Goal: Use online tool/utility: Utilize a website feature to perform a specific function

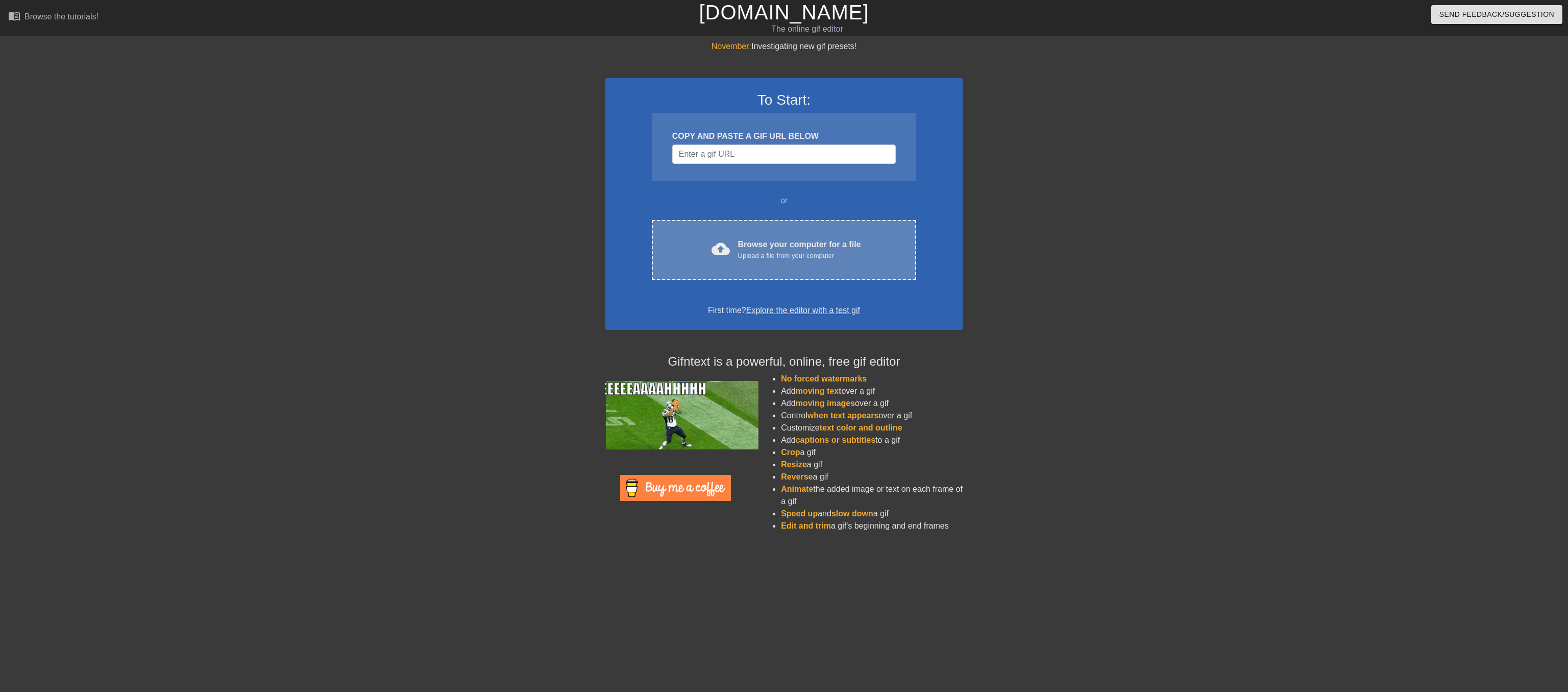
click at [746, 261] on div "Browse your computer for a file Upload a file from your computer" at bounding box center [799, 249] width 123 height 22
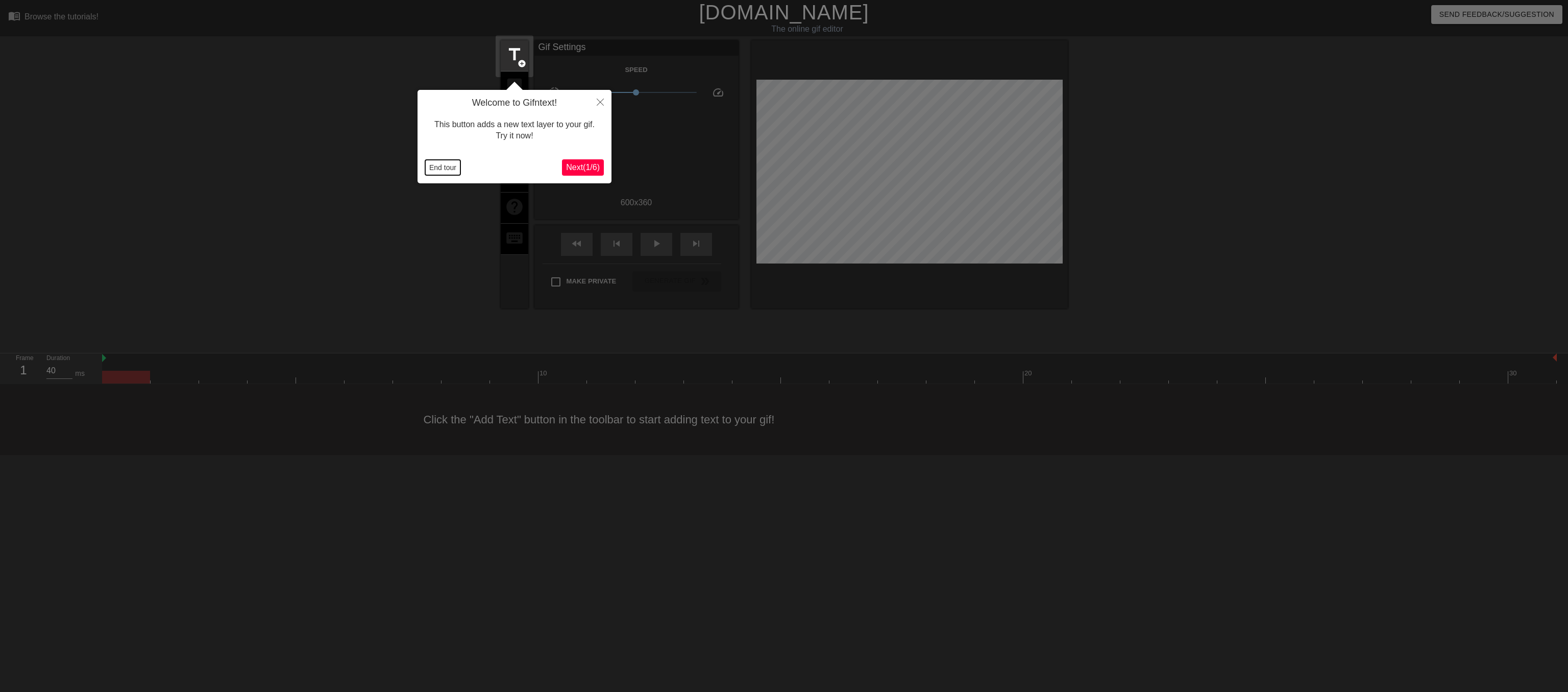
click at [437, 170] on button "End tour" at bounding box center [442, 167] width 35 height 15
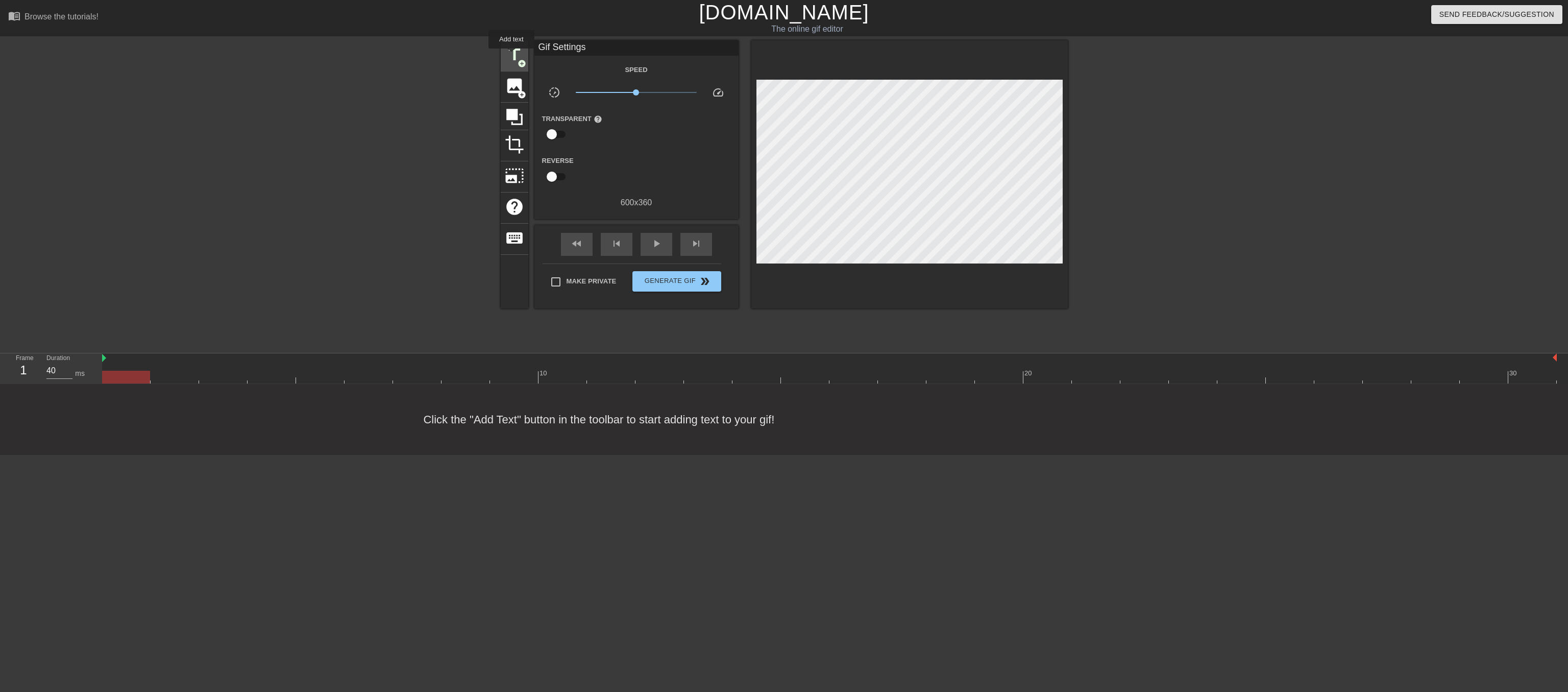
click at [512, 56] on span "title" at bounding box center [514, 54] width 19 height 19
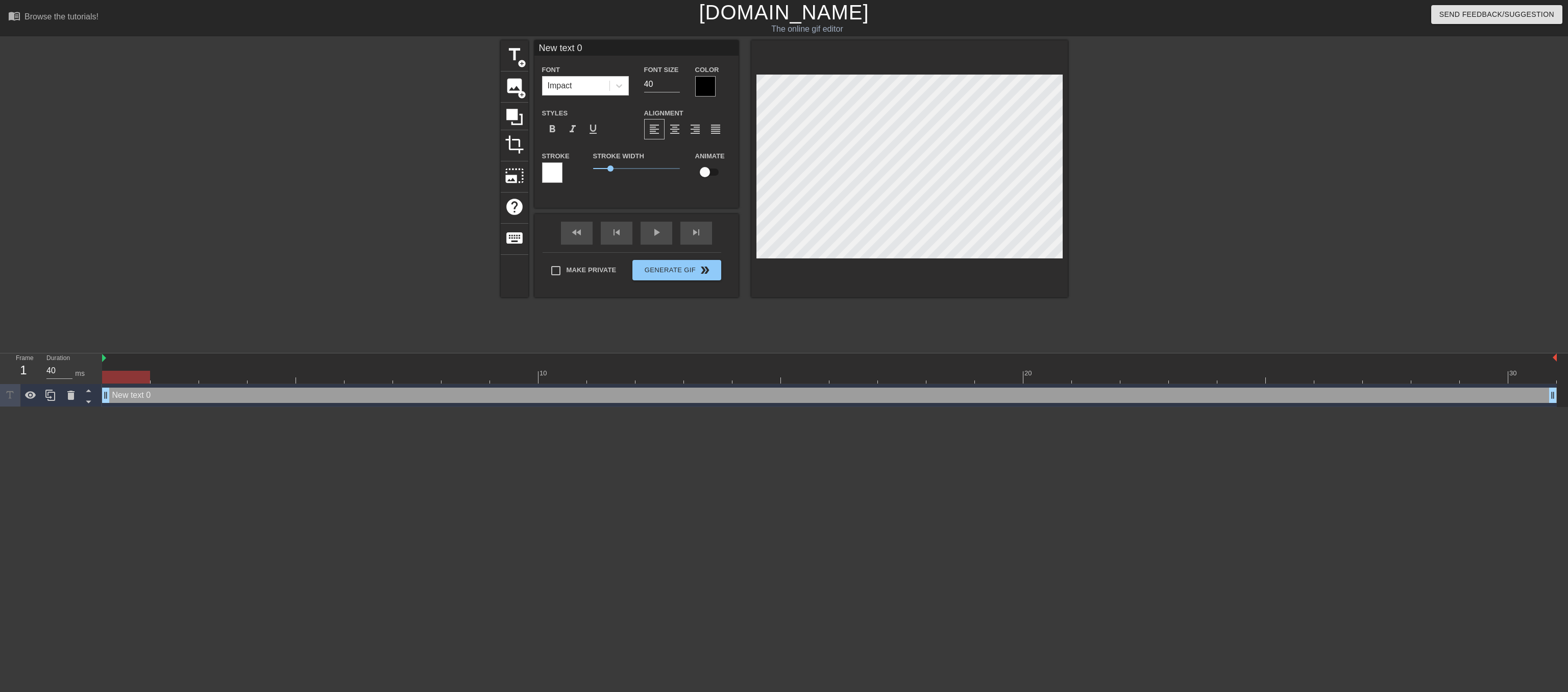
scroll to position [0, 1]
type input "B"
type textarea "B"
type input "Br"
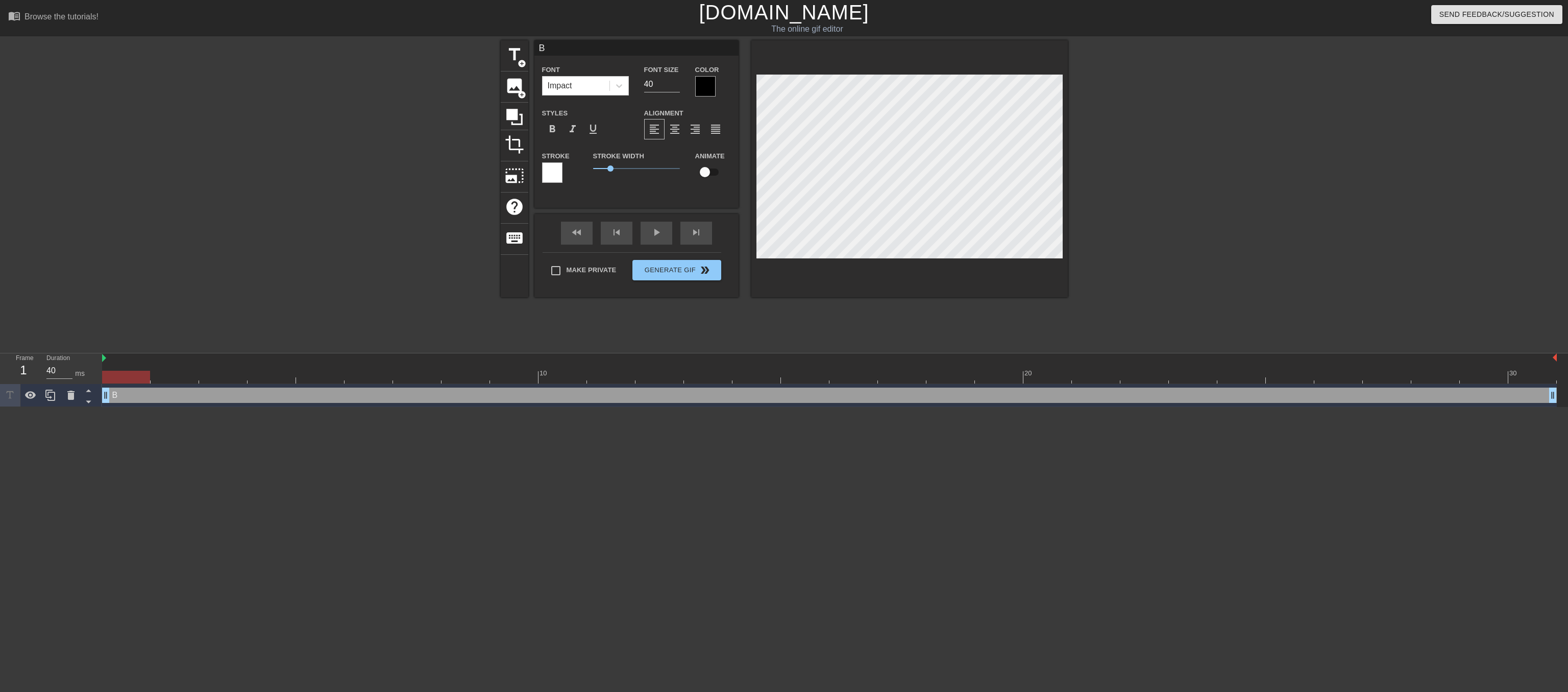
type textarea "Br"
type input "Bri"
type textarea "Bri"
type input "Brin"
type textarea "Brin"
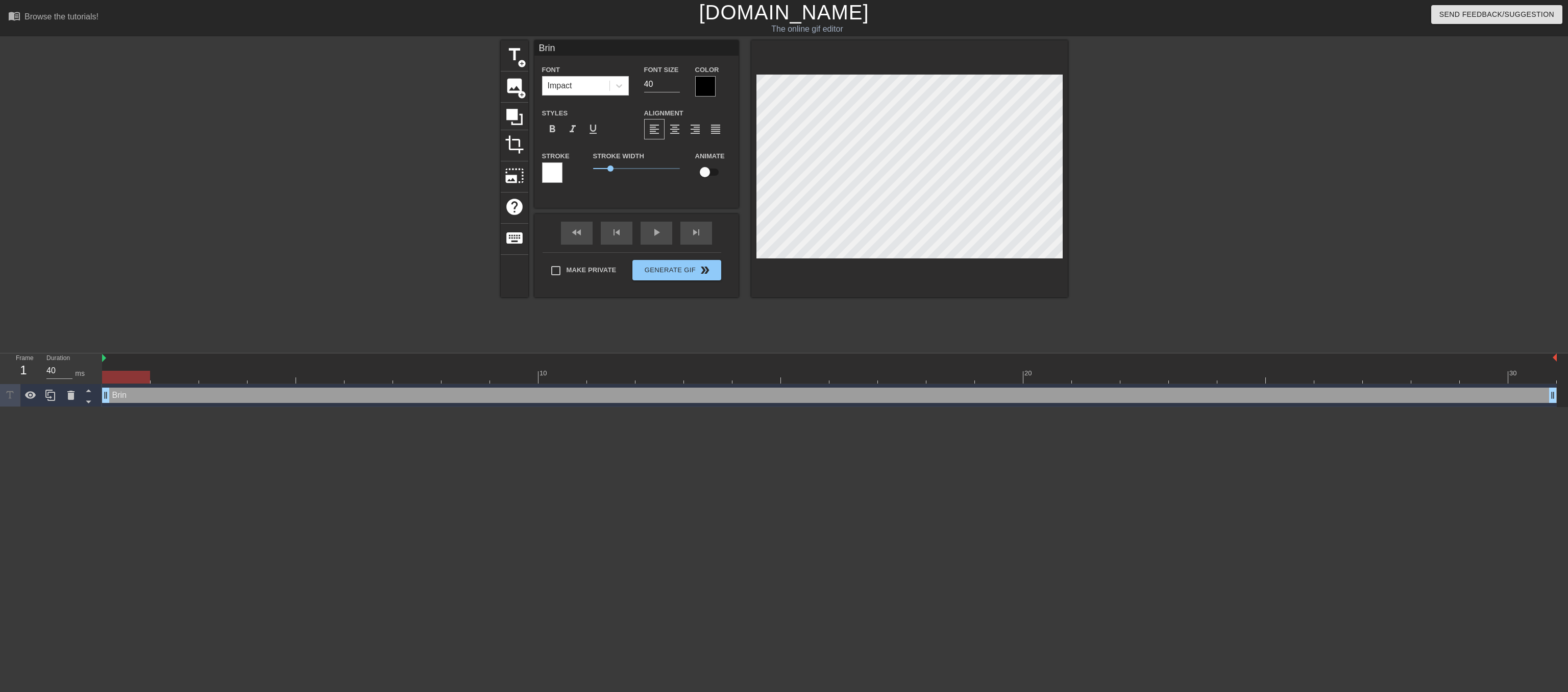
type input "Bring"
type textarea "Bring"
type input "Bring"
type textarea "Bring"
type input "Bring m"
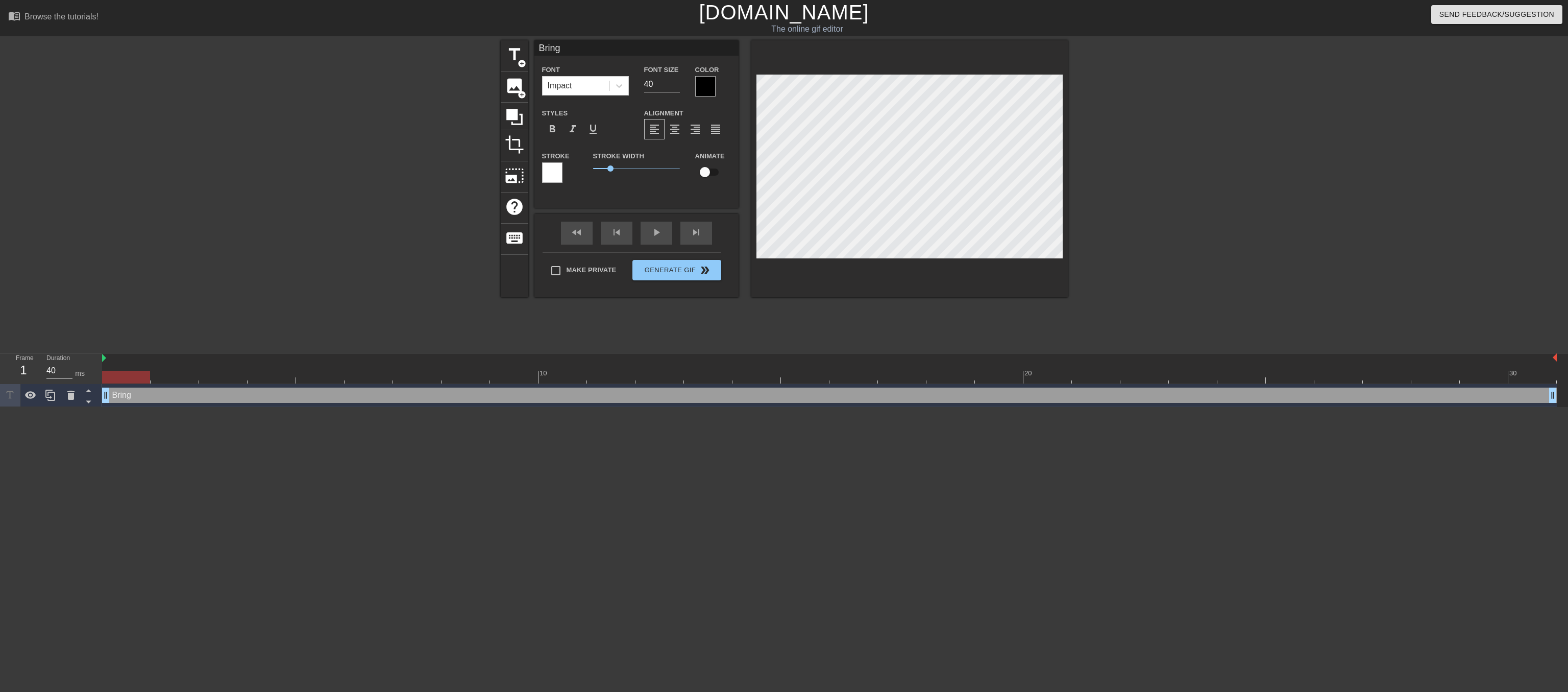
type textarea "Bring m"
type input "Bring me"
type textarea "Bring me"
type input "Bring me"
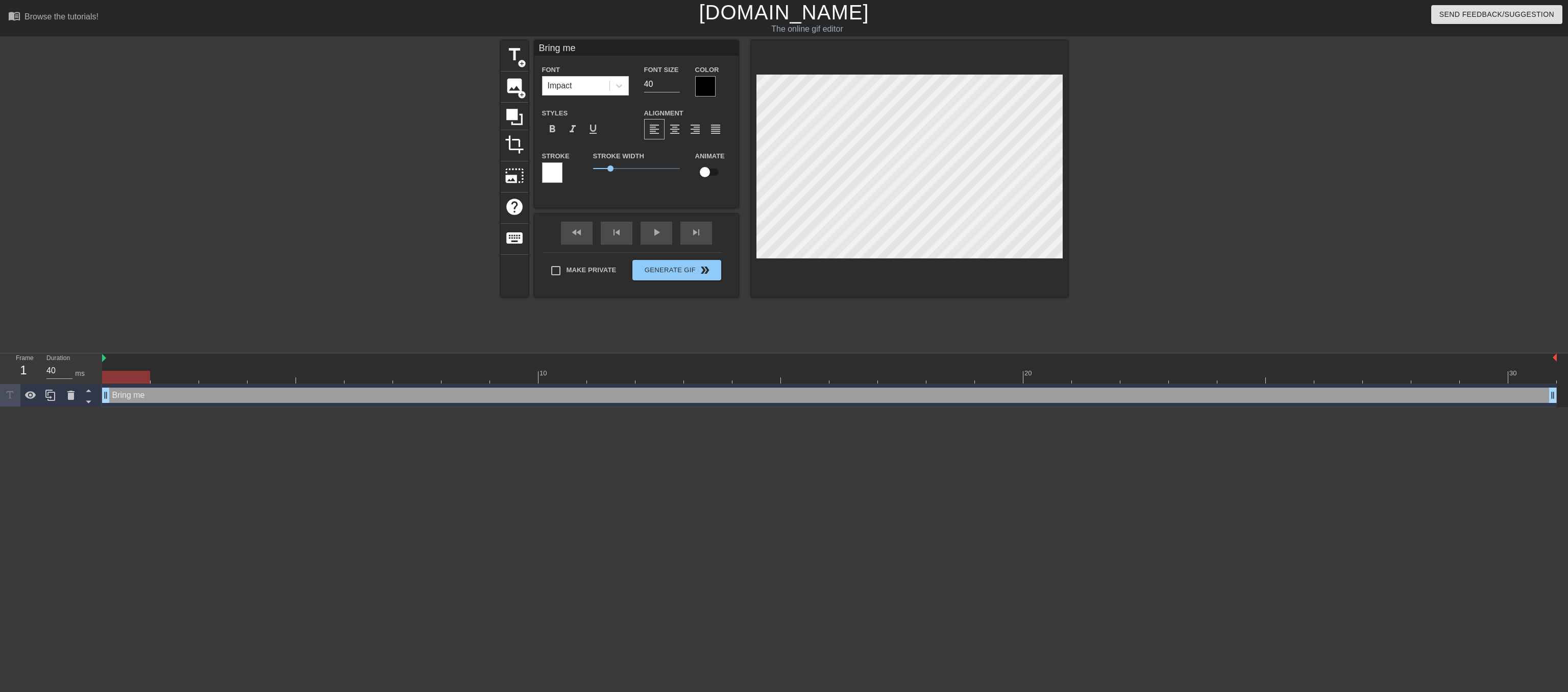
type textarea "Bring me"
type input "Bring me t"
type textarea "Bring me t"
type input "Bring me th"
type textarea "Bring me th"
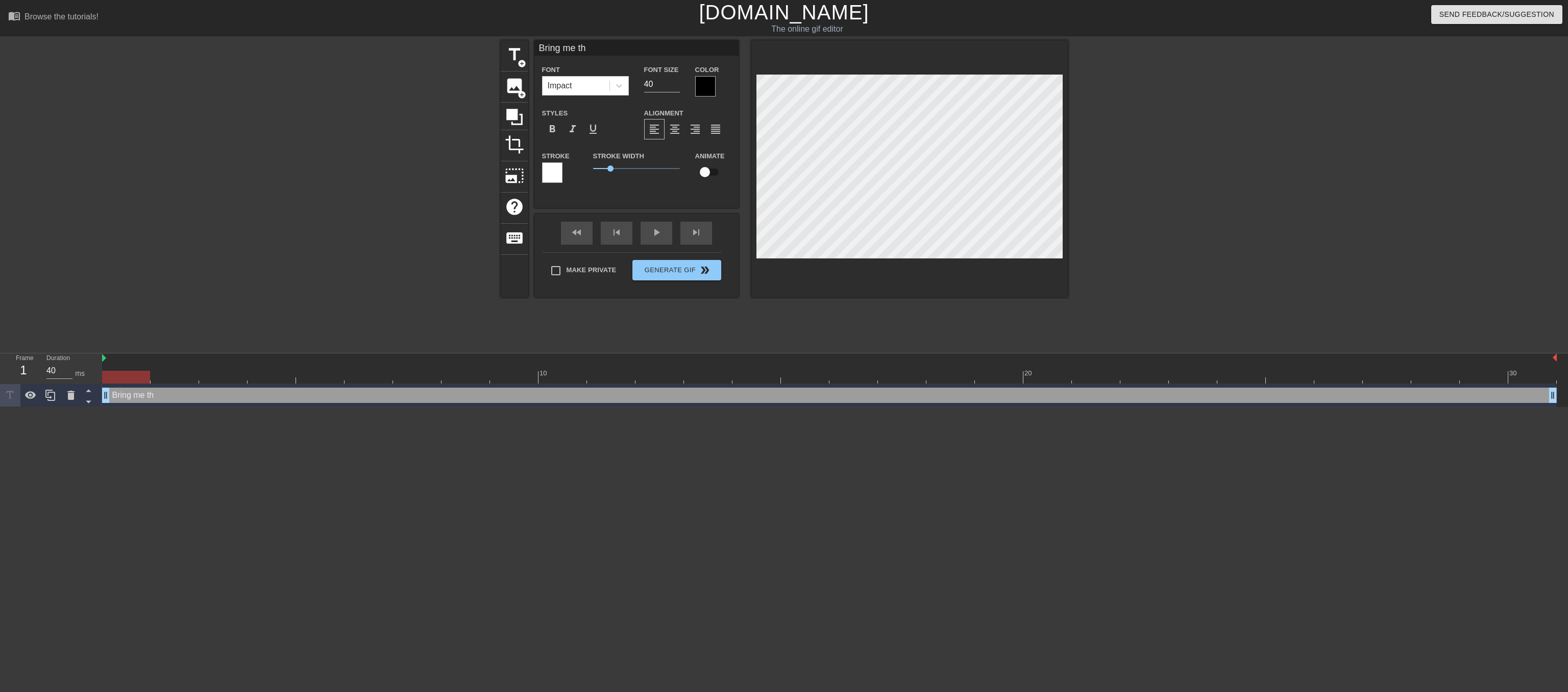
type input "Bring me the"
type textarea "Bring me the"
type input "Bring me the"
type textarea "Bring me the"
type input "Bring me the b"
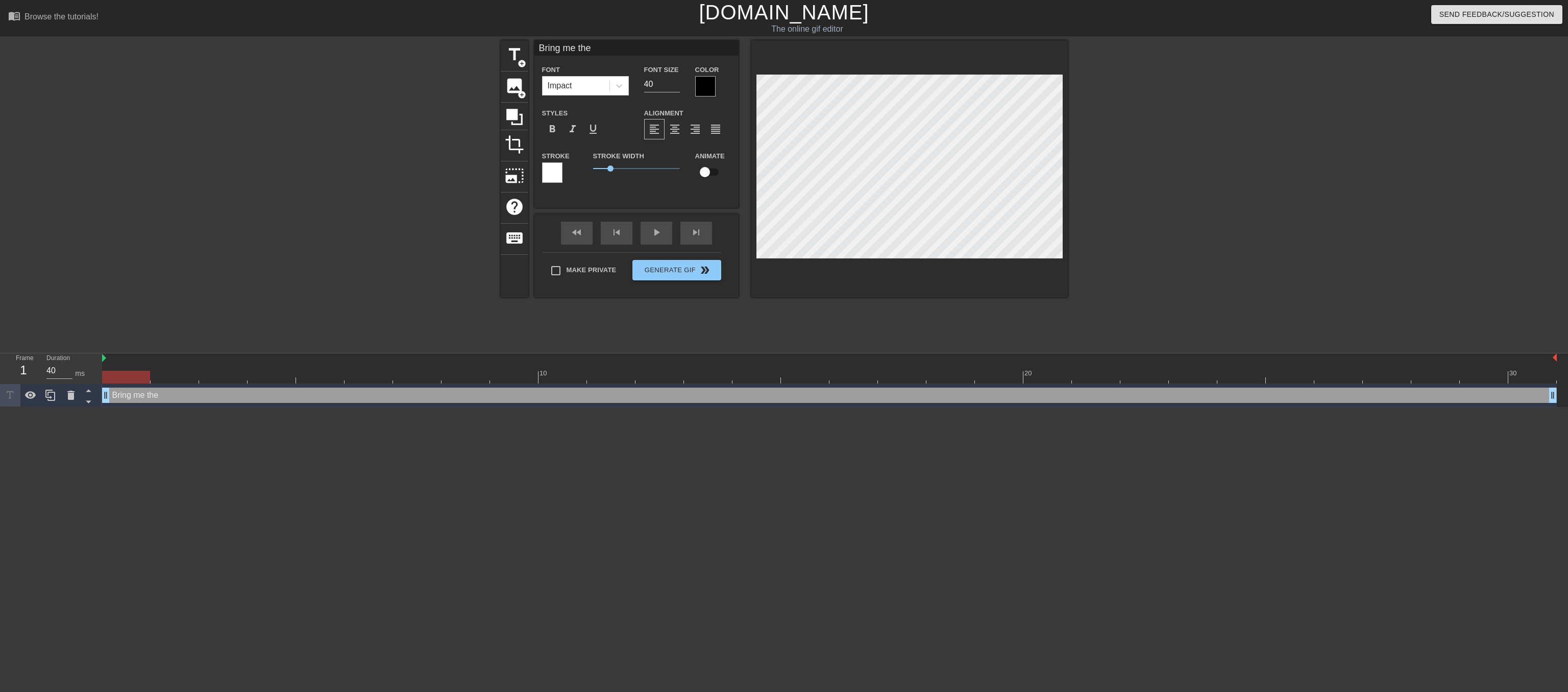
type textarea "Bring me the b"
type input "Bring me the br"
type textarea "Bring me the br"
type input "Bring me the bro"
type textarea "Bring me the bro"
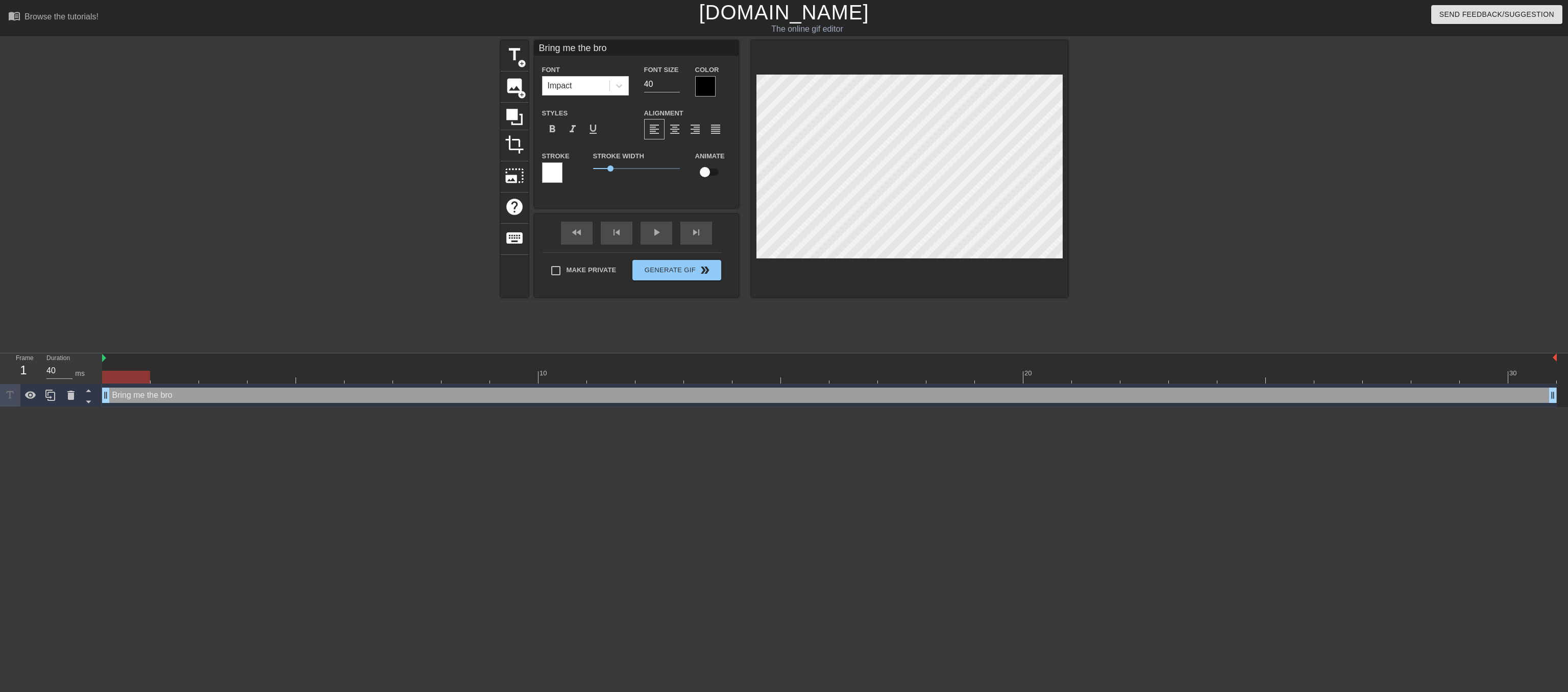
type input "Bring me the broo"
type textarea "Bring me the broo"
type input "Bring me the broom"
type textarea "Bring me the broom"
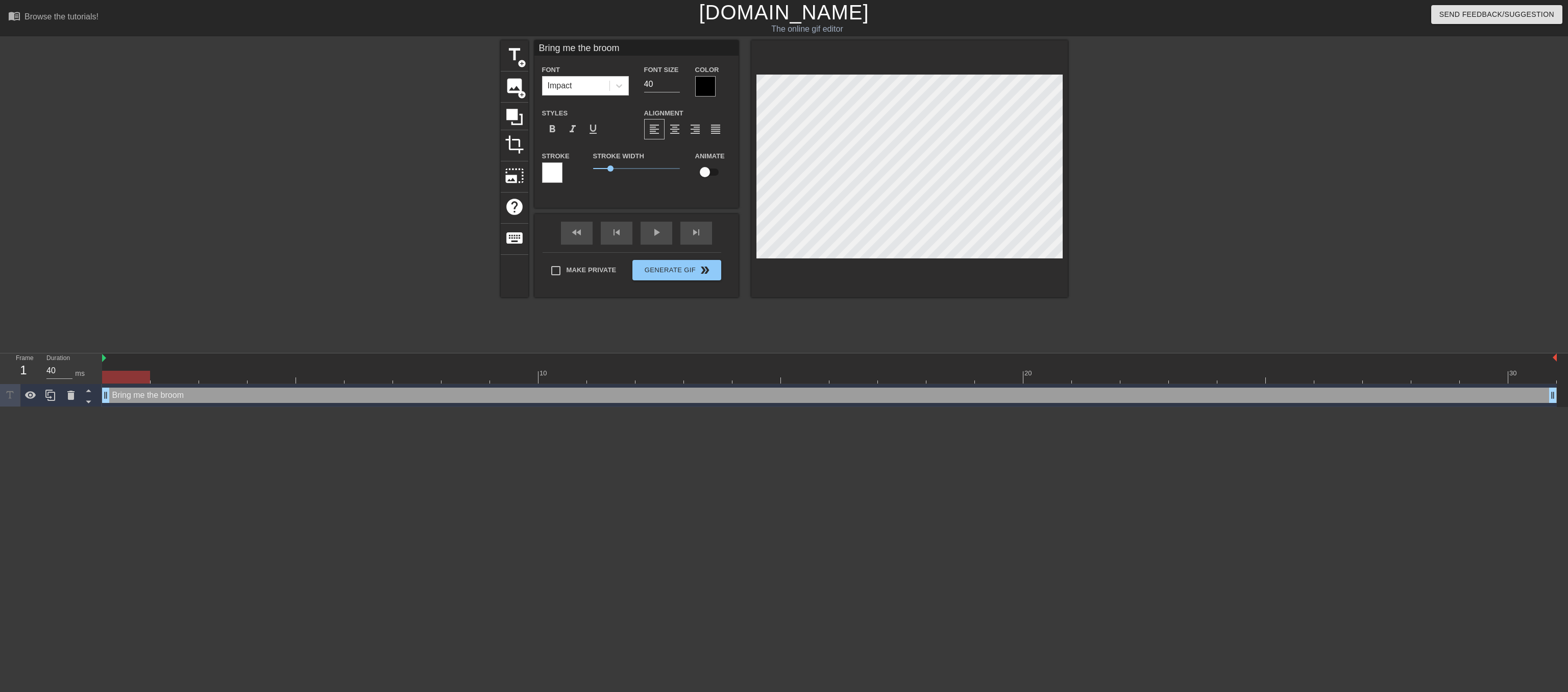
type input "Bring me the broom."
type textarea "Bring me the broom."
click at [660, 235] on div "Bring me the broom. Font Impact Font Size 40 Color Styles format_bold format_it…" at bounding box center [636, 169] width 204 height 257
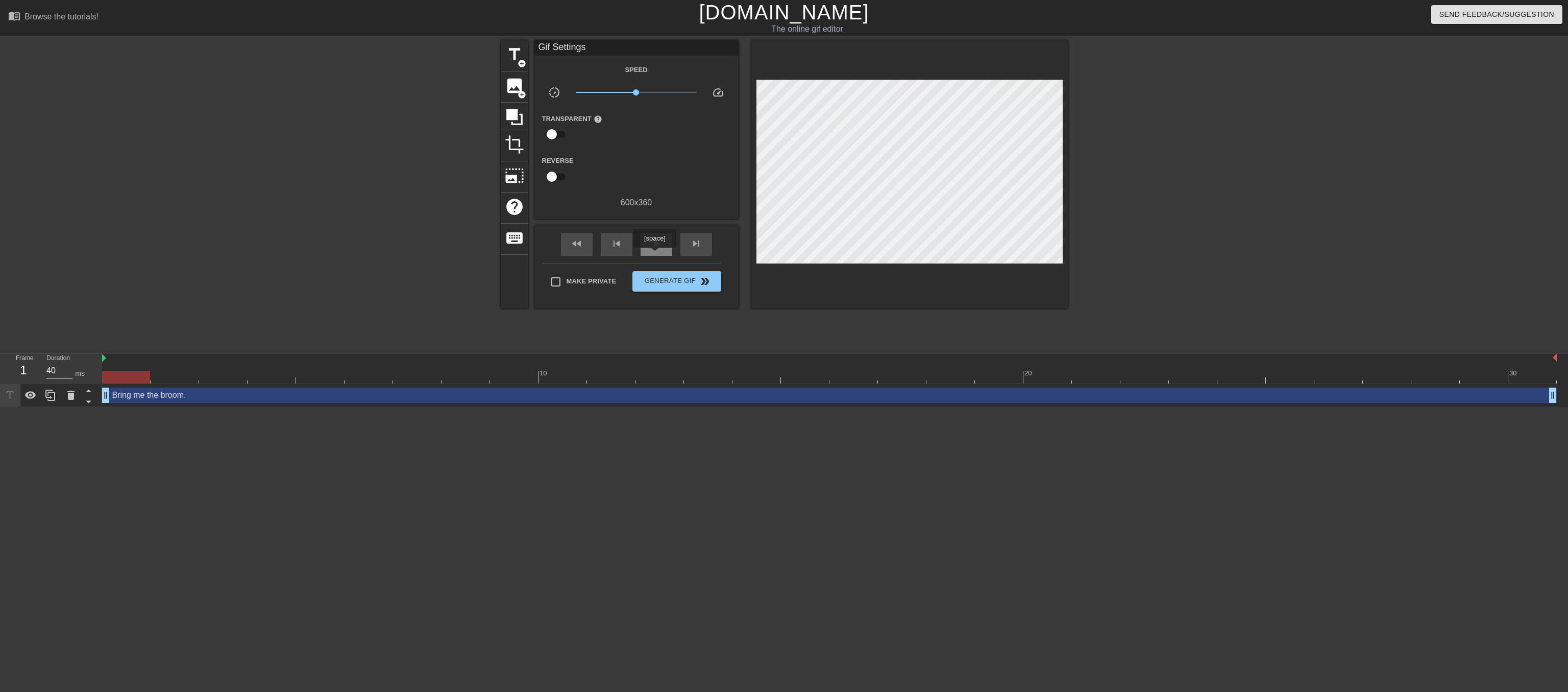
click at [655, 250] on span "play_arrow" at bounding box center [657, 244] width 12 height 12
click at [655, 250] on span "pause" at bounding box center [657, 244] width 12 height 12
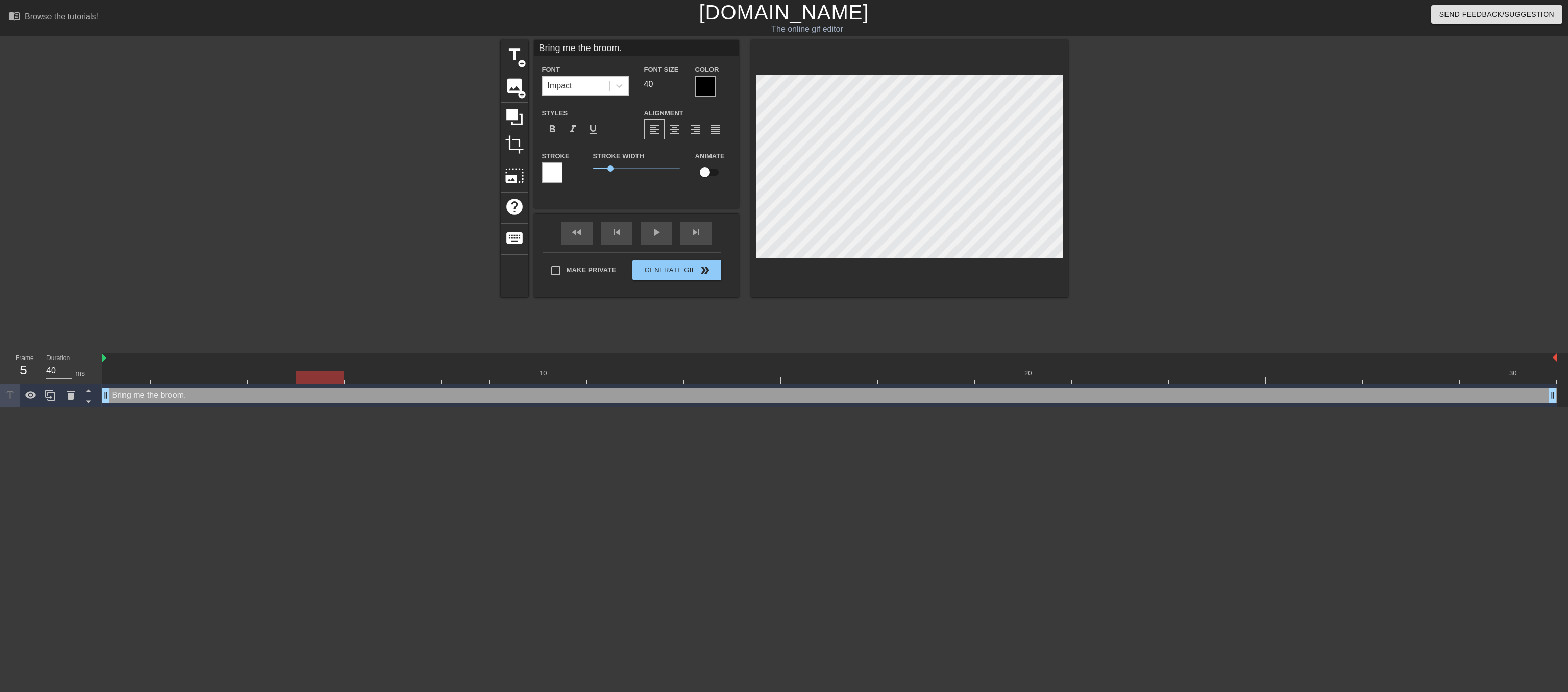
type input "Bring me."
type textarea "Bring me."
type input "Bring me.."
type textarea "Bring me.."
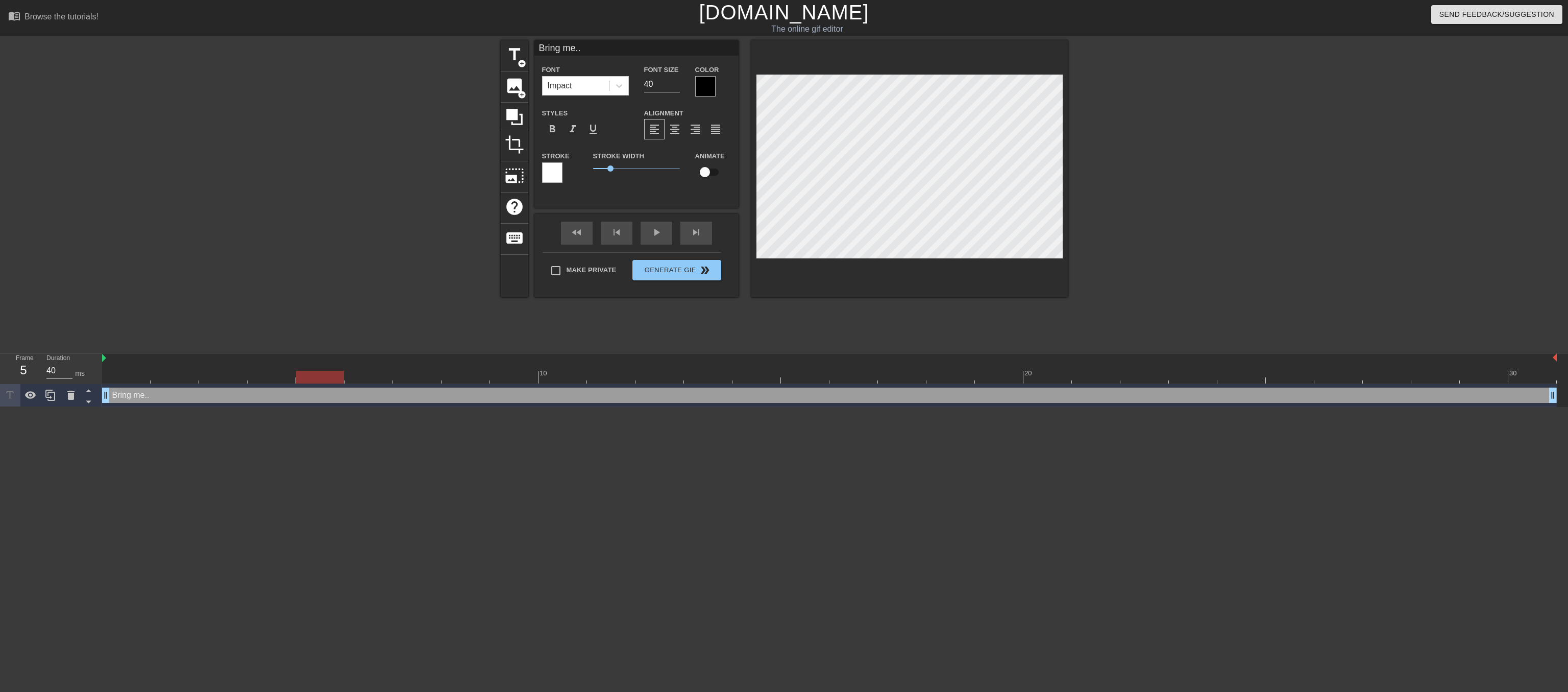
type input "Bring me..."
type textarea "Bring me..."
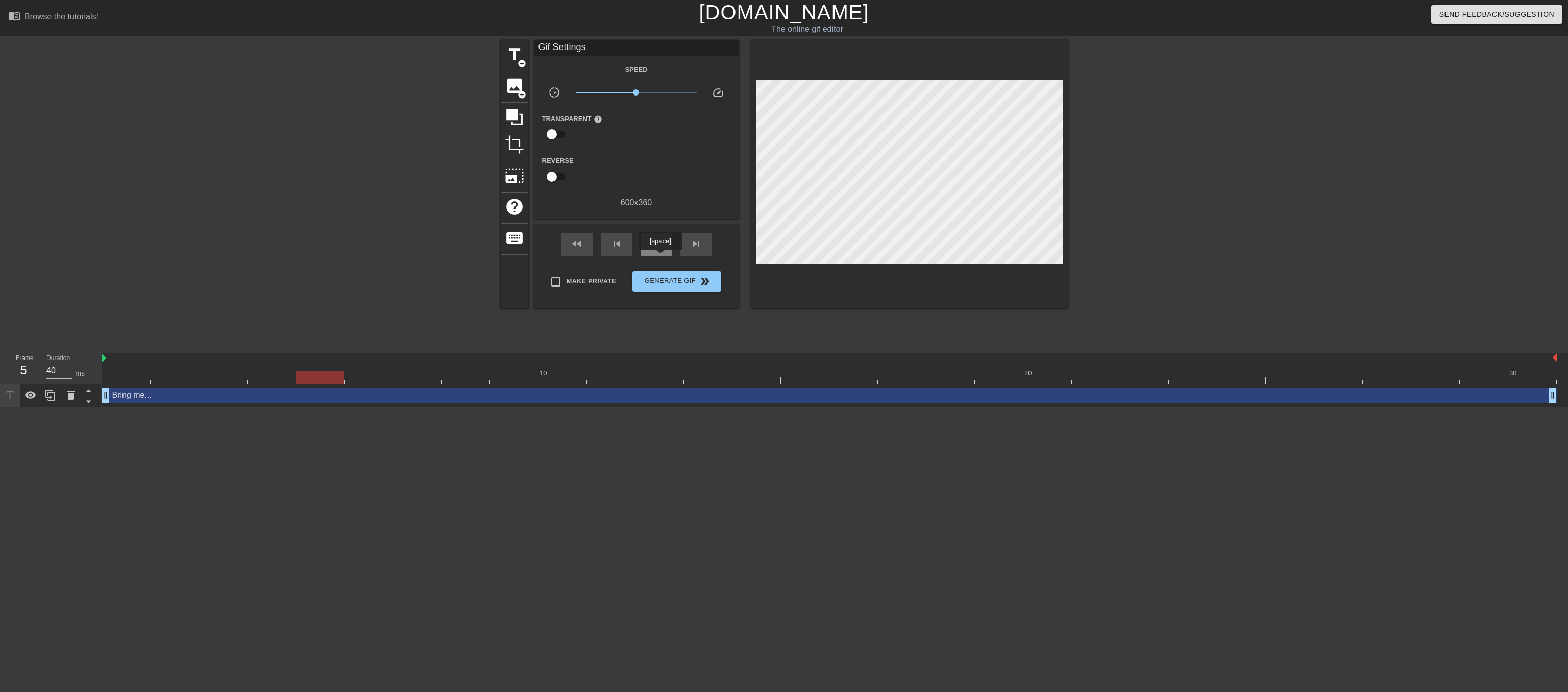
click at [660, 250] on span "play_arrow" at bounding box center [657, 244] width 12 height 12
click at [655, 250] on span "pause" at bounding box center [657, 244] width 12 height 12
click at [675, 288] on span "Generate Gif double_arrow" at bounding box center [677, 281] width 80 height 12
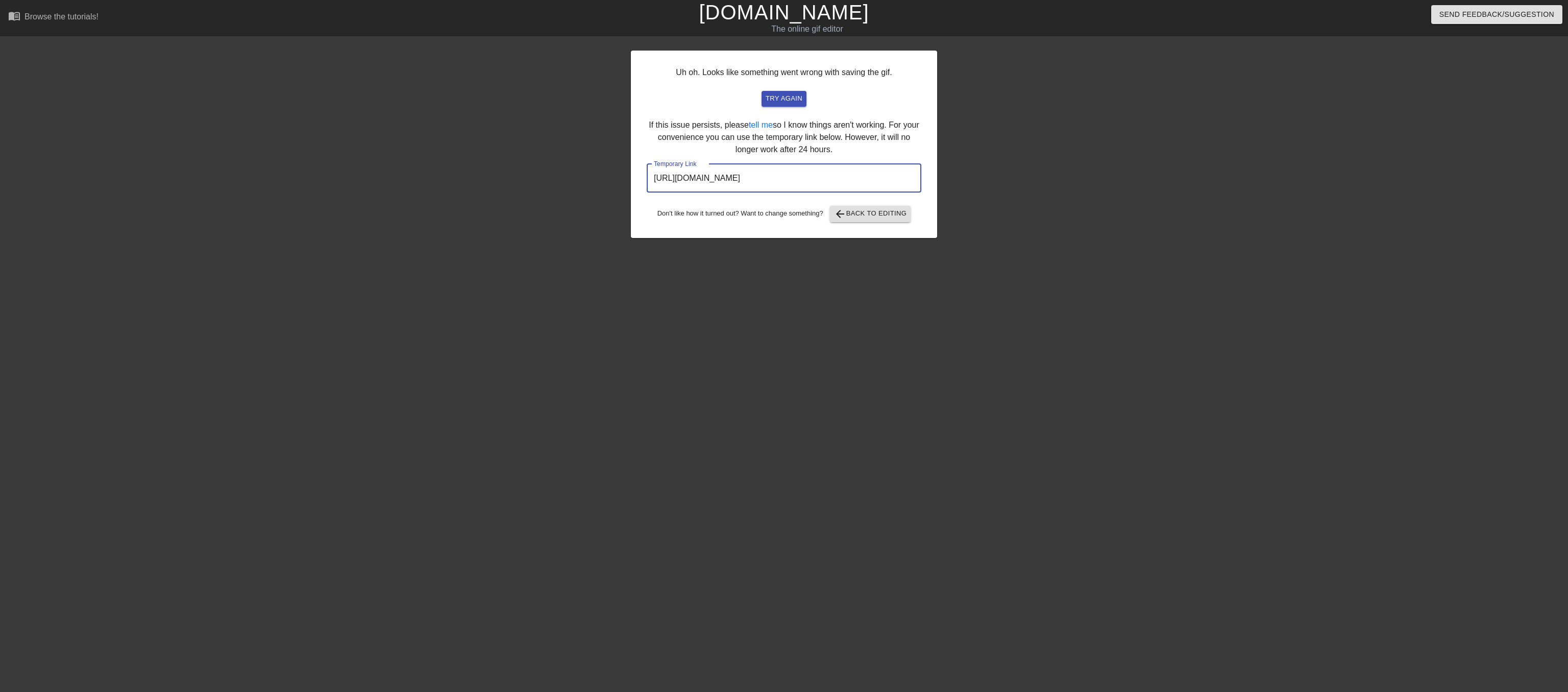
click at [651, 193] on input "https://www.gifntext.com/temp_generations/aK9qwGsN.gif" at bounding box center [784, 178] width 275 height 28
drag, startPoint x: 651, startPoint y: 201, endPoint x: 985, endPoint y: 210, distance: 334.1
click at [985, 210] on div "Uh oh. Looks like something went wrong with saving the gif. try again If this i…" at bounding box center [784, 193] width 1568 height 306
drag, startPoint x: 918, startPoint y: 200, endPoint x: 558, endPoint y: 203, distance: 360.0
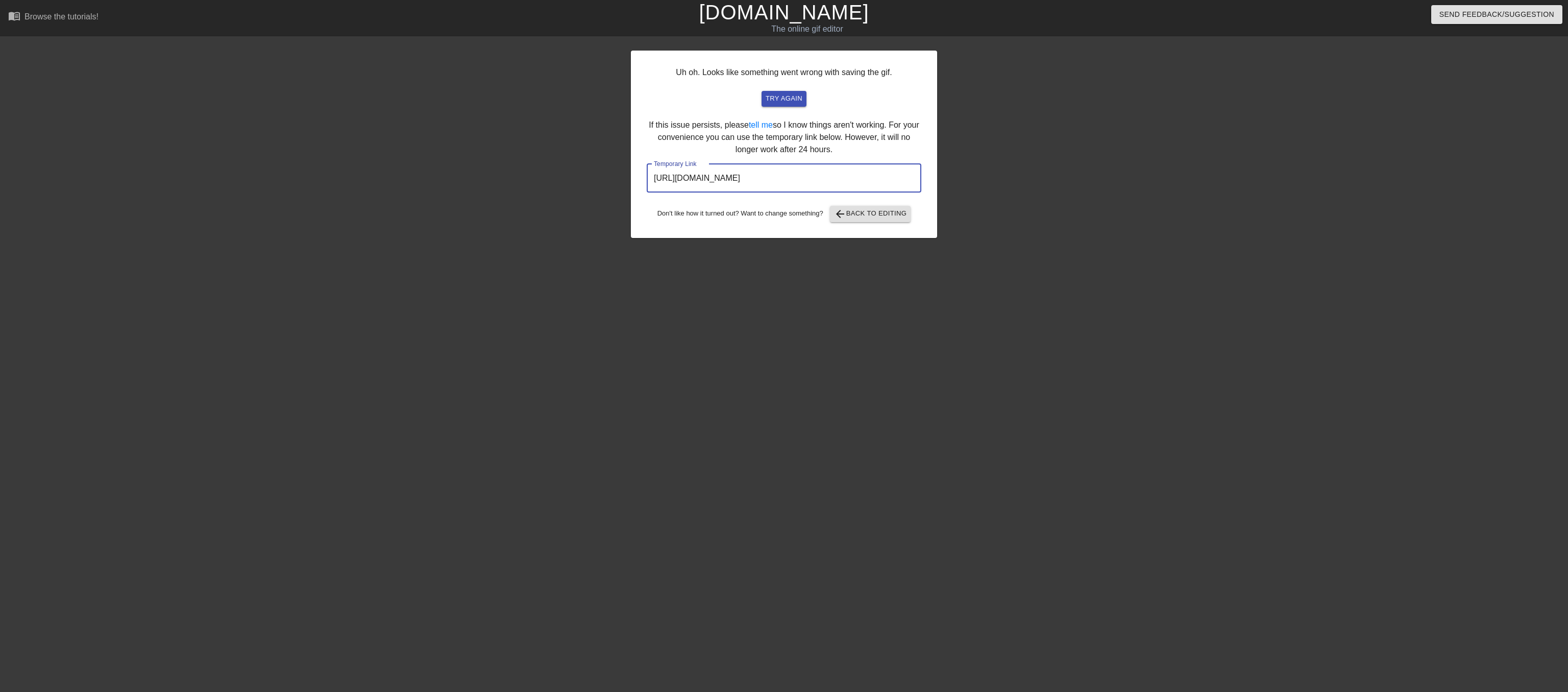
click at [558, 203] on div "Uh oh. Looks like something went wrong with saving the gif. try again If this i…" at bounding box center [784, 193] width 1568 height 306
click at [851, 220] on span "arrow_back Back to Editing" at bounding box center [871, 214] width 73 height 12
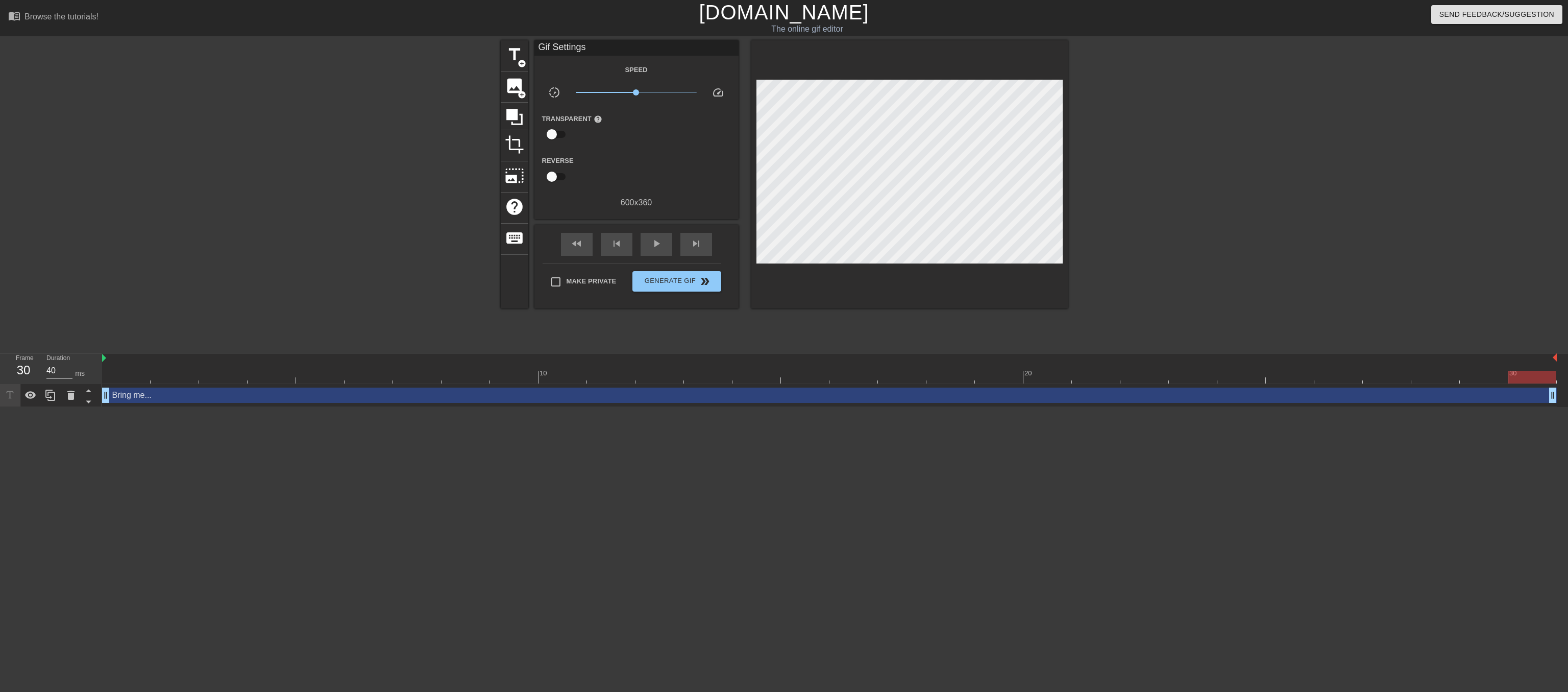
click at [757, 19] on link "[DOMAIN_NAME]" at bounding box center [784, 12] width 170 height 22
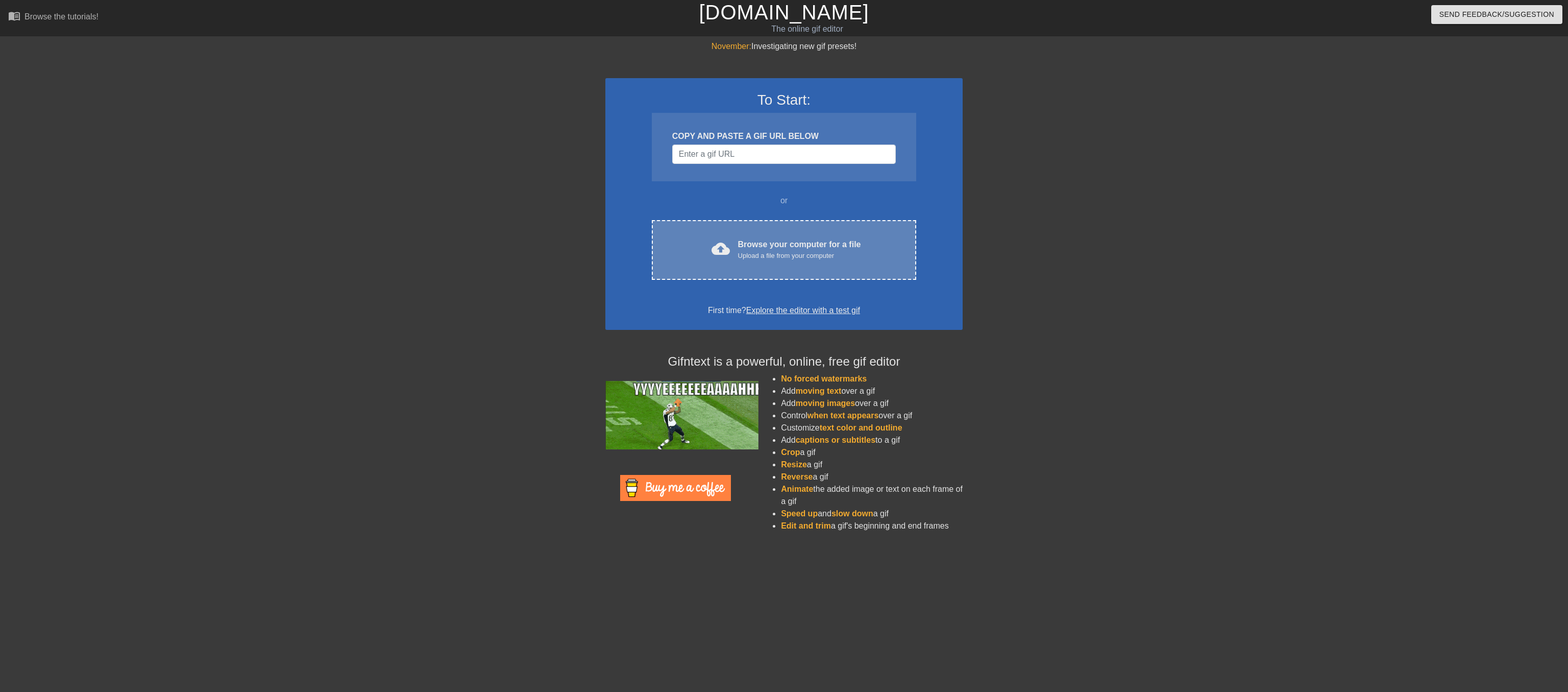
click at [757, 261] on div "Upload a file from your computer" at bounding box center [799, 256] width 123 height 10
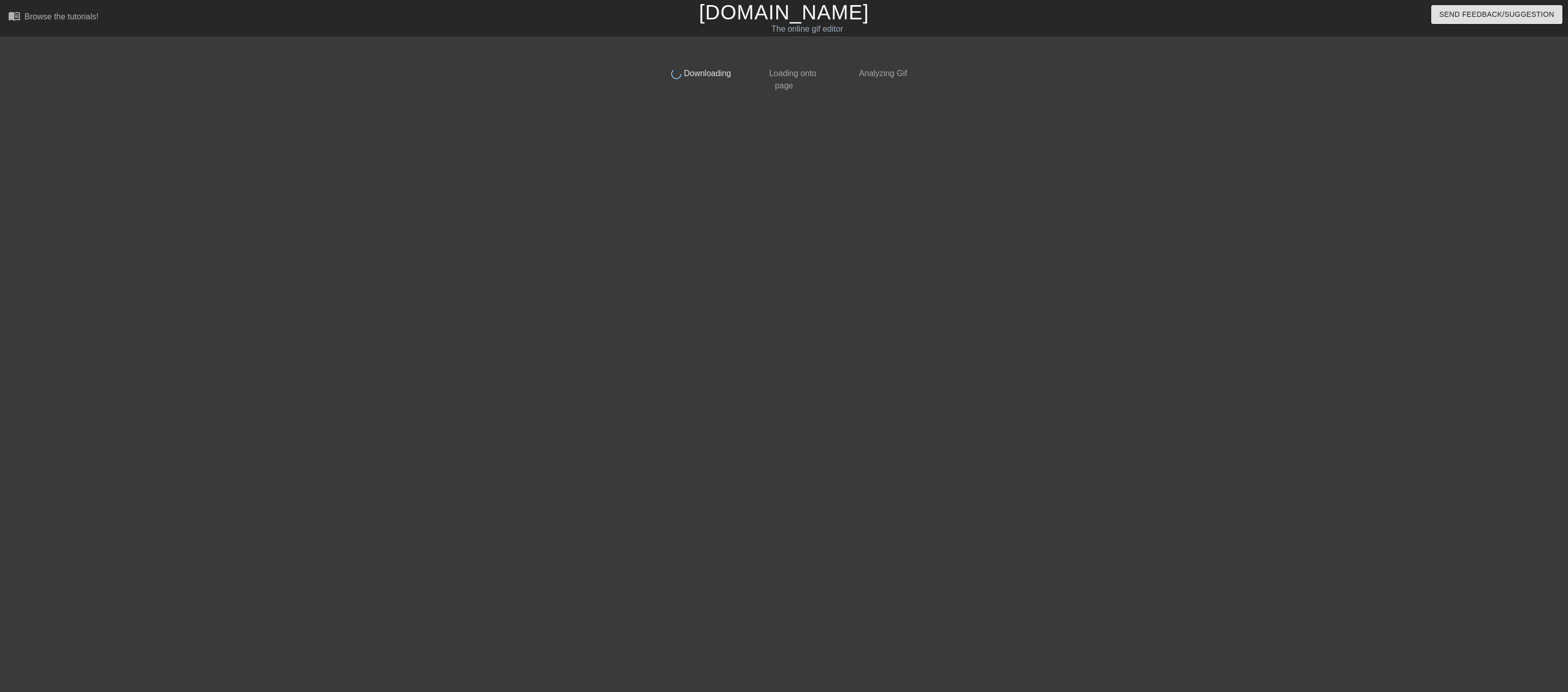
click at [814, 260] on div "done Downloading done Loading onto page done Analyzing Gif" at bounding box center [784, 193] width 256 height 306
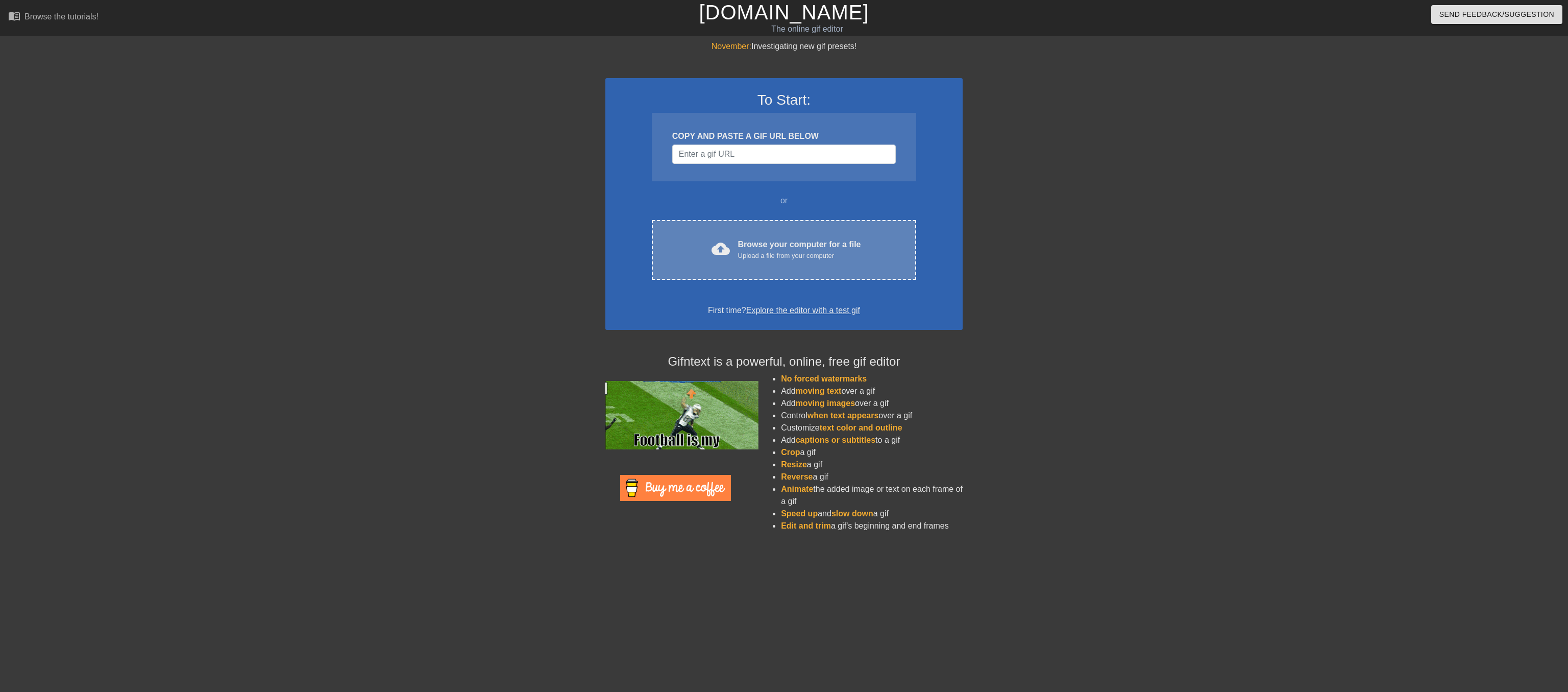
click at [765, 261] on div "Browse your computer for a file Upload a file from your computer" at bounding box center [799, 249] width 123 height 22
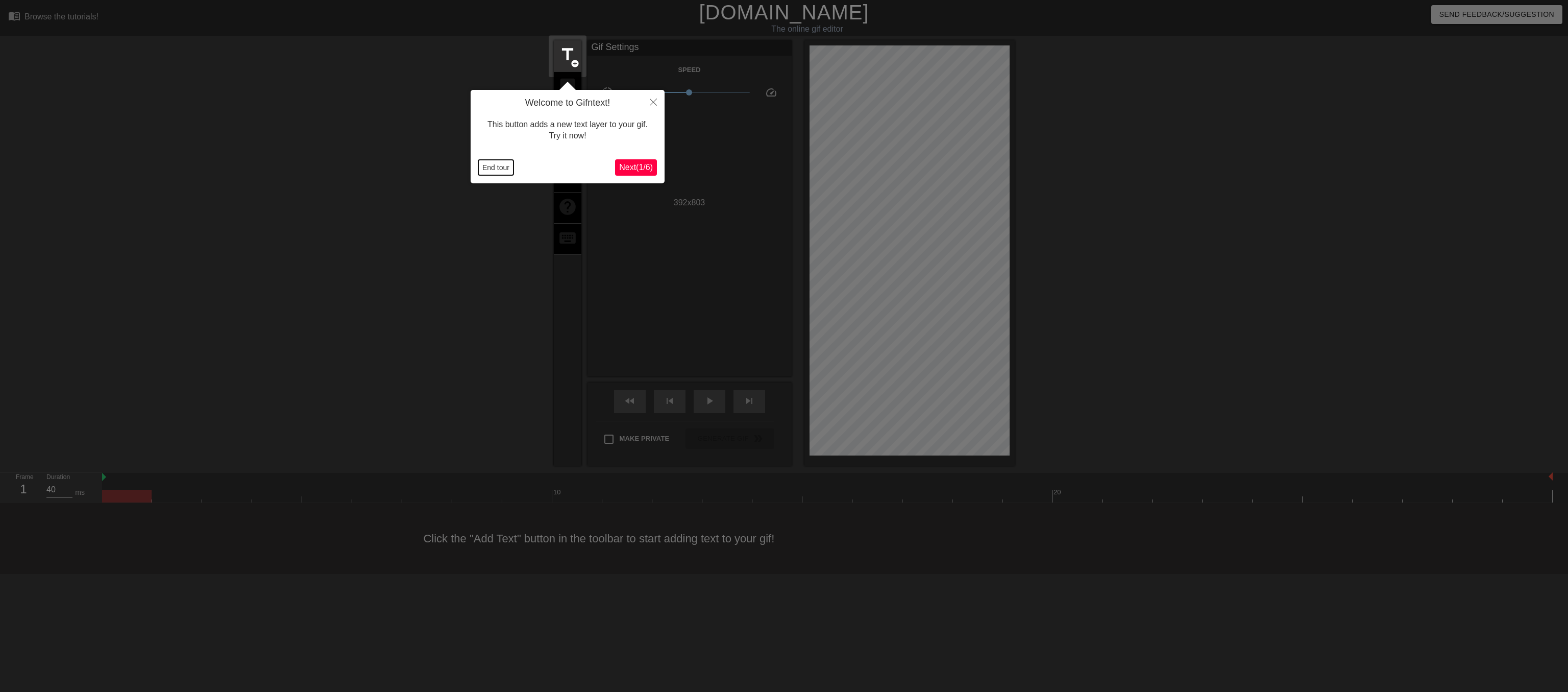
click at [505, 167] on button "End tour" at bounding box center [496, 167] width 35 height 15
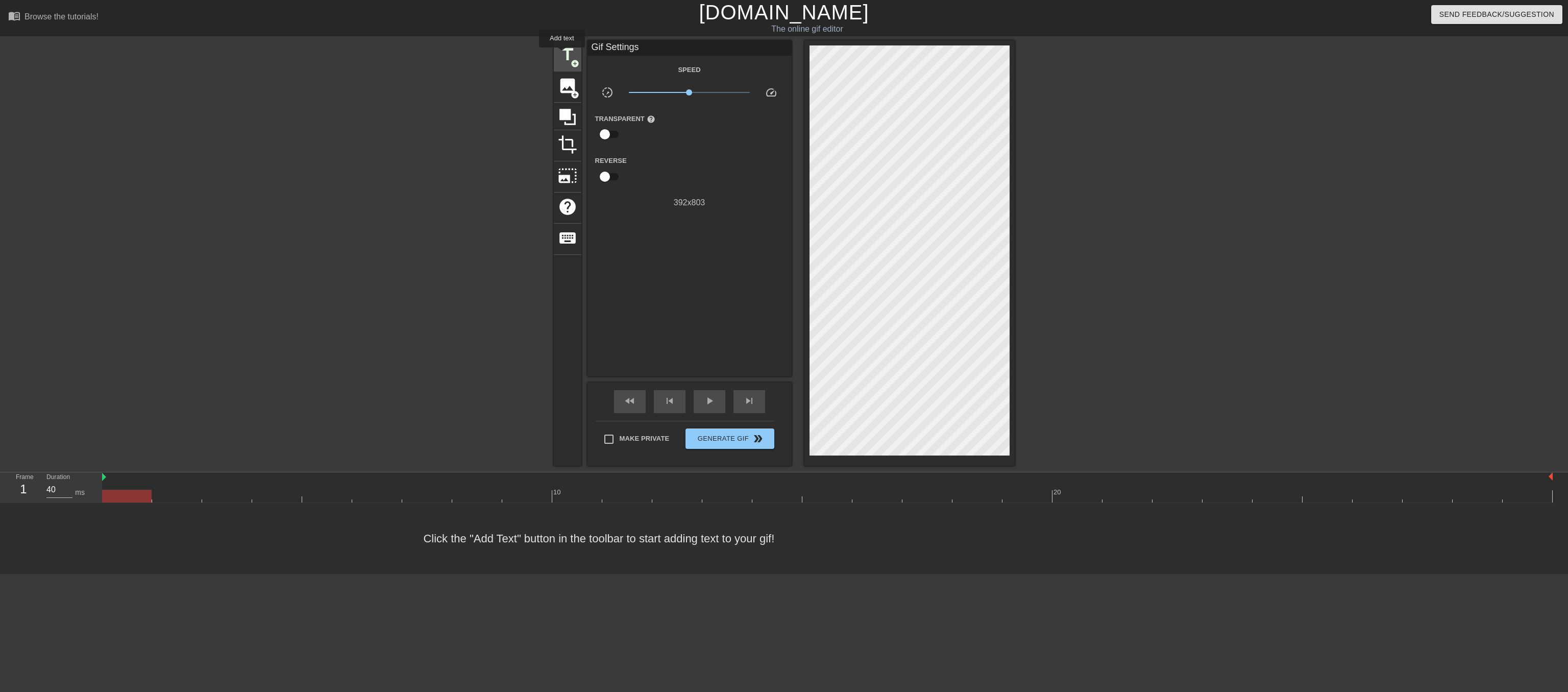
click at [562, 55] on span "title" at bounding box center [567, 54] width 19 height 19
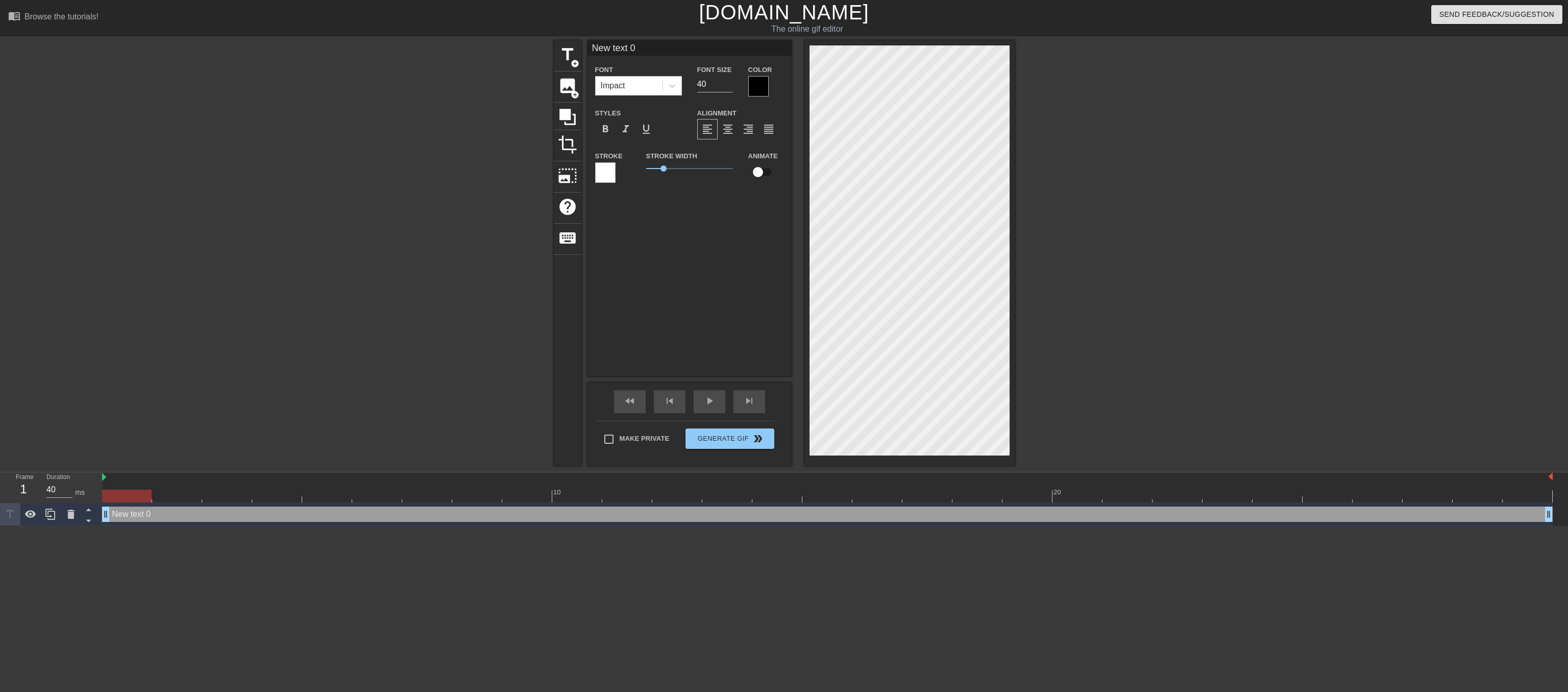
scroll to position [0, 1]
type input "W"
type textarea "W"
type input "Wh"
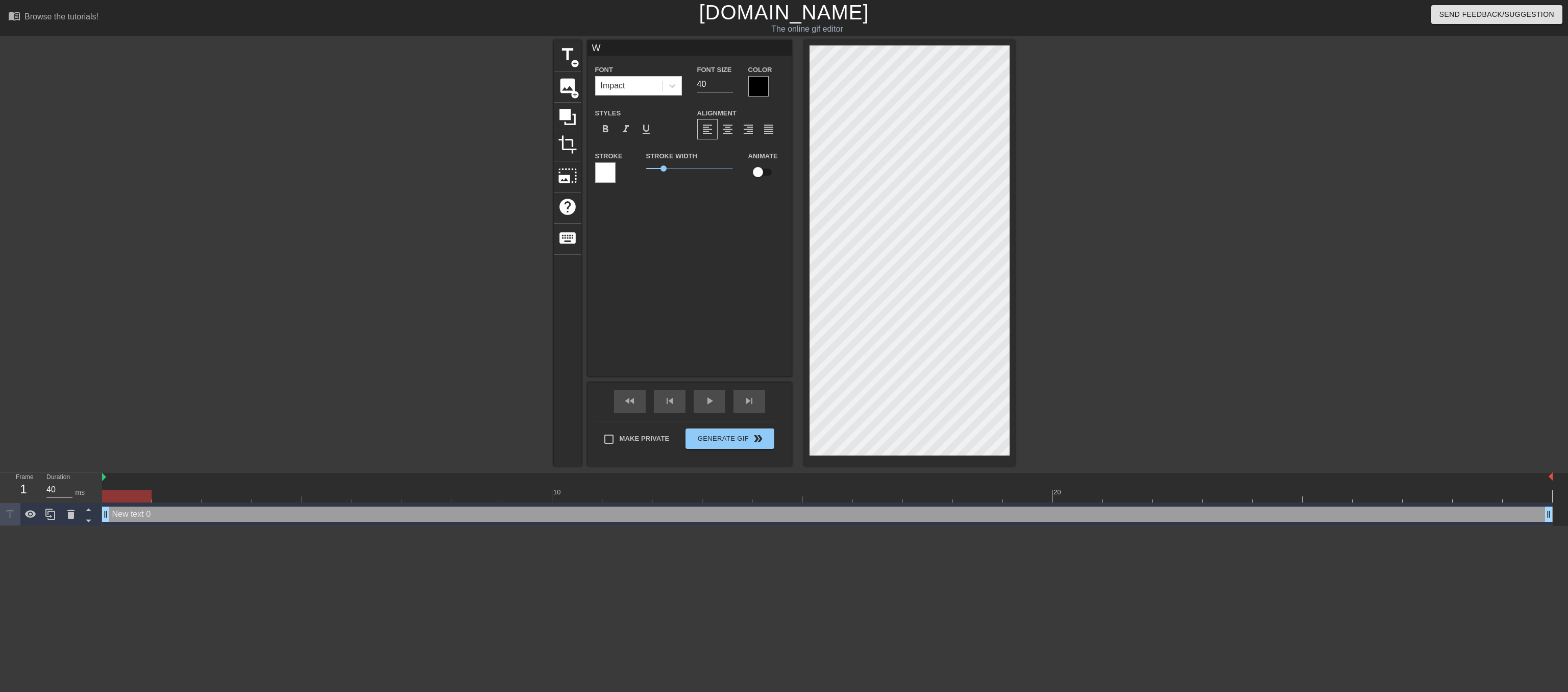
type textarea "Wh"
type input "Wha"
type textarea "Wha"
type input "What"
type textarea "What"
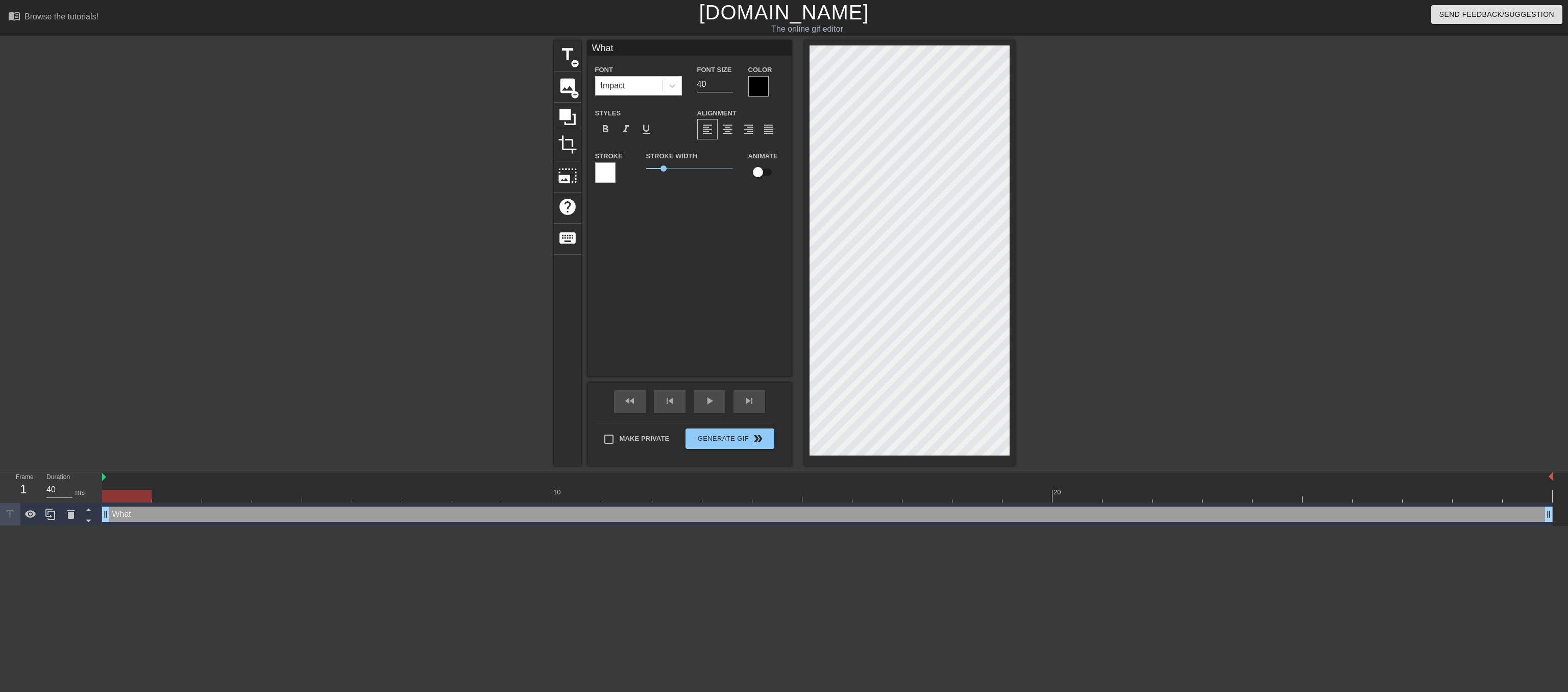
type input "What"
type textarea "What"
type input "What H"
type textarea "What H"
type input "What Ha"
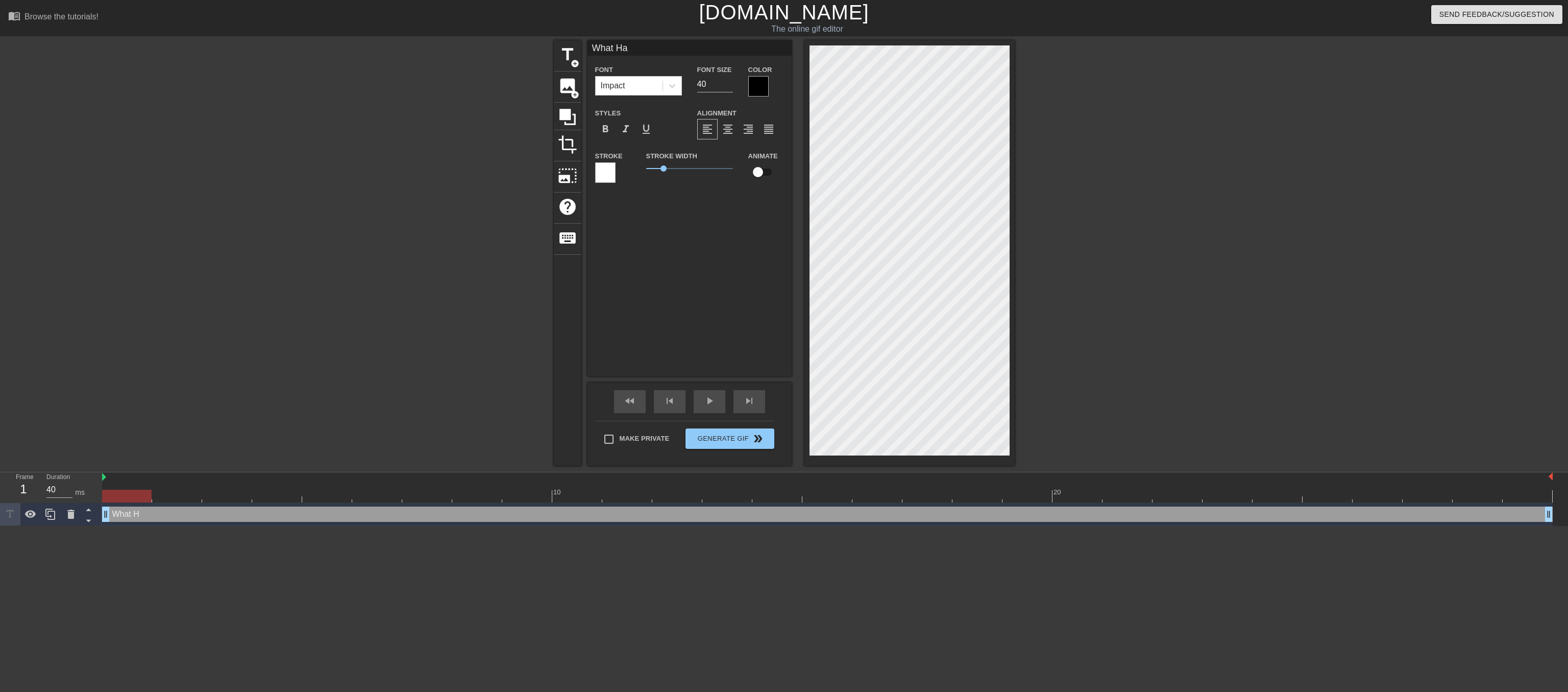
type textarea "What Ha"
type input "What Hav"
type textarea "What Hav"
type input "What Have"
type textarea "What Have"
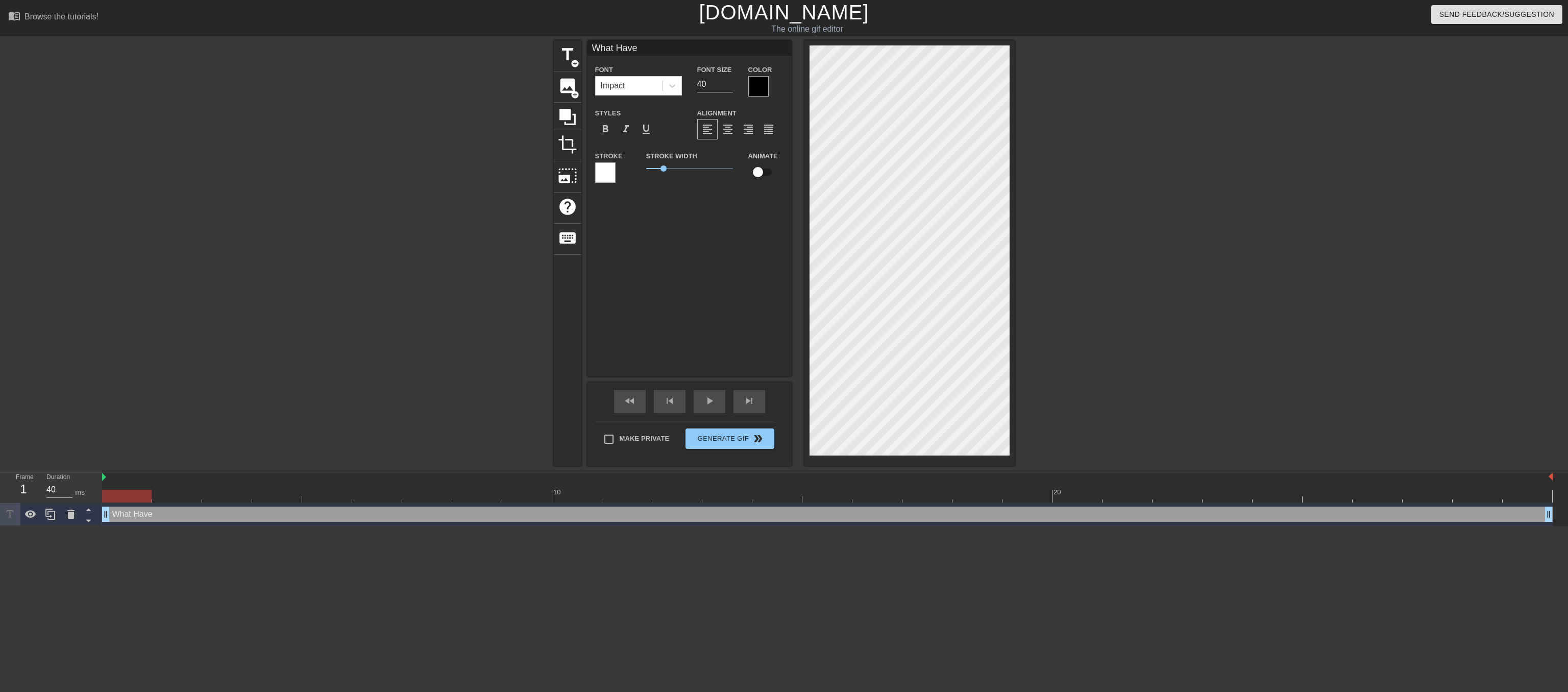
type input "What Have"
type textarea "What Have"
type input "What Have Y"
type textarea "What Have Y"
type input "What Have Yo"
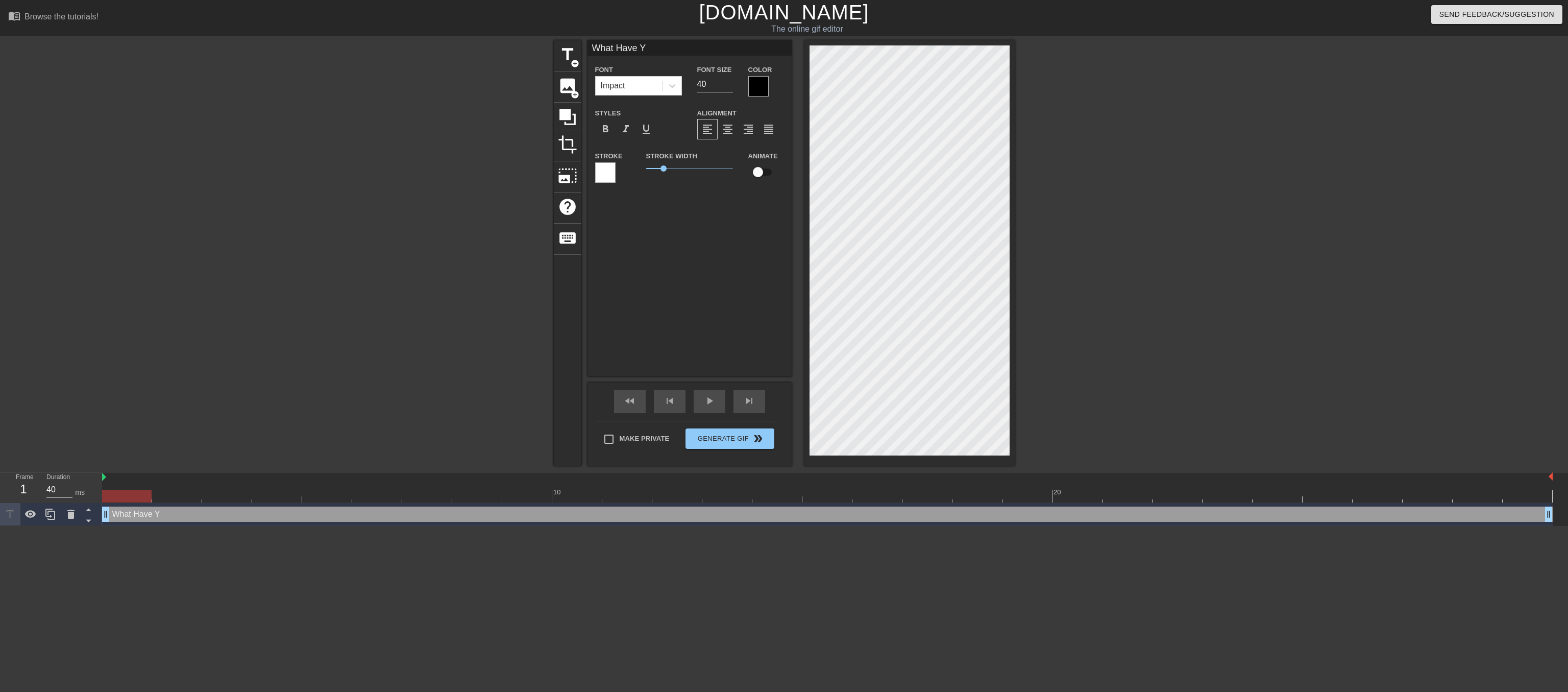
type textarea "What Have Yo"
type input "What Have You"
type textarea "What Have You"
type input "What Have You"
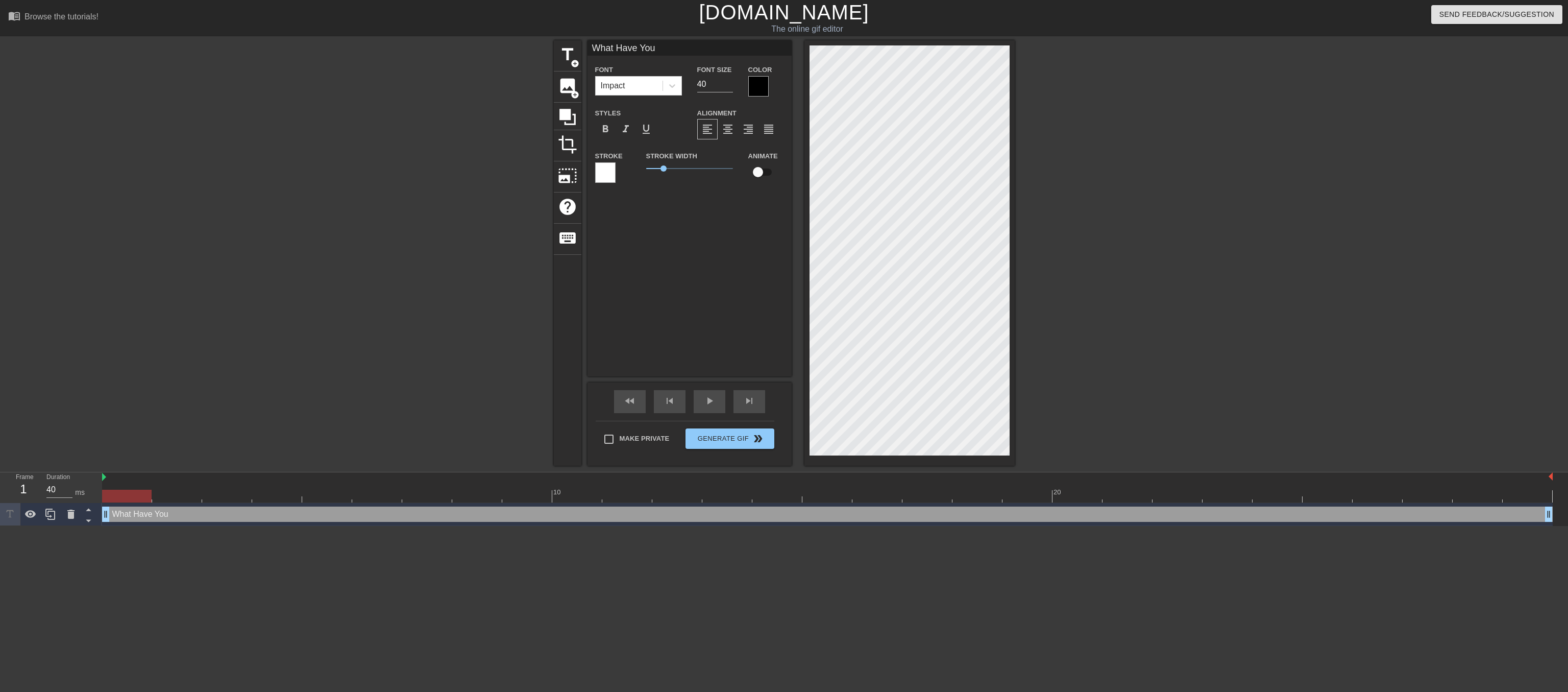
scroll to position [1, 1]
type textarea "What Have You D"
type input "What Have YouDF"
type textarea "What Have You DF"
type input "What Have YouD"
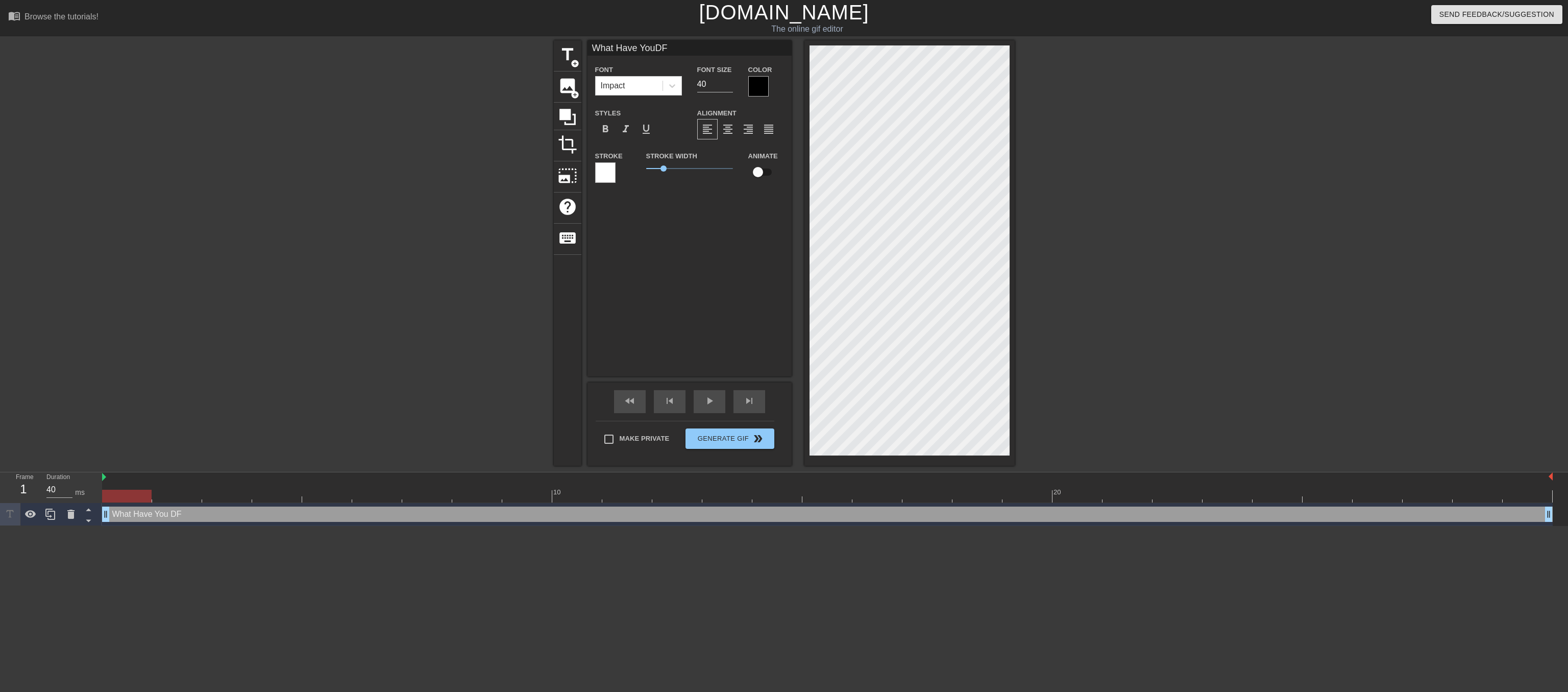
type textarea "What Have You D"
type input "What Have YouDo"
type textarea "What Have You Do"
type input "What Have YouDon"
type textarea "What Have You Don"
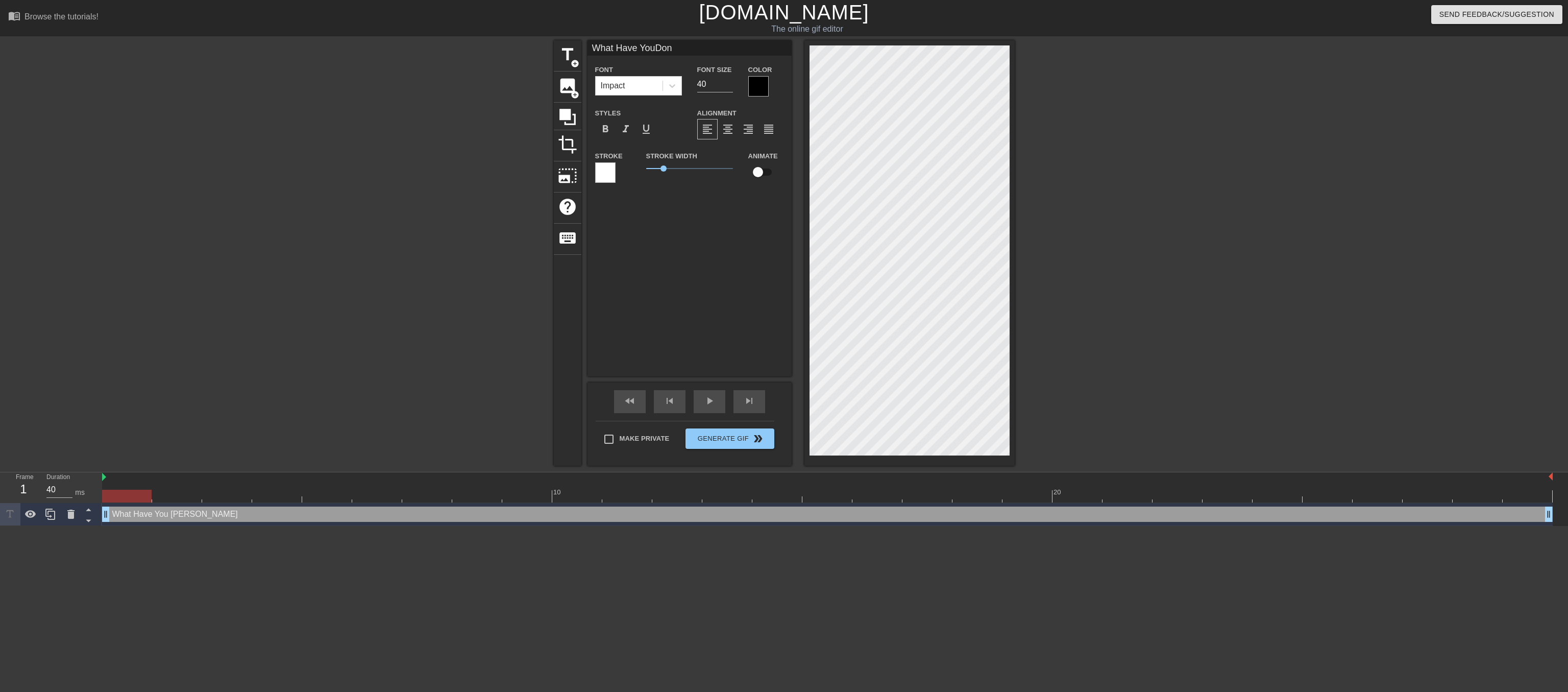
type input "What Have YouDone"
type textarea "What Have You Done"
type input "What Have YouDone"
type textarea "What Have You Done"
type input "What Have YouDone t"
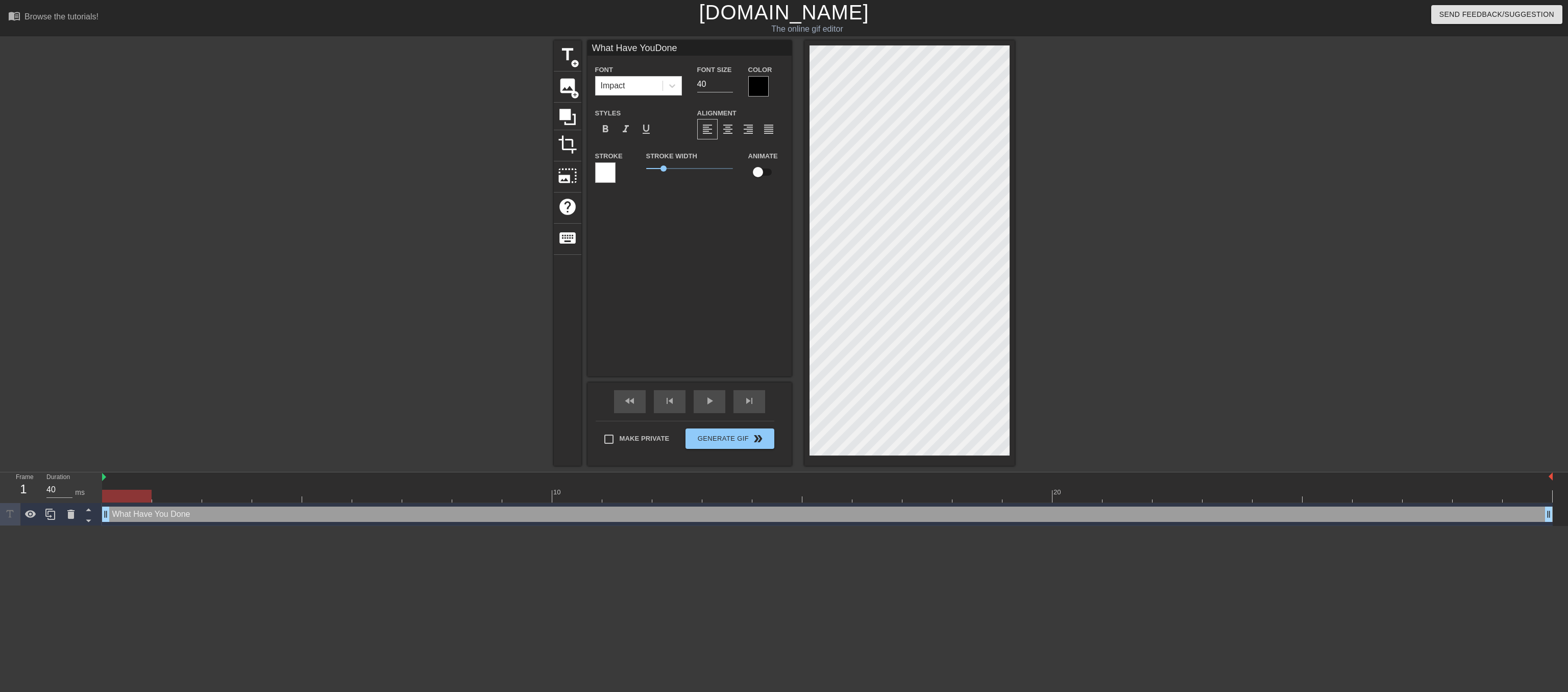
type textarea "What Have You Done t"
type input "What Have YouDone to"
type textarea "What Have You Done to"
type input "What Have YouDone to"
type textarea "What Have You Done to"
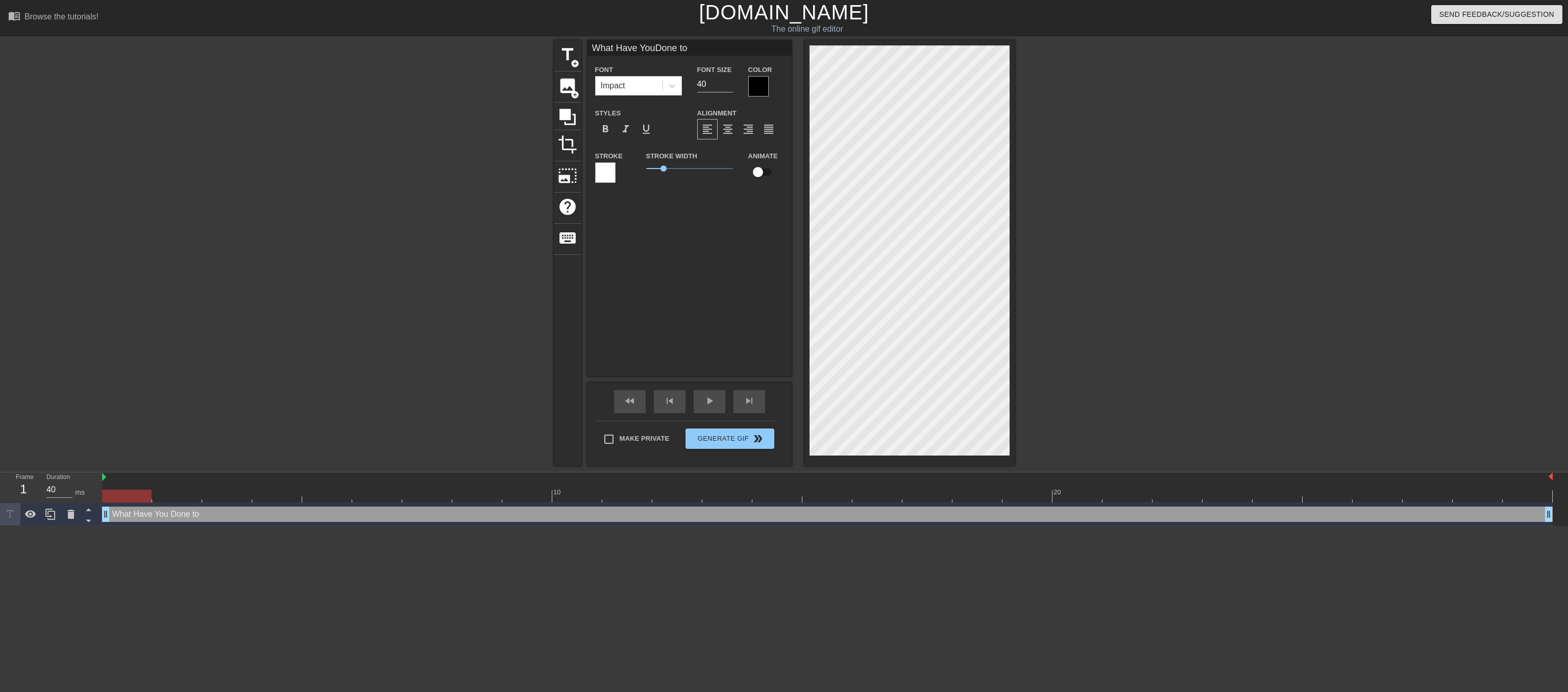
type input "What Have YouDone to m"
type textarea "What Have You Done to m"
type input "What Have YouDone to me"
type textarea "What Have You Done to me"
type input "What Have YouDone to me?"
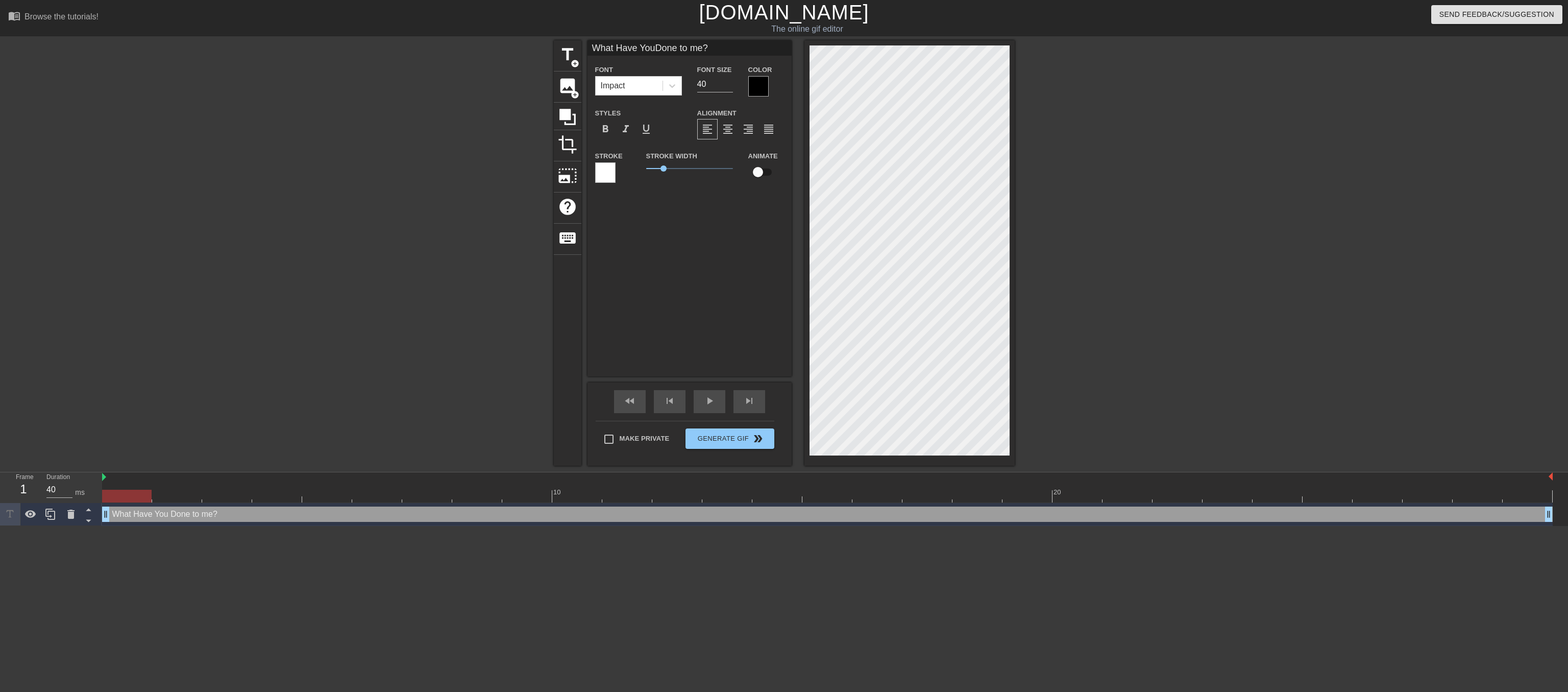
scroll to position [1, 2]
type textarea "What Have You Done to me?"
click at [732, 135] on span "format_align_center" at bounding box center [728, 129] width 12 height 12
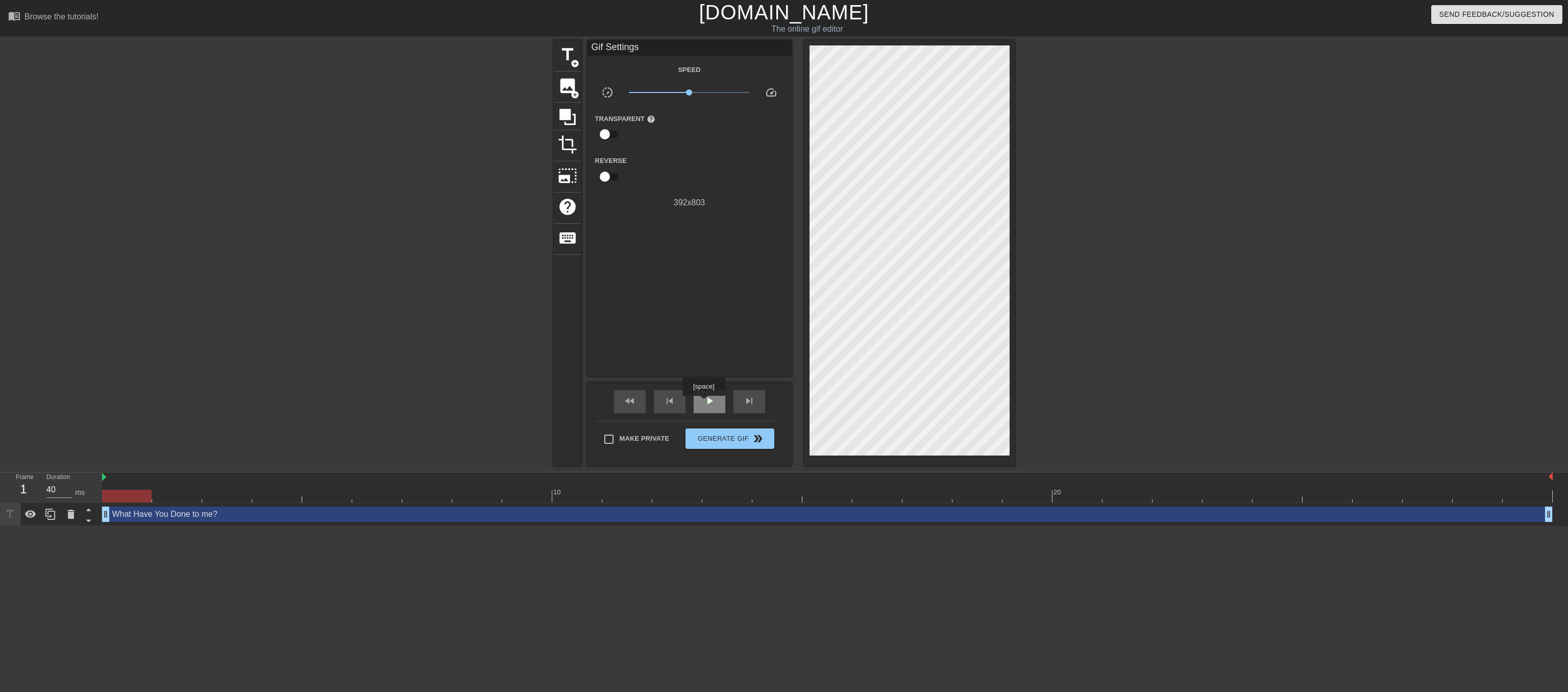
click at [703, 403] on span "play_arrow" at bounding box center [710, 401] width 12 height 12
click at [703, 403] on span "pause" at bounding box center [710, 401] width 12 height 12
click at [734, 444] on span "Generate Gif double_arrow" at bounding box center [730, 439] width 80 height 12
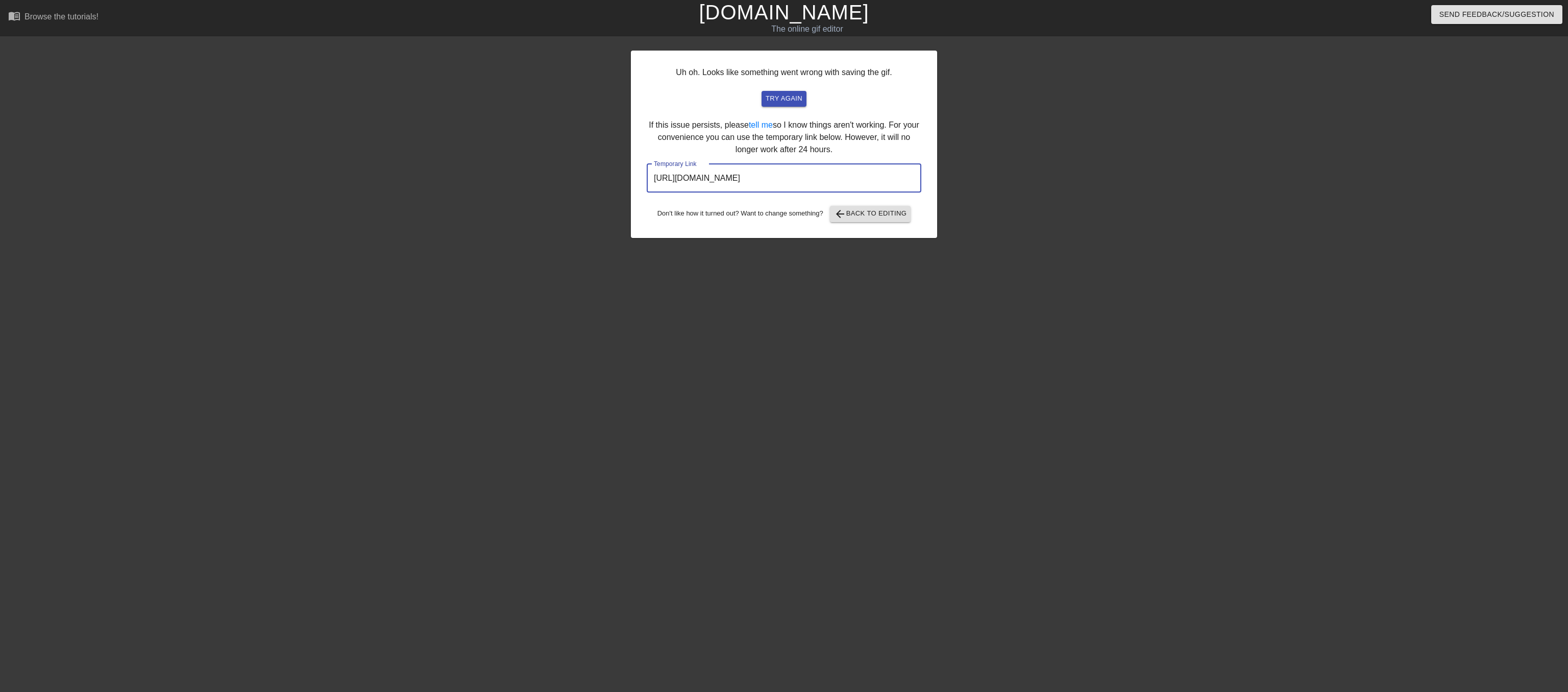
click at [912, 193] on input "https://www.gifntext.com/temp_generations/SC8pOPTY.gif" at bounding box center [784, 178] width 275 height 28
drag, startPoint x: 914, startPoint y: 202, endPoint x: 604, endPoint y: 201, distance: 310.0
click at [647, 193] on input "https://www.gifntext.com/temp_generations/SC8pOPTY.gif" at bounding box center [784, 178] width 275 height 28
click at [866, 220] on span "arrow_back Back to Editing" at bounding box center [871, 214] width 73 height 12
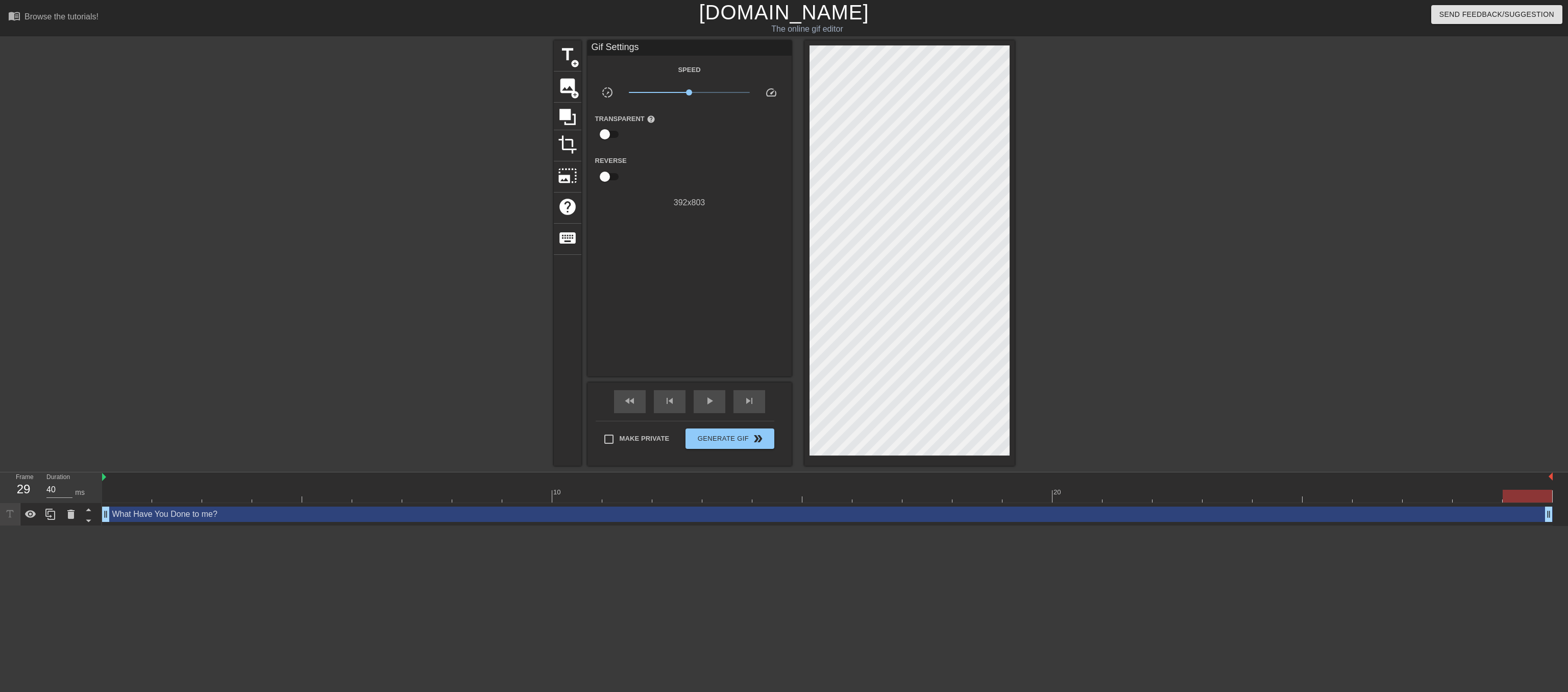
click at [763, 12] on link "[DOMAIN_NAME]" at bounding box center [784, 12] width 170 height 22
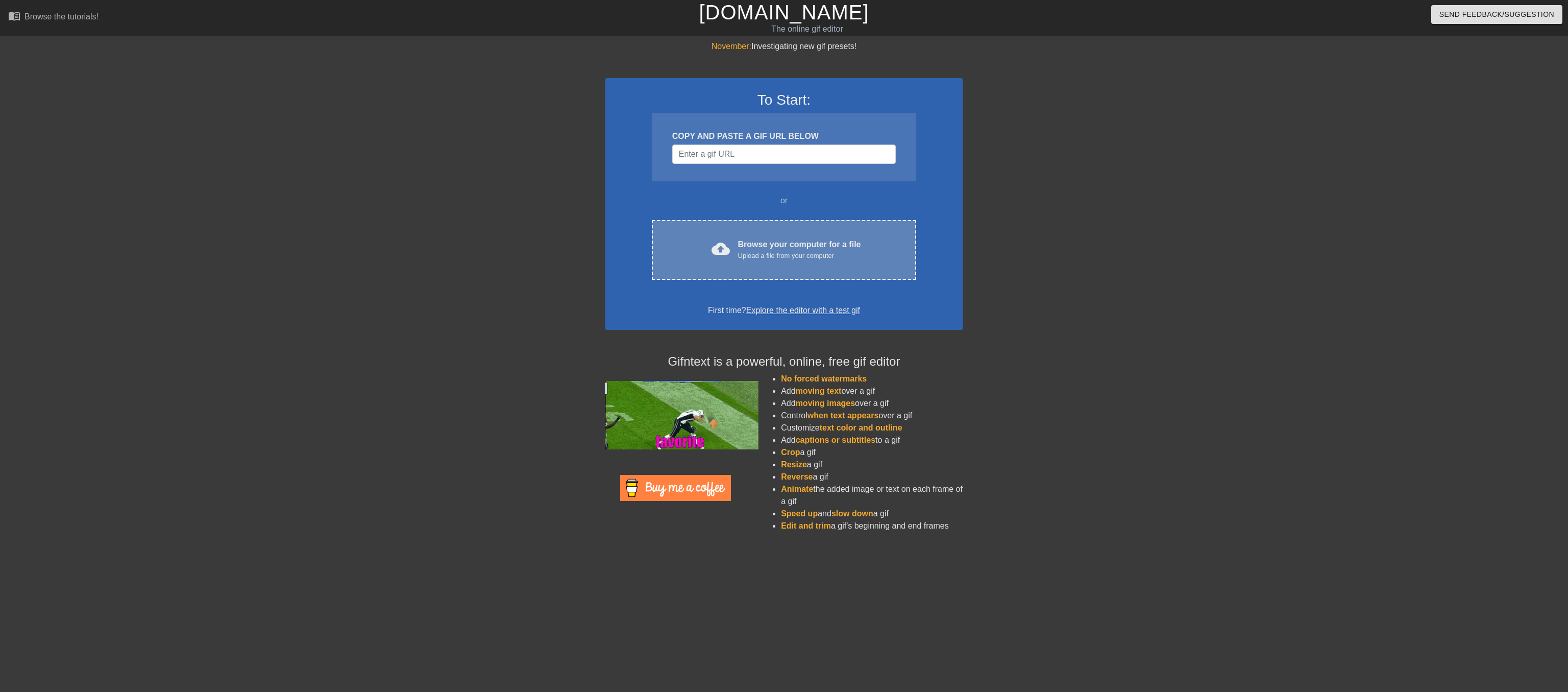
click at [779, 261] on div "Browse your computer for a file Upload a file from your computer" at bounding box center [799, 249] width 123 height 22
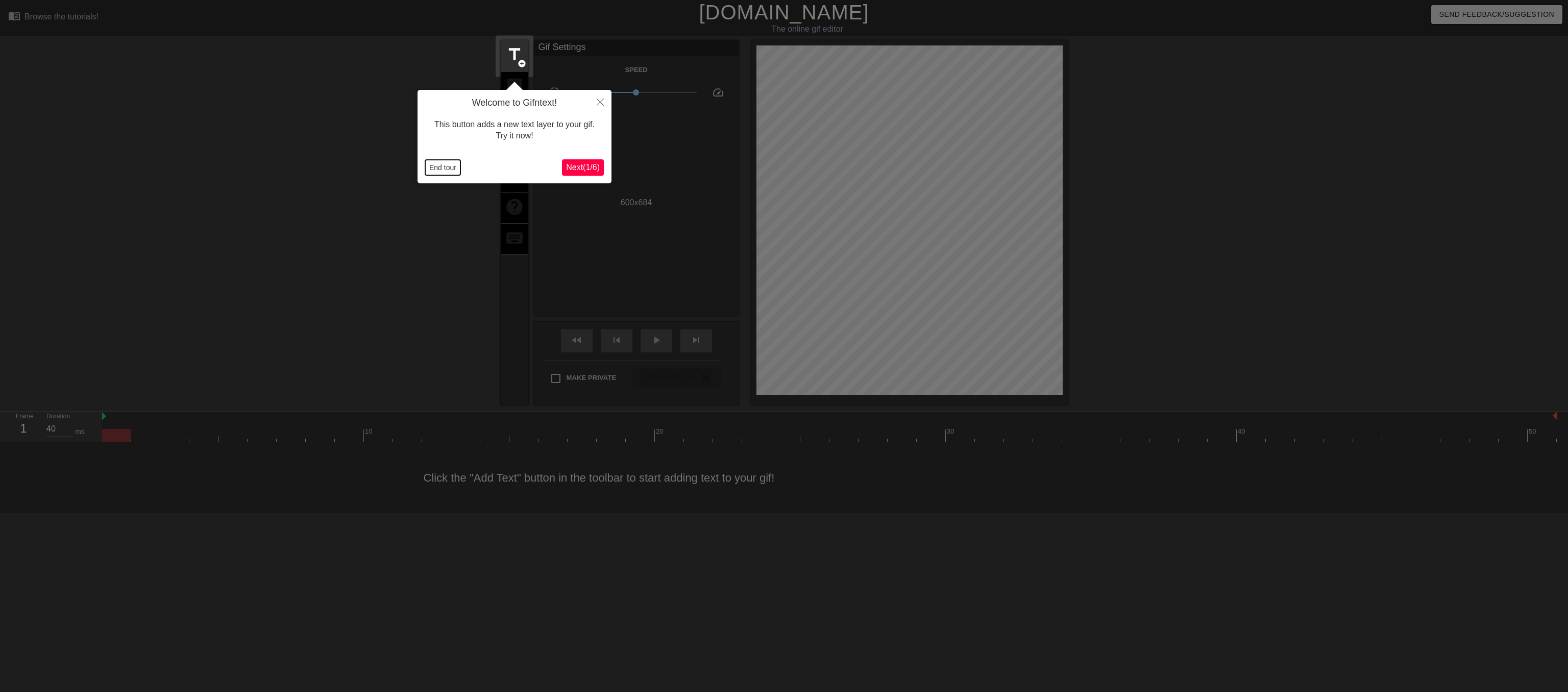
click at [440, 165] on button "End tour" at bounding box center [442, 167] width 35 height 15
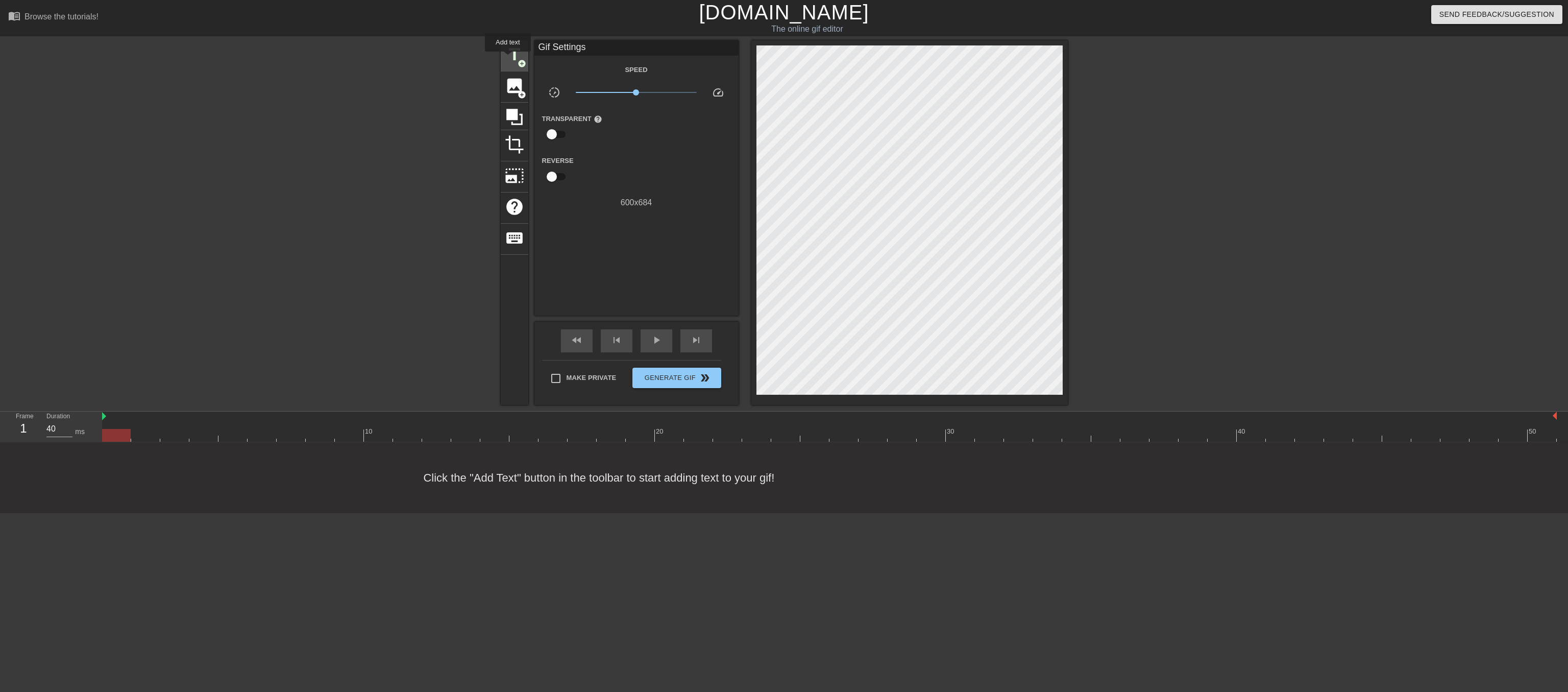
click at [508, 59] on span "title" at bounding box center [514, 54] width 19 height 19
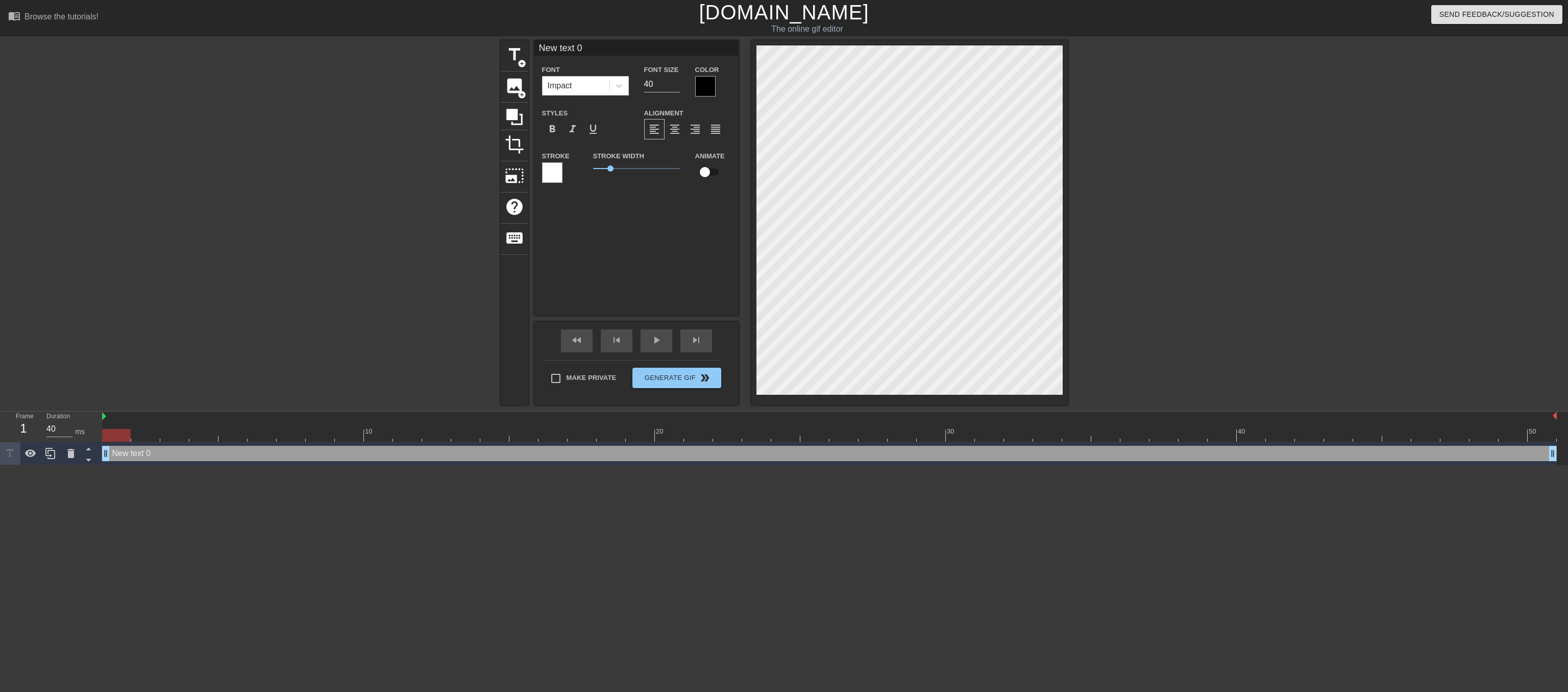
scroll to position [0, 1]
type input "n"
type textarea "n"
type input "no"
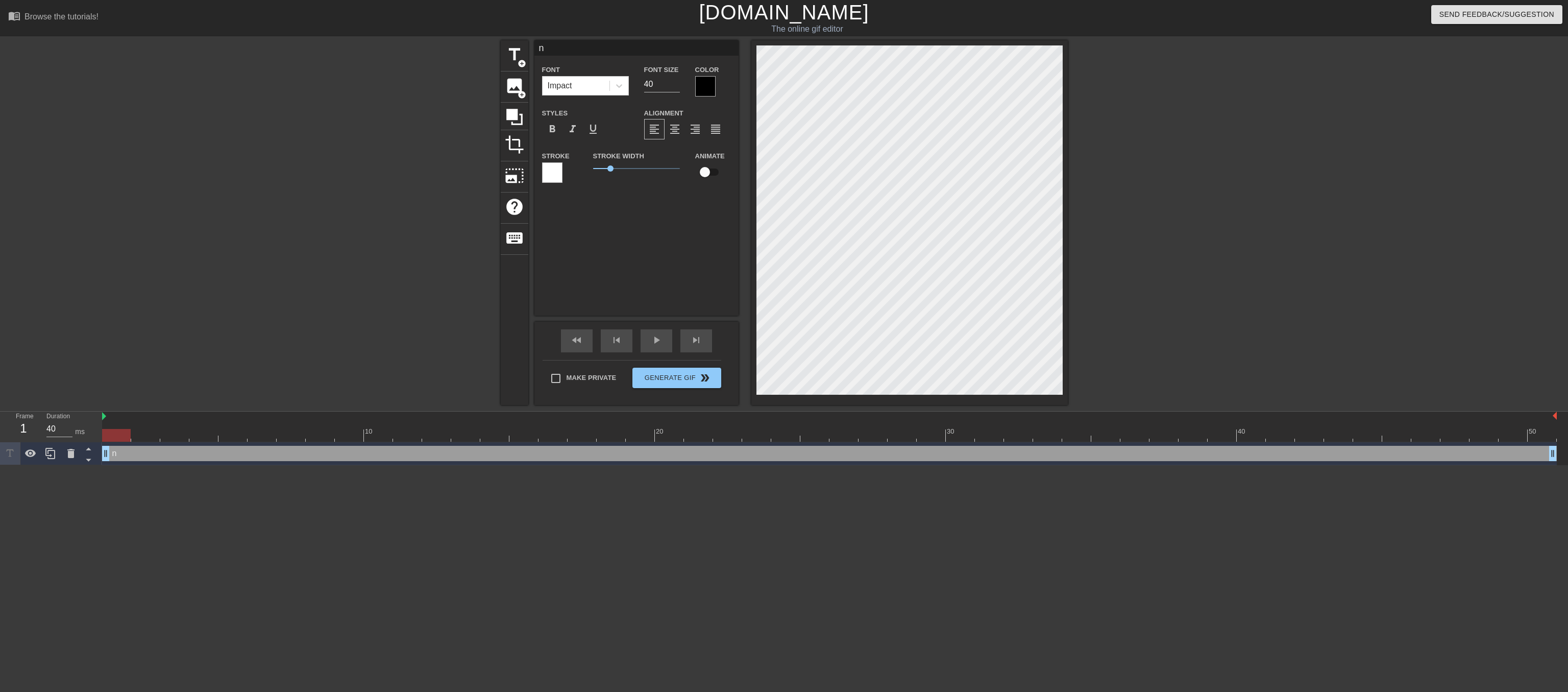
type textarea "no"
type input "no"
type textarea "no"
type input "no G"
type textarea "no G"
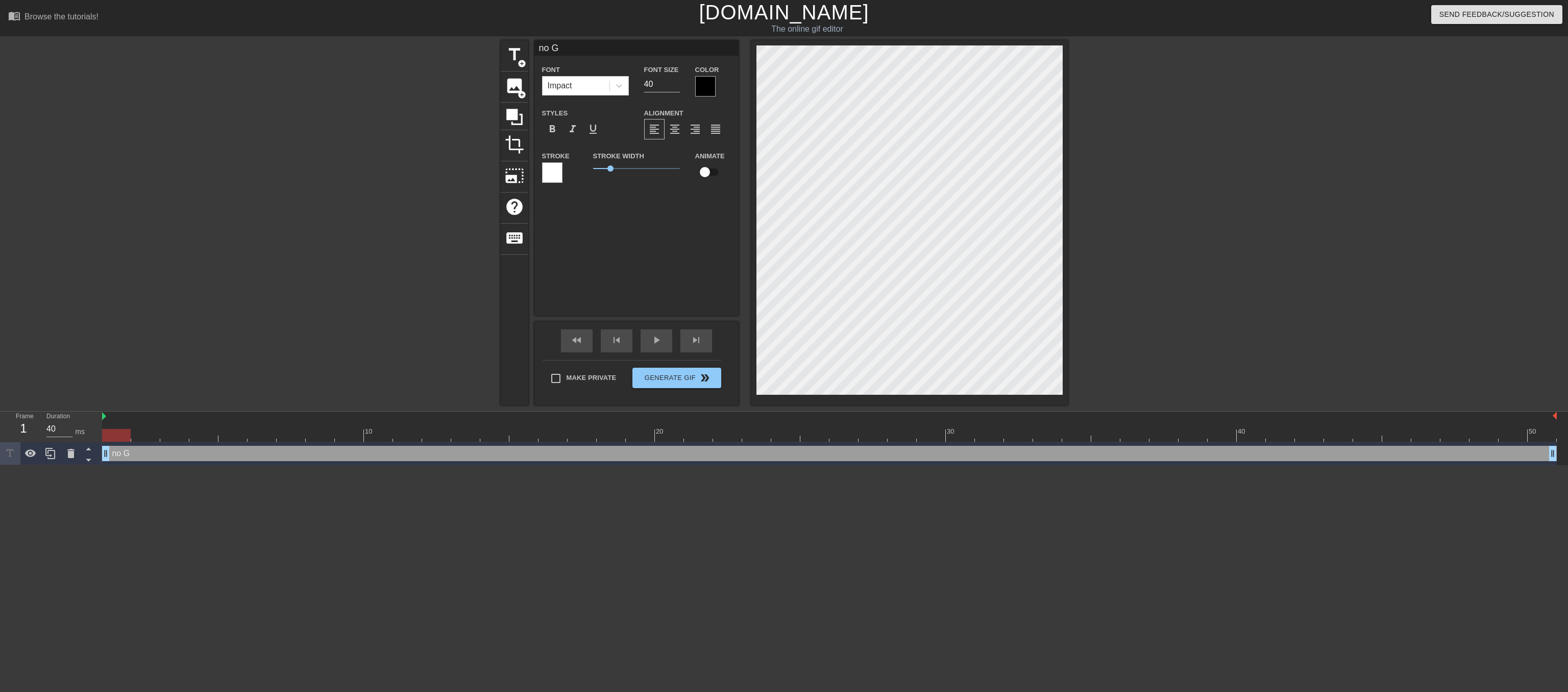
type input "no Go"
type textarea "no Go"
type input "no Goo"
type textarea "no Goo"
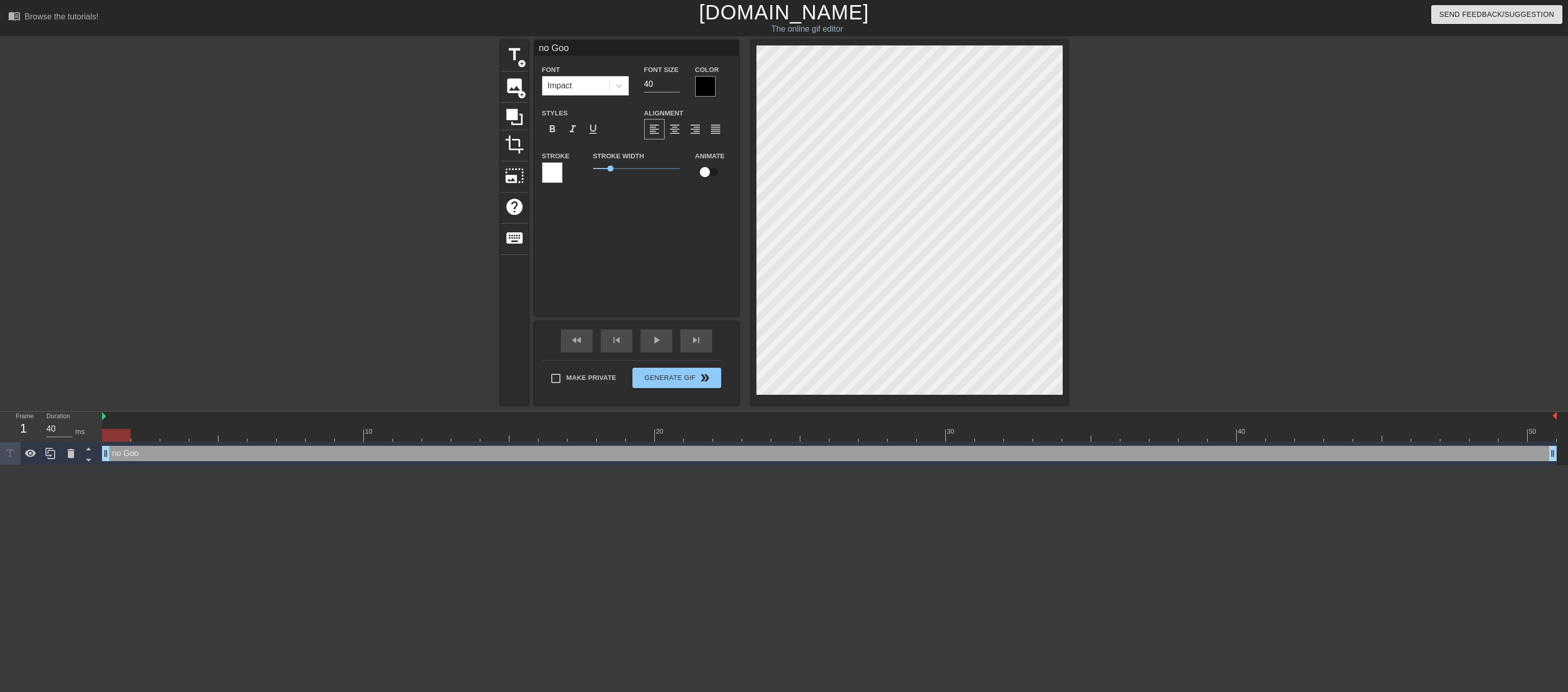
type input "no Good"
type textarea "no Good"
type input "No Good"
type textarea "No Good"
click at [509, 53] on span "title" at bounding box center [514, 54] width 19 height 19
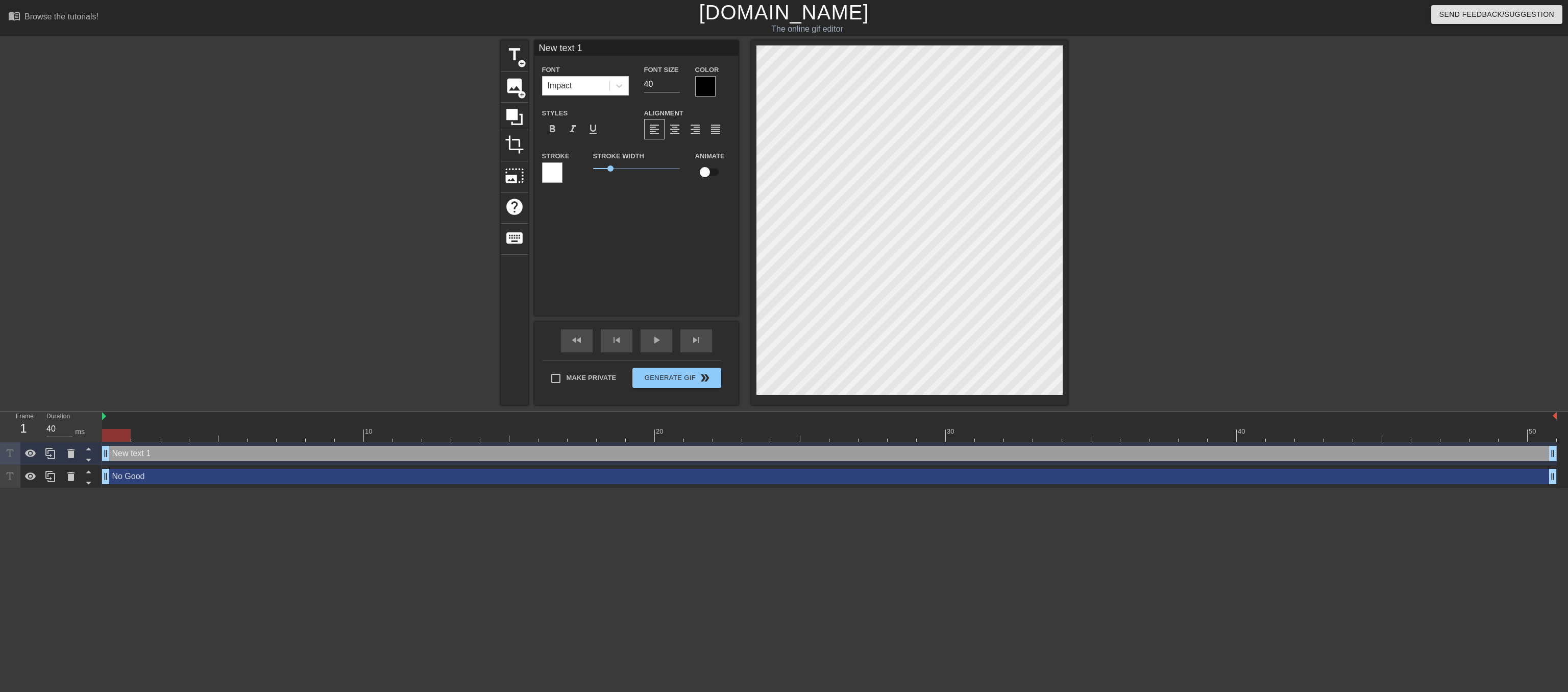
scroll to position [0, 1]
type input "D"
type textarea "D"
type input "DE"
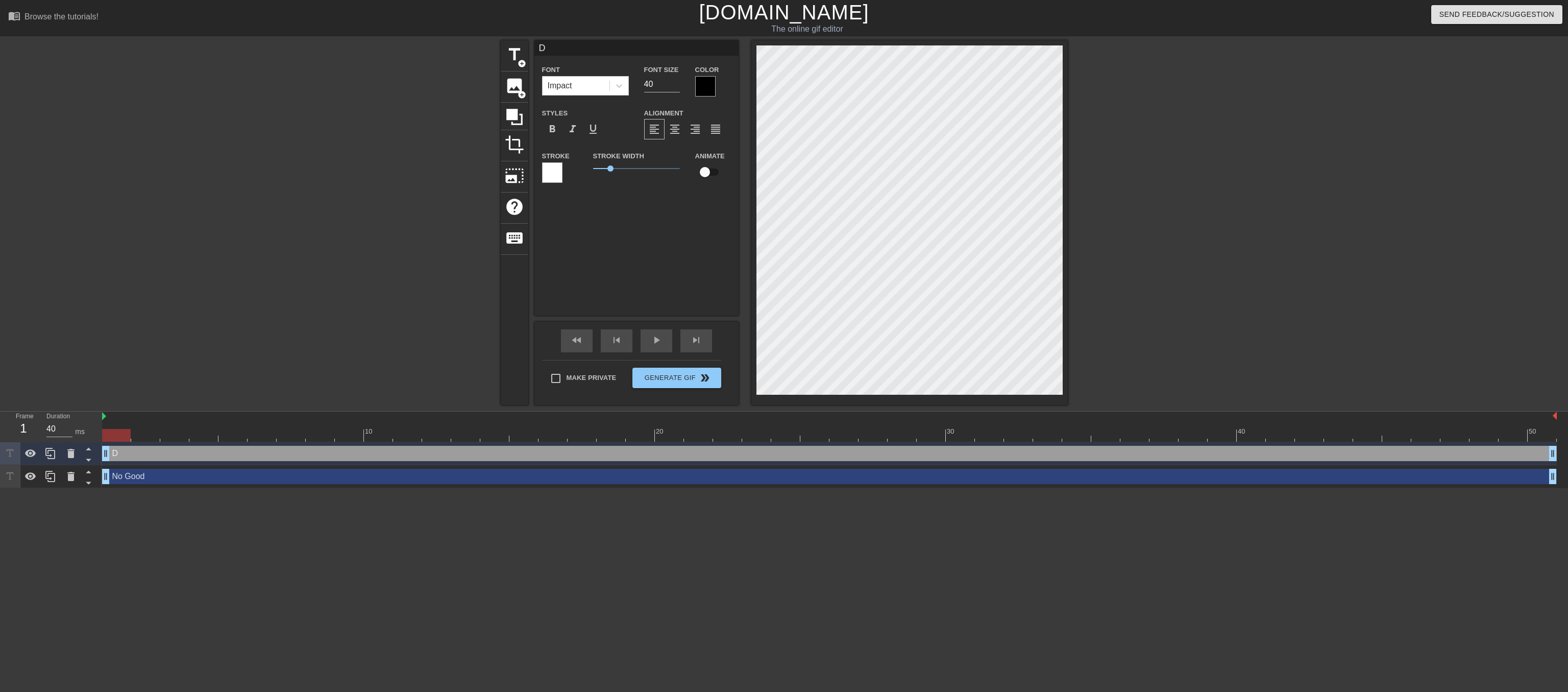
type textarea "DE"
type input "DEE"
type textarea "DEE"
type input "DEED"
type textarea "DEED"
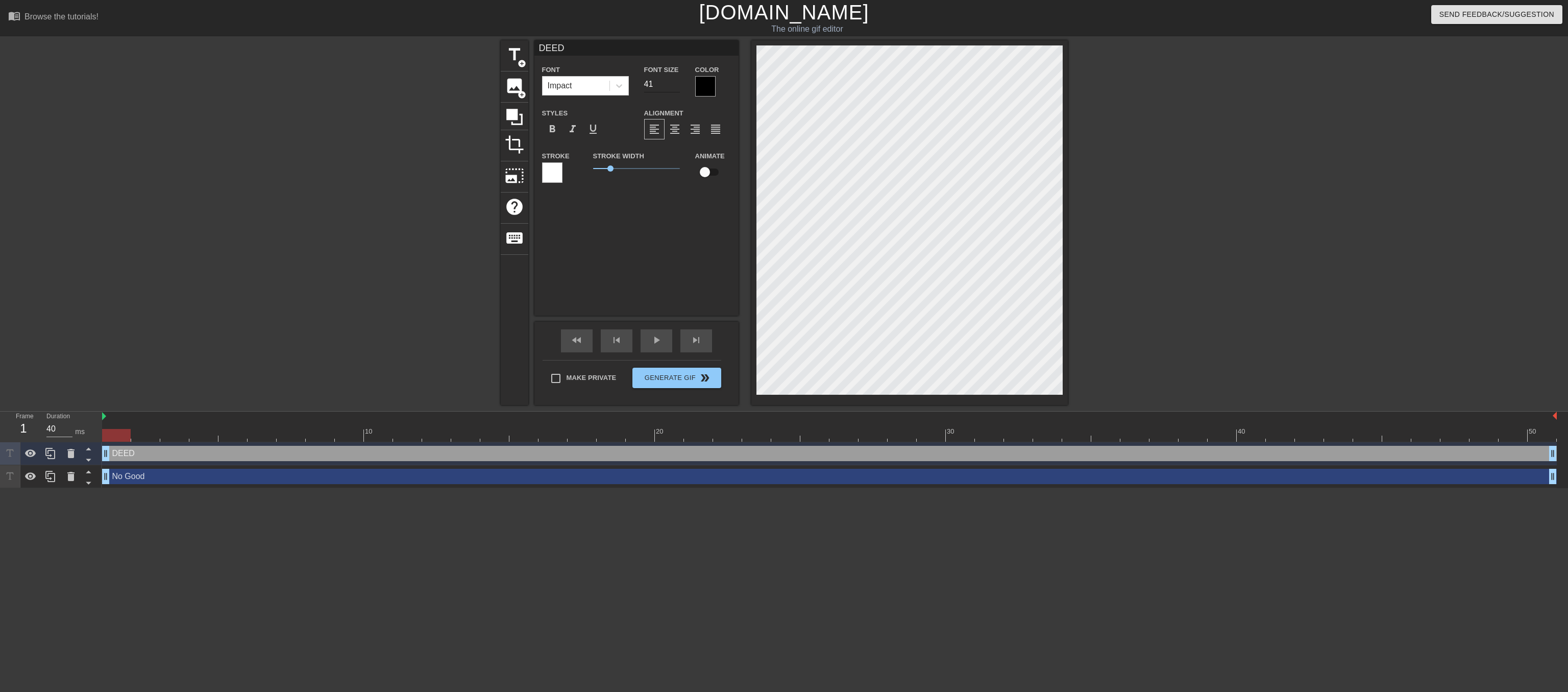
click at [675, 84] on input "41" at bounding box center [662, 84] width 36 height 16
click at [675, 84] on input "42" at bounding box center [662, 84] width 36 height 16
click at [675, 84] on input "43" at bounding box center [662, 84] width 36 height 16
click at [675, 84] on input "44" at bounding box center [662, 84] width 36 height 16
click at [675, 84] on input "45" at bounding box center [662, 84] width 36 height 16
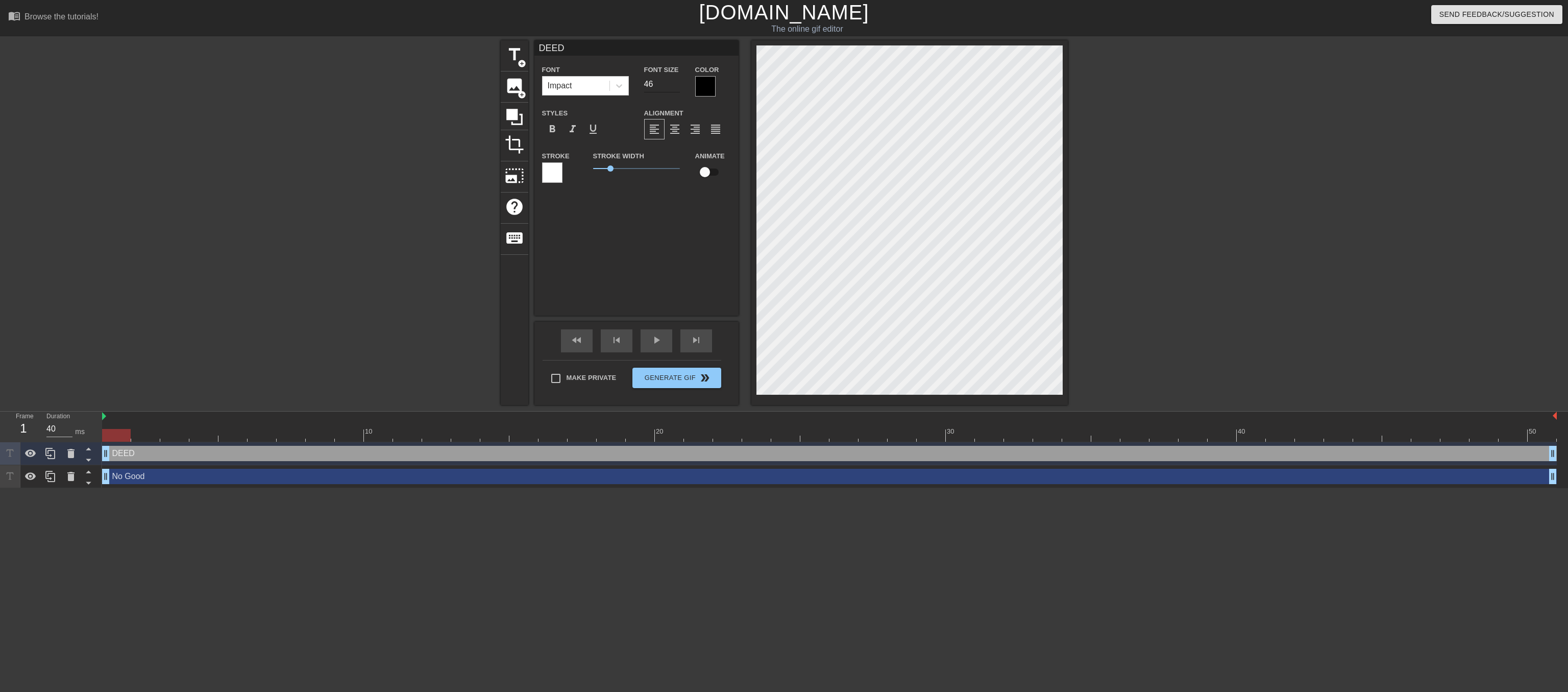
click at [675, 84] on input "46" at bounding box center [662, 84] width 36 height 16
click at [675, 84] on input "47" at bounding box center [662, 84] width 36 height 16
click at [675, 84] on input "48" at bounding box center [662, 84] width 36 height 16
click at [675, 84] on input "49" at bounding box center [662, 84] width 36 height 16
click at [675, 84] on input "50" at bounding box center [662, 84] width 36 height 16
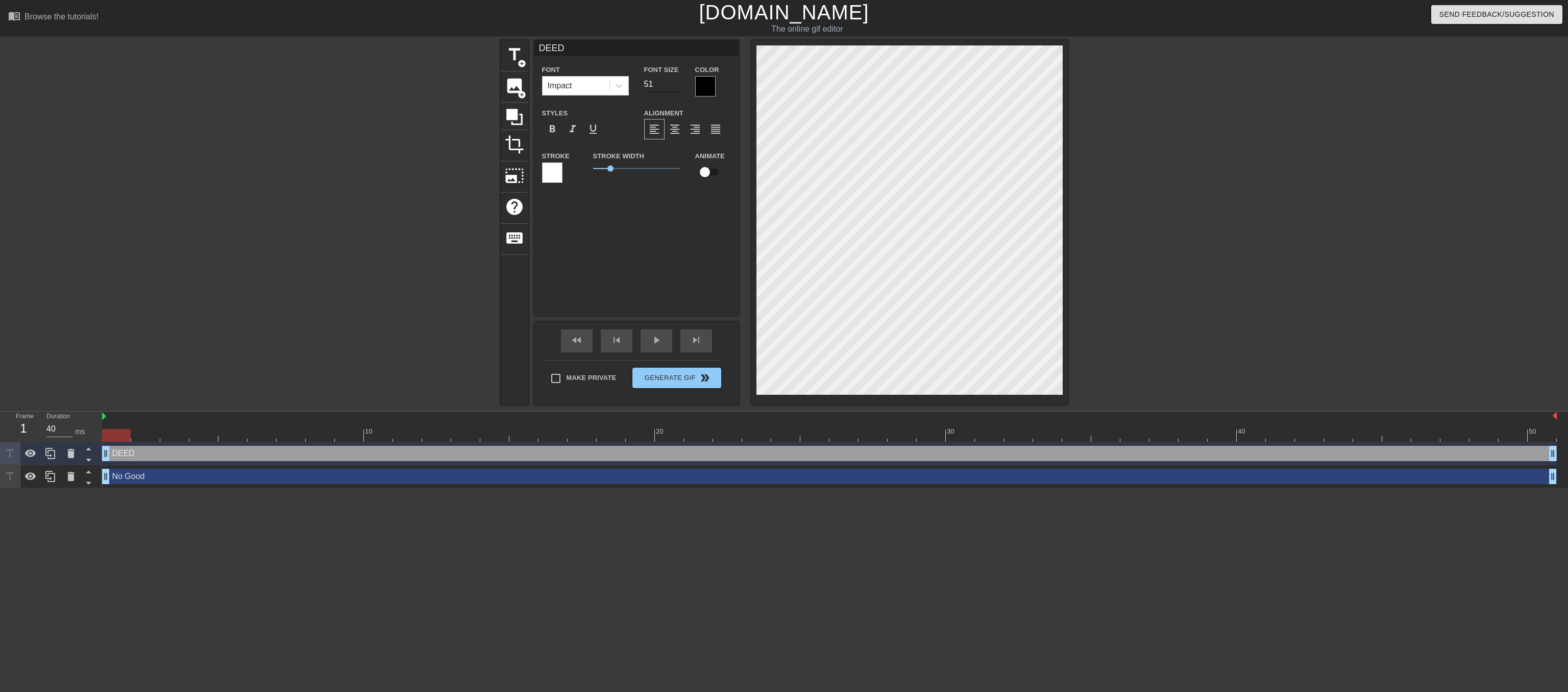
click at [675, 84] on input "51" at bounding box center [662, 84] width 36 height 16
click at [675, 84] on input "52" at bounding box center [662, 84] width 36 height 16
click at [675, 84] on input "53" at bounding box center [662, 84] width 36 height 16
click at [675, 84] on input "54" at bounding box center [662, 84] width 36 height 16
click at [675, 84] on input "55" at bounding box center [662, 84] width 36 height 16
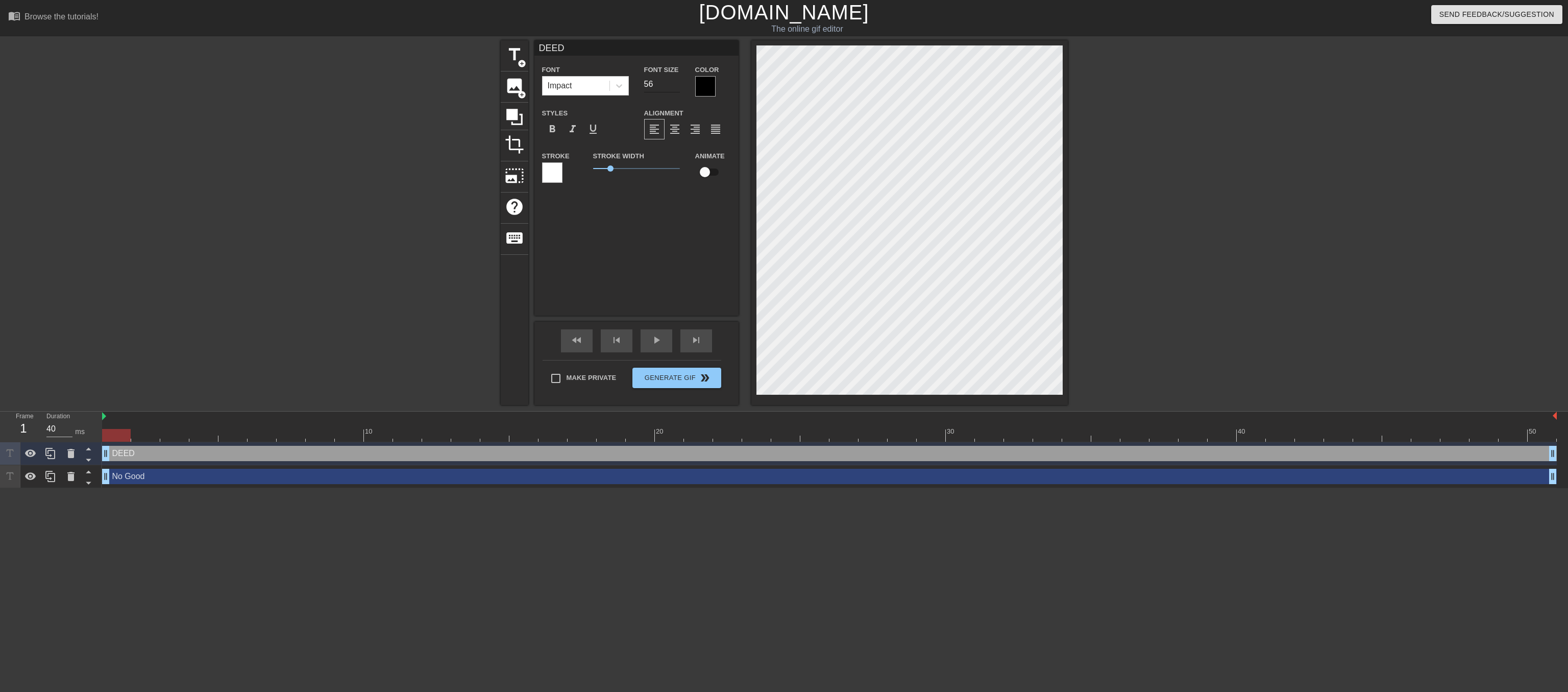
click at [675, 84] on input "56" at bounding box center [662, 84] width 36 height 16
click at [675, 84] on input "57" at bounding box center [662, 84] width 36 height 16
click at [675, 84] on input "58" at bounding box center [662, 84] width 36 height 16
click at [675, 84] on input "59" at bounding box center [662, 84] width 36 height 16
click at [675, 84] on input "60" at bounding box center [662, 84] width 36 height 16
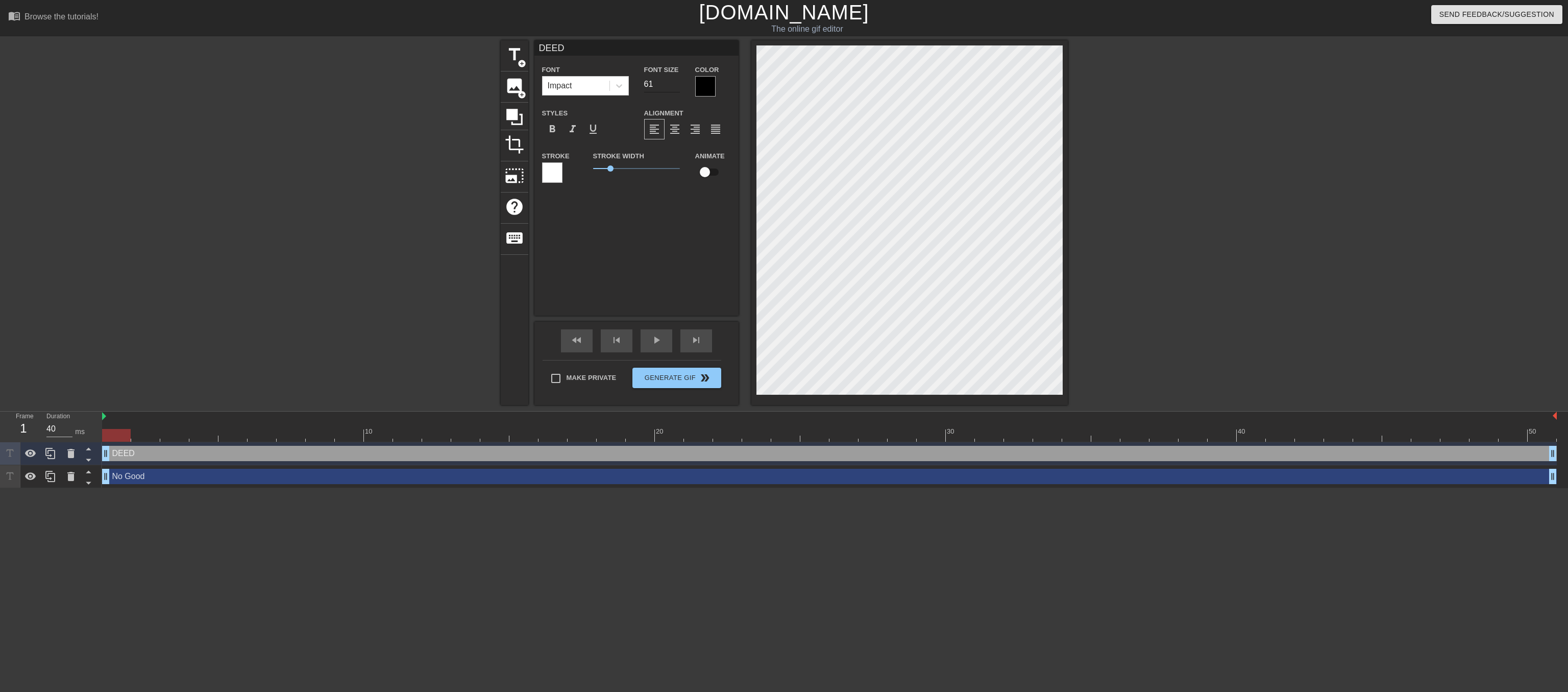
click at [675, 84] on input "61" at bounding box center [662, 84] width 36 height 16
click at [675, 84] on input "62" at bounding box center [662, 84] width 36 height 16
click at [675, 84] on input "63" at bounding box center [662, 84] width 36 height 16
click at [675, 84] on input "64" at bounding box center [662, 84] width 36 height 16
click at [675, 84] on input "65" at bounding box center [662, 84] width 36 height 16
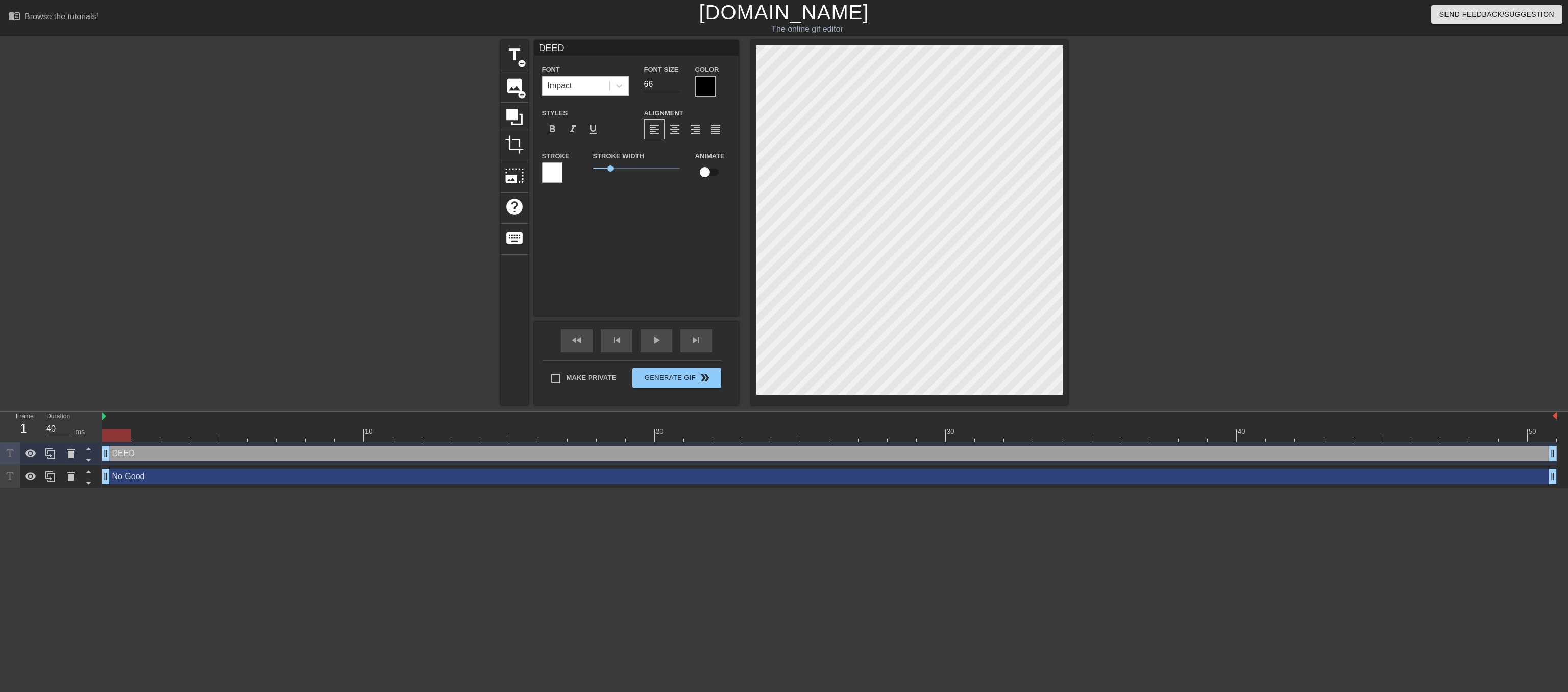
click at [675, 84] on input "66" at bounding box center [662, 84] width 36 height 16
click at [675, 84] on input "67" at bounding box center [662, 84] width 36 height 16
click at [675, 84] on input "68" at bounding box center [662, 84] width 36 height 16
click at [675, 84] on input "69" at bounding box center [662, 84] width 36 height 16
type input "70"
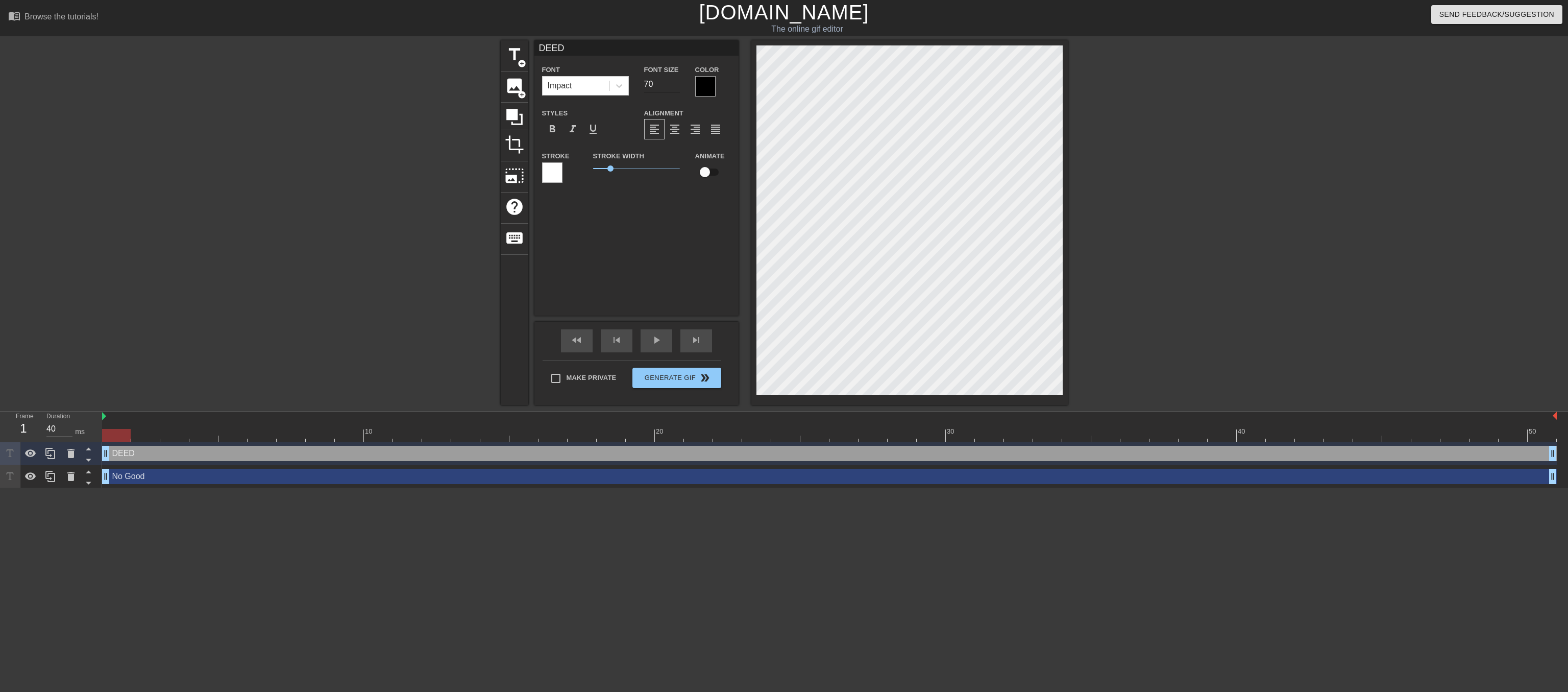
click at [675, 84] on input "70" at bounding box center [662, 84] width 36 height 16
type textarea "DEED"
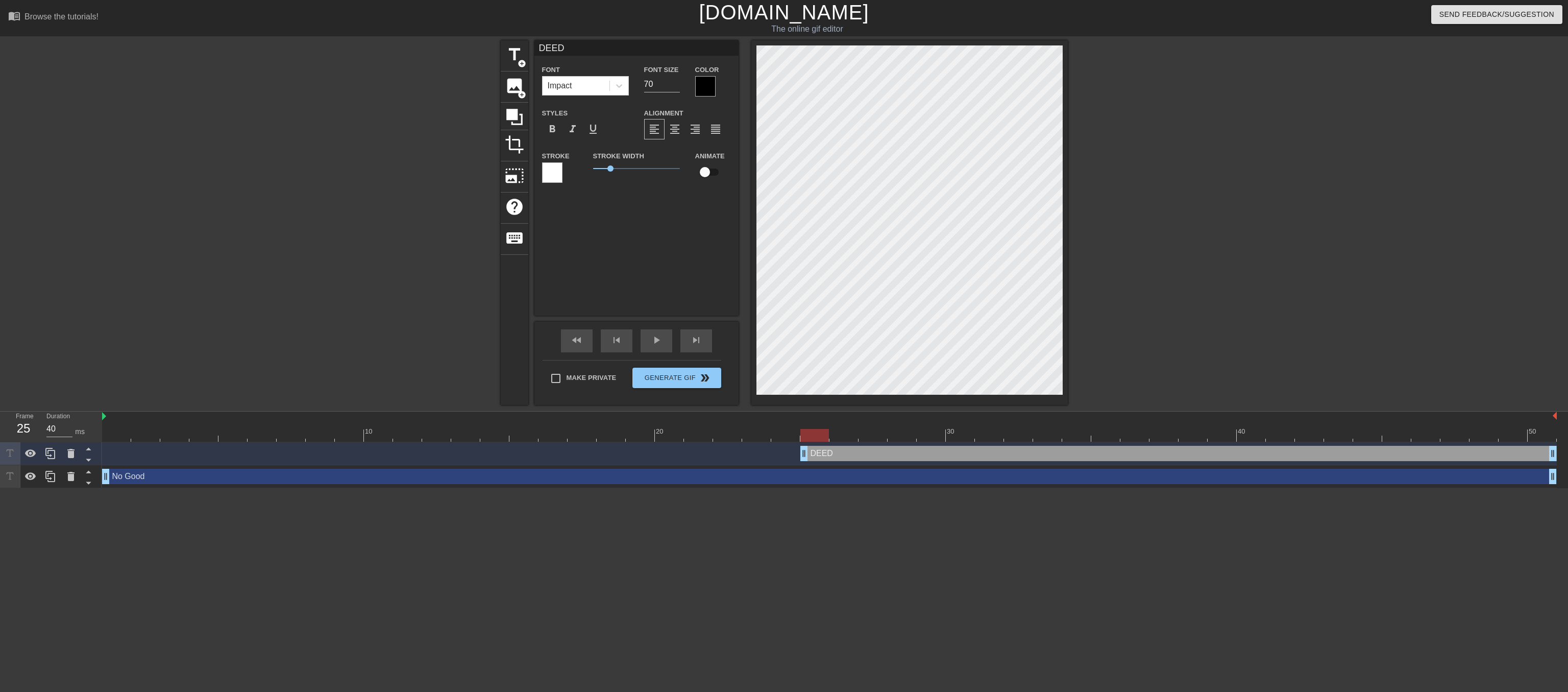
drag, startPoint x: 105, startPoint y: 452, endPoint x: 802, endPoint y: 480, distance: 697.6
click at [802, 480] on div "DEED drag_handle drag_handle No Good drag_handle drag_handle" at bounding box center [835, 465] width 1466 height 46
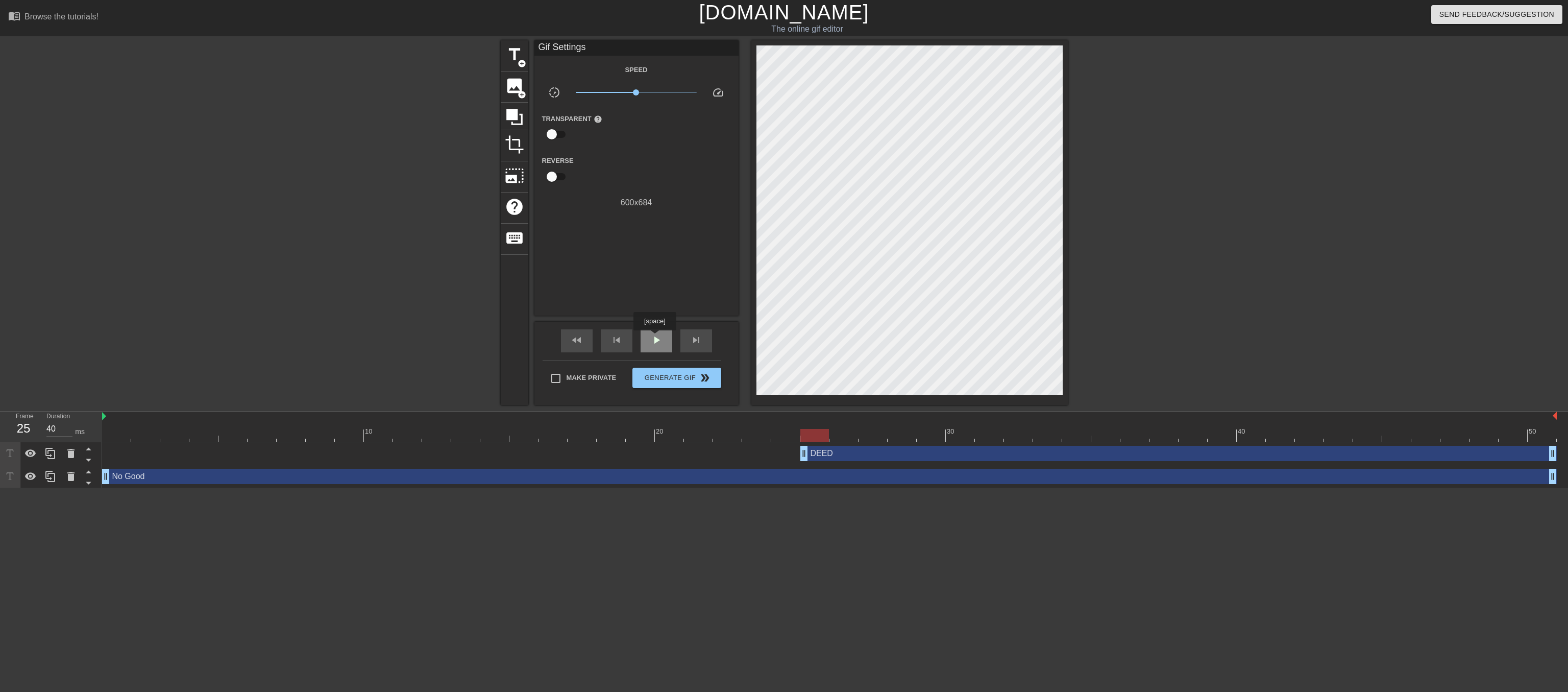
click at [655, 338] on span "play_arrow" at bounding box center [657, 340] width 12 height 12
drag, startPoint x: 808, startPoint y: 457, endPoint x: 658, endPoint y: 455, distance: 150.0
click at [658, 455] on div "DEED drag_handle drag_handle" at bounding box center [1106, 453] width 902 height 15
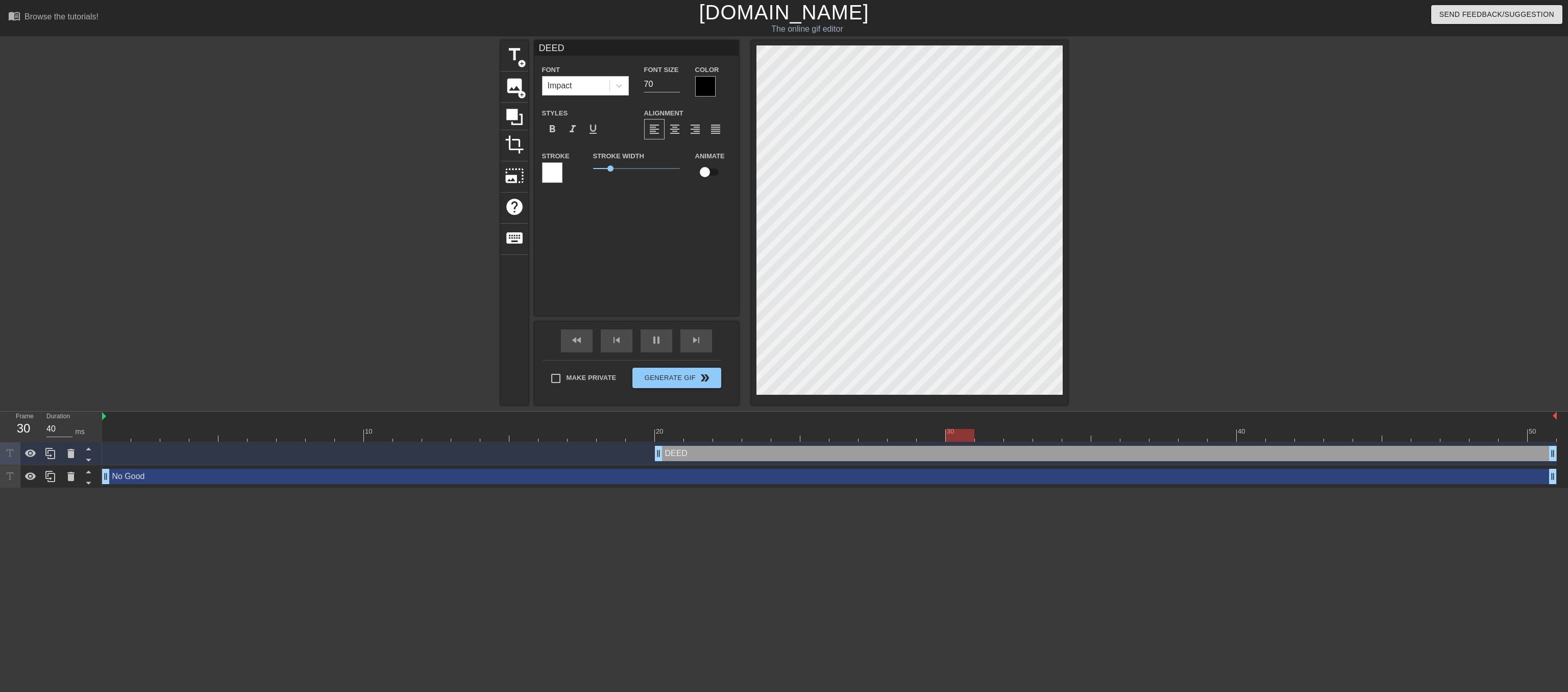
click at [413, 483] on div "No Good drag_handle drag_handle" at bounding box center [829, 476] width 1455 height 15
type input "No Good"
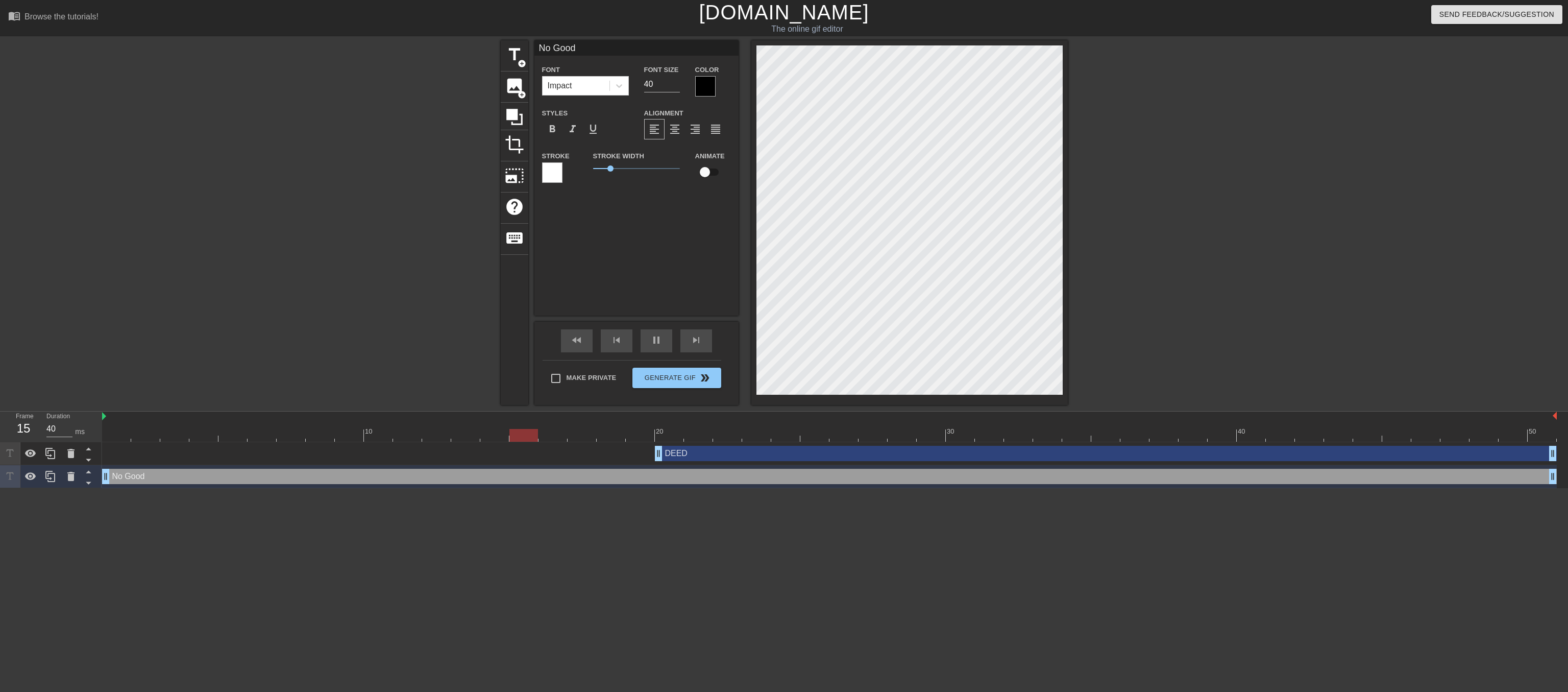
click at [589, 275] on div "No Good Font Impact Font Size 40 Color Styles format_bold format_italic format_…" at bounding box center [636, 178] width 204 height 275
click at [676, 475] on div "No Good drag_handle drag_handle" at bounding box center [829, 476] width 1455 height 15
click at [673, 257] on div "No Good Font Impact Font Size 40 Color Styles format_bold format_italic format_…" at bounding box center [636, 178] width 204 height 275
click at [673, 87] on input "41" at bounding box center [662, 84] width 36 height 16
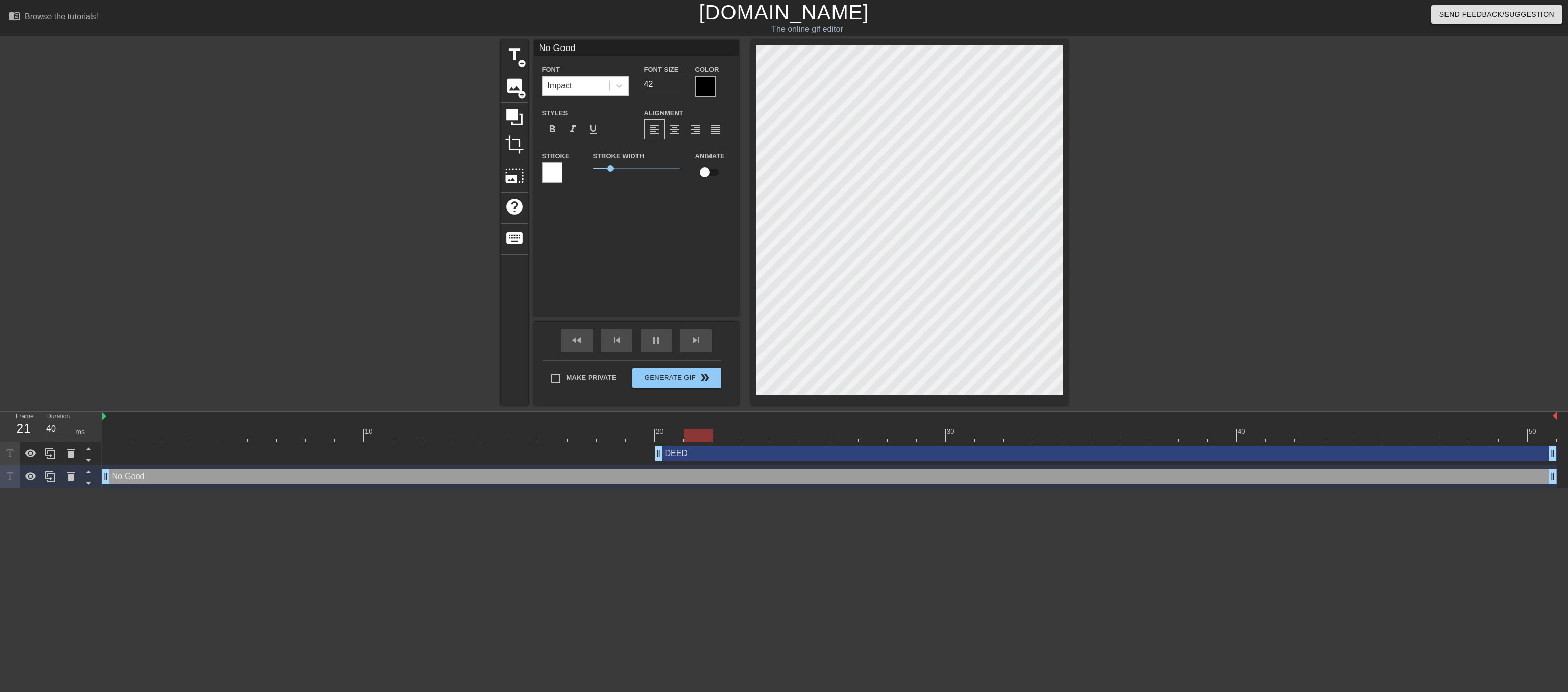
click at [673, 87] on input "42" at bounding box center [662, 84] width 36 height 16
click at [673, 87] on input "43" at bounding box center [662, 84] width 36 height 16
click at [673, 87] on input "44" at bounding box center [662, 84] width 36 height 16
click at [673, 87] on input "45" at bounding box center [662, 84] width 36 height 16
click at [673, 87] on input "46" at bounding box center [662, 84] width 36 height 16
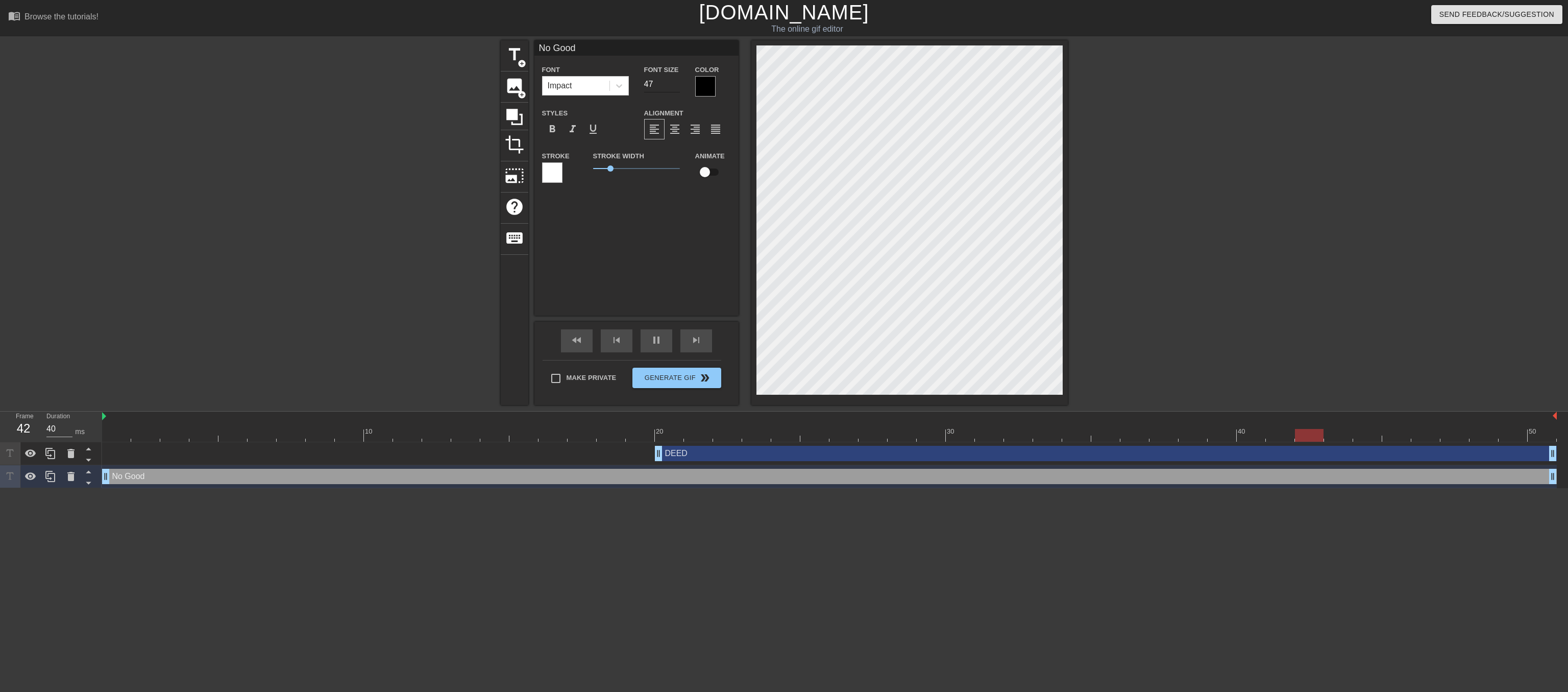
click at [673, 87] on input "47" at bounding box center [662, 84] width 36 height 16
click at [673, 87] on input "48" at bounding box center [662, 84] width 36 height 16
click at [673, 87] on input "49" at bounding box center [662, 84] width 36 height 16
click at [673, 87] on input "50" at bounding box center [662, 84] width 36 height 16
click at [673, 87] on input "51" at bounding box center [662, 84] width 36 height 16
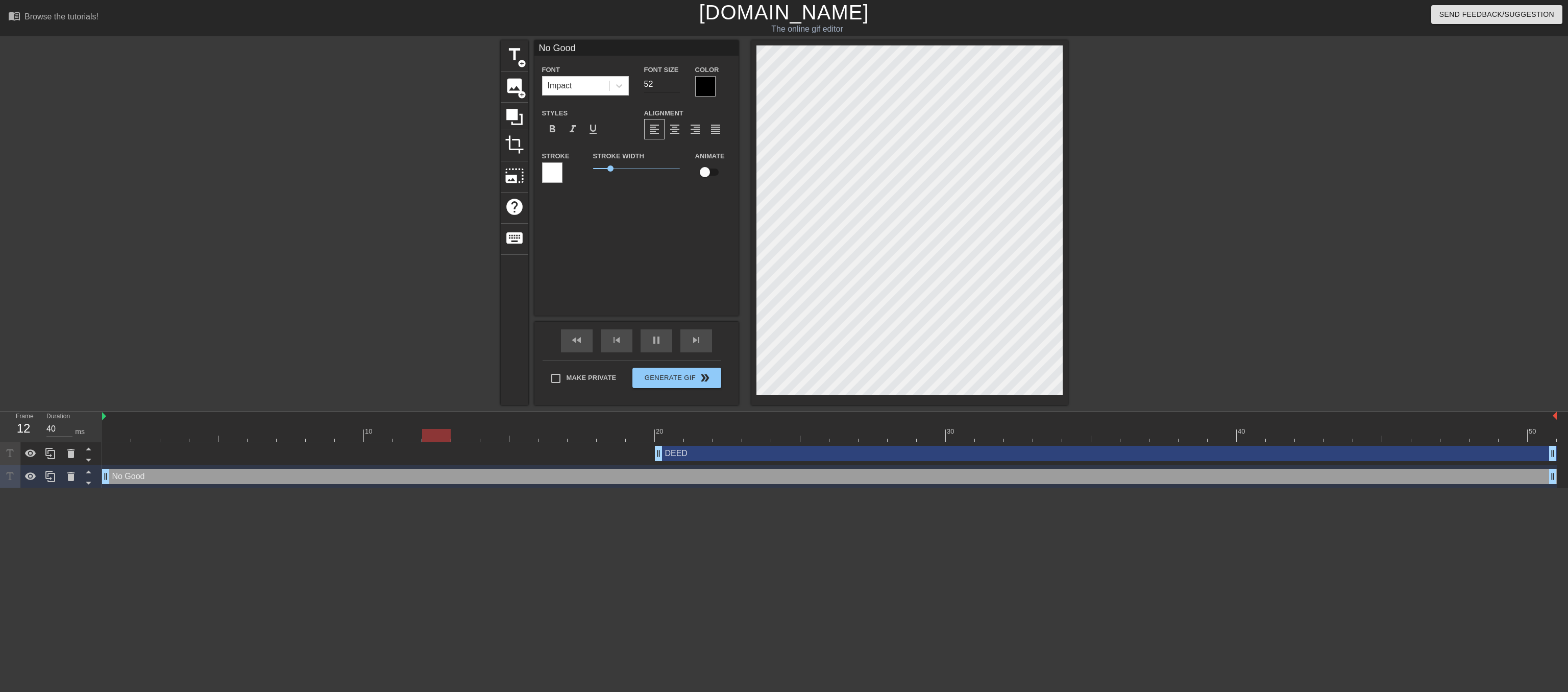
click at [673, 87] on input "52" at bounding box center [662, 84] width 36 height 16
click at [673, 87] on input "53" at bounding box center [662, 84] width 36 height 16
click at [674, 93] on input "52" at bounding box center [662, 84] width 36 height 16
click at [674, 93] on input "51" at bounding box center [662, 84] width 36 height 16
type input "50"
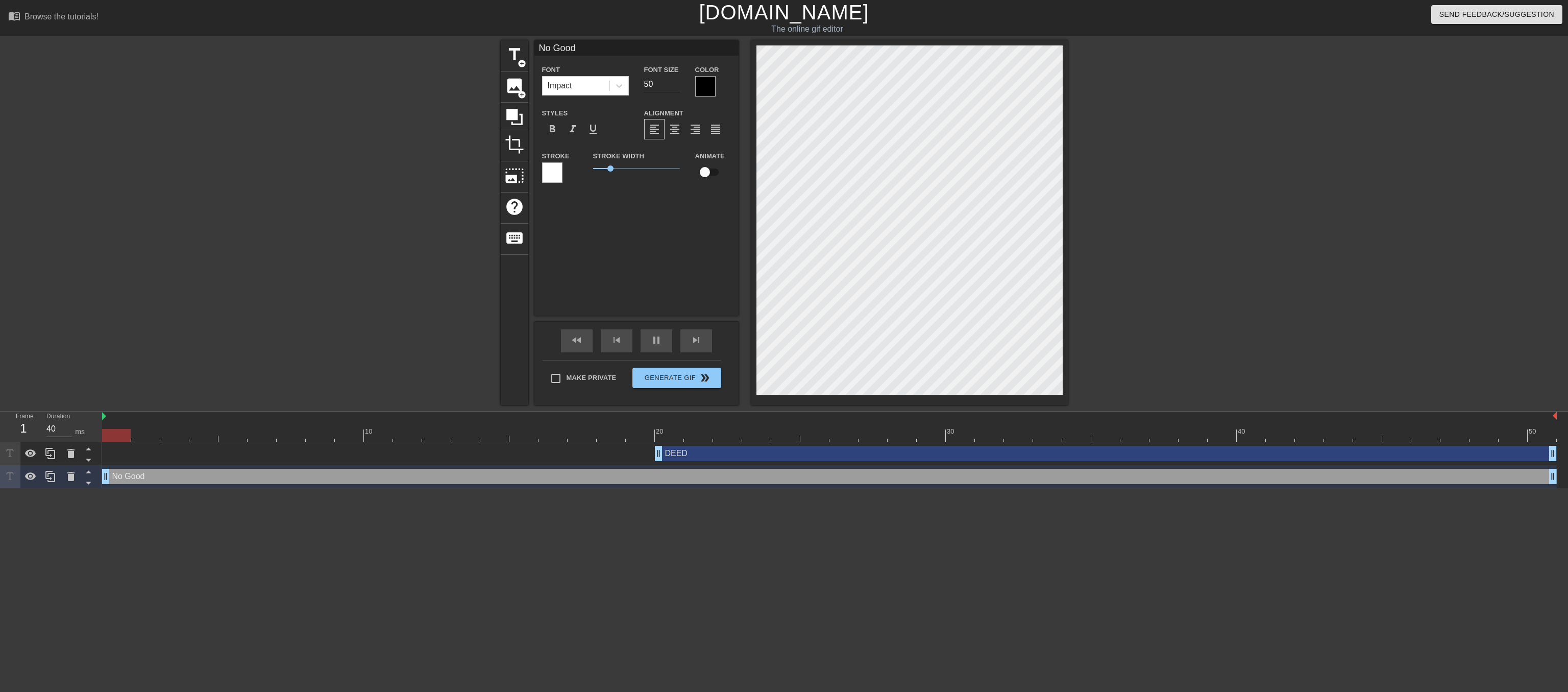
click at [674, 93] on input "50" at bounding box center [662, 84] width 36 height 16
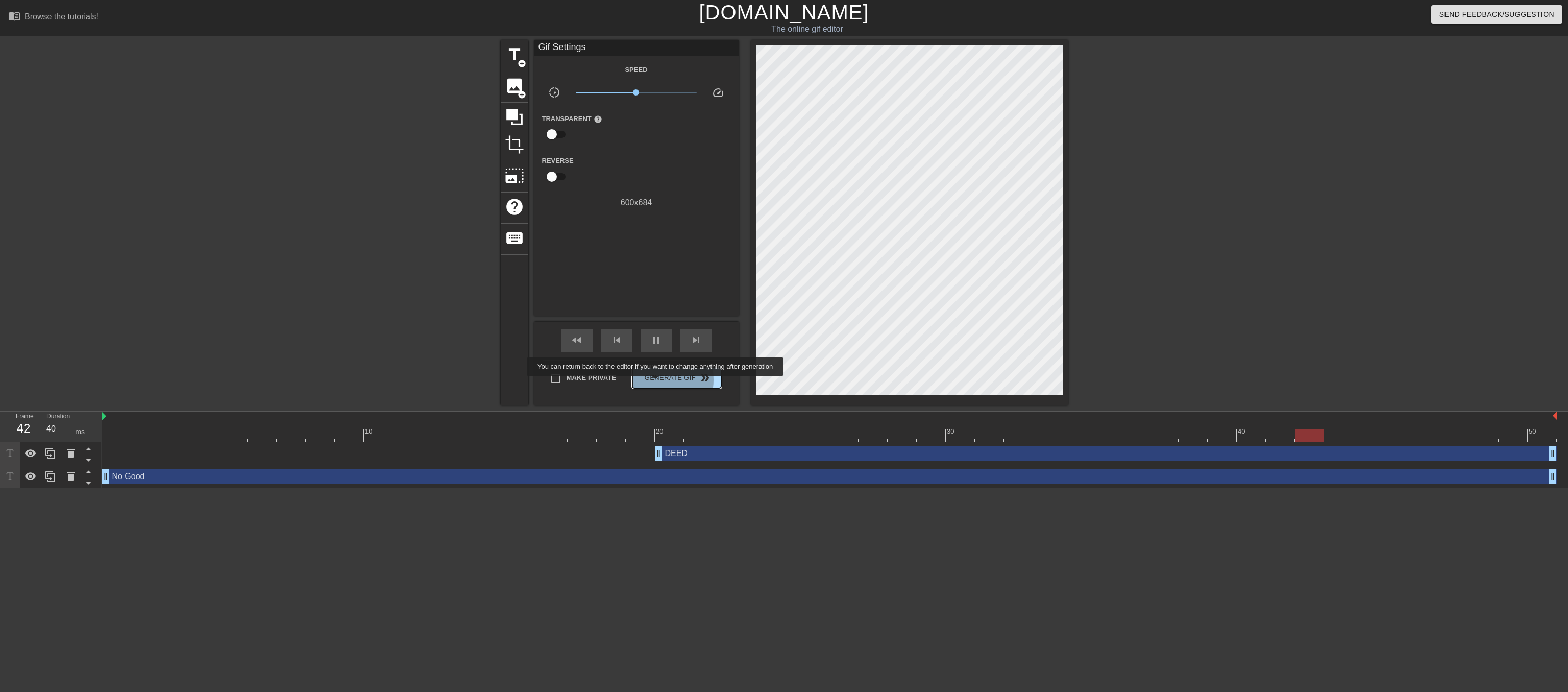
click at [657, 383] on span "Generate Gif double_arrow" at bounding box center [677, 378] width 80 height 12
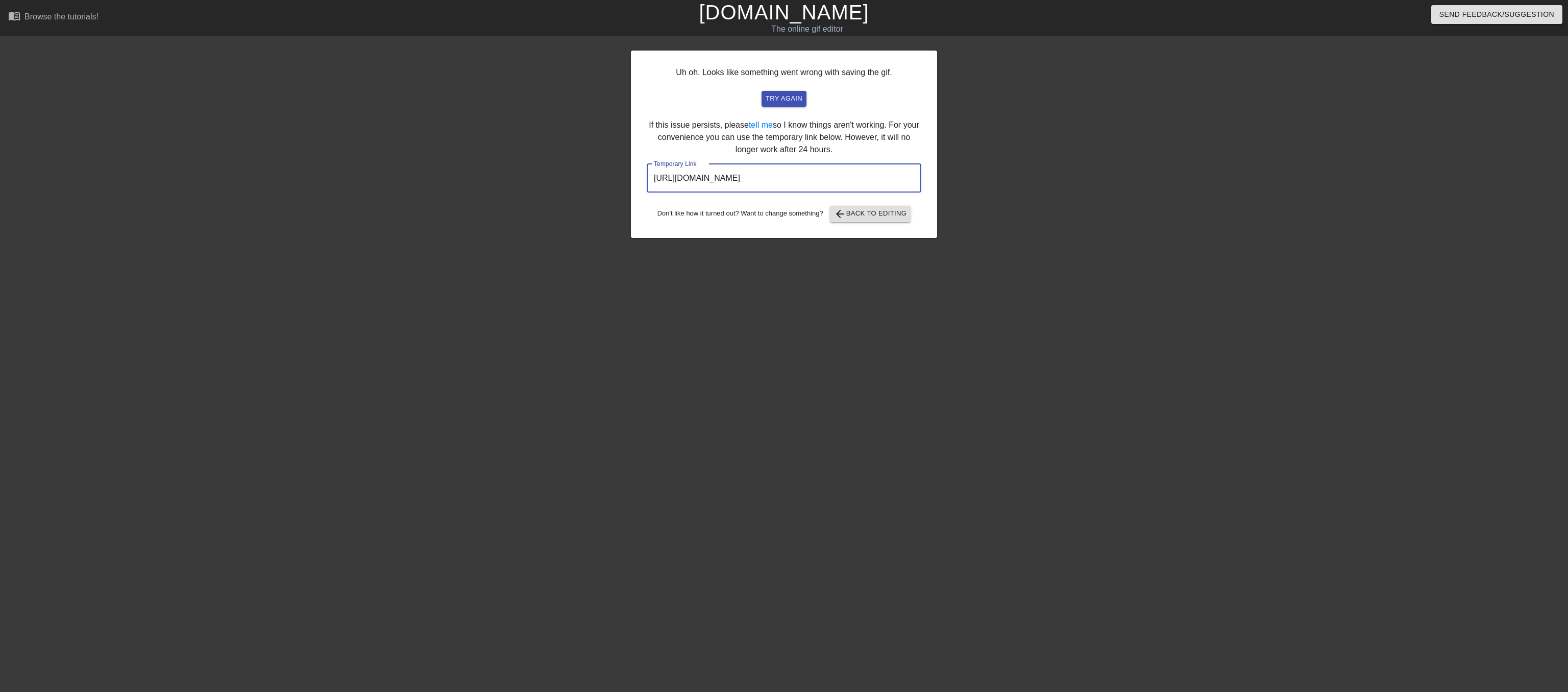
click at [912, 193] on input "https://www.gifntext.com/temp_generations/3Nze40OM.gif" at bounding box center [784, 178] width 275 height 28
drag, startPoint x: 915, startPoint y: 200, endPoint x: 622, endPoint y: 207, distance: 293.1
click at [622, 207] on div "Uh oh. Looks like something went wrong with saving the gif. try again If this i…" at bounding box center [784, 193] width 1568 height 306
click at [855, 220] on span "arrow_back Back to Editing" at bounding box center [871, 214] width 73 height 12
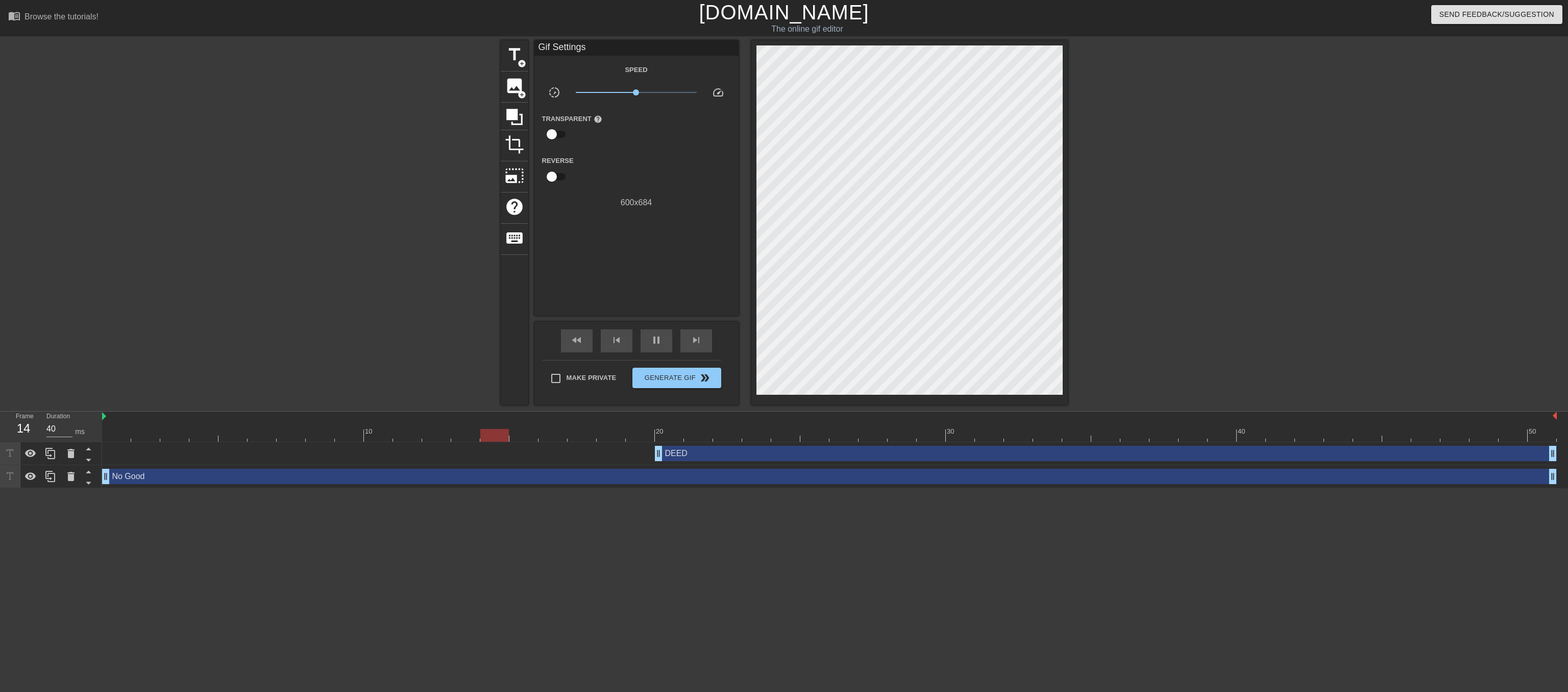
click at [769, 17] on link "[DOMAIN_NAME]" at bounding box center [784, 12] width 170 height 22
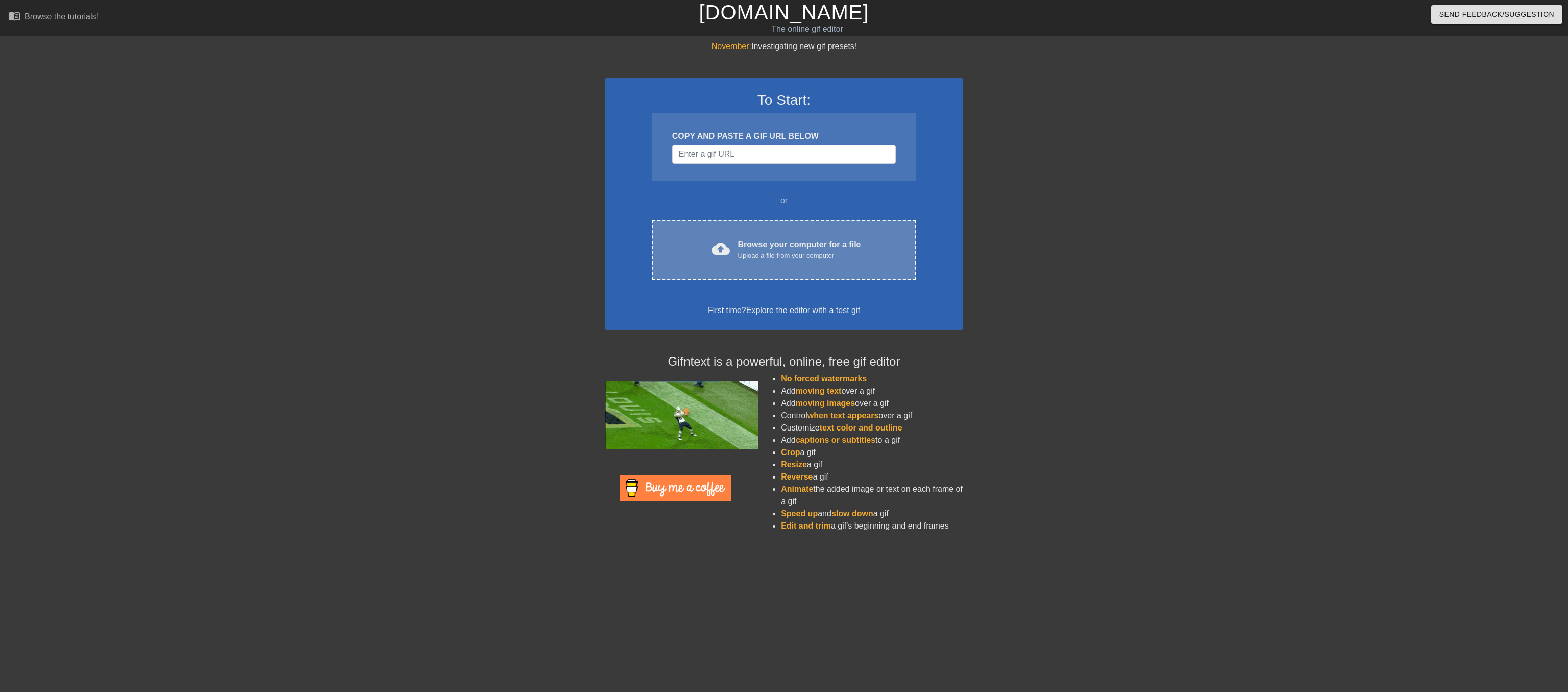
click at [797, 261] on div "Browse your computer for a file Upload a file from your computer" at bounding box center [799, 249] width 123 height 22
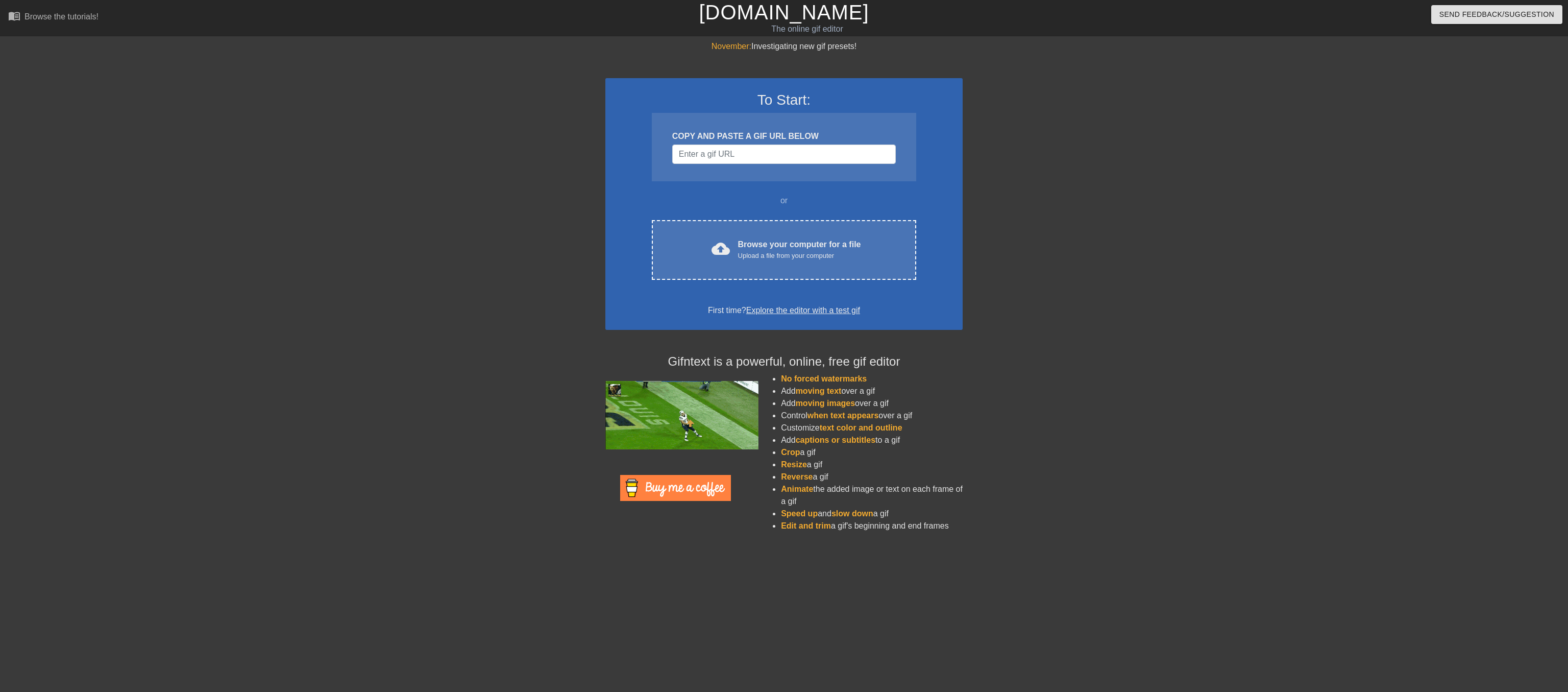
click at [1173, 545] on html "menu_book Browse the tutorials! [DOMAIN_NAME] The online gif editor Send Feedba…" at bounding box center [784, 272] width 1568 height 545
drag, startPoint x: 325, startPoint y: 149, endPoint x: 523, endPoint y: 12, distance: 240.8
click at [328, 147] on div "November: Investigating new gif presets! To Start: COPY AND PASTE A GIF URL BEL…" at bounding box center [784, 290] width 1568 height 500
